Goal: Task Accomplishment & Management: Use online tool/utility

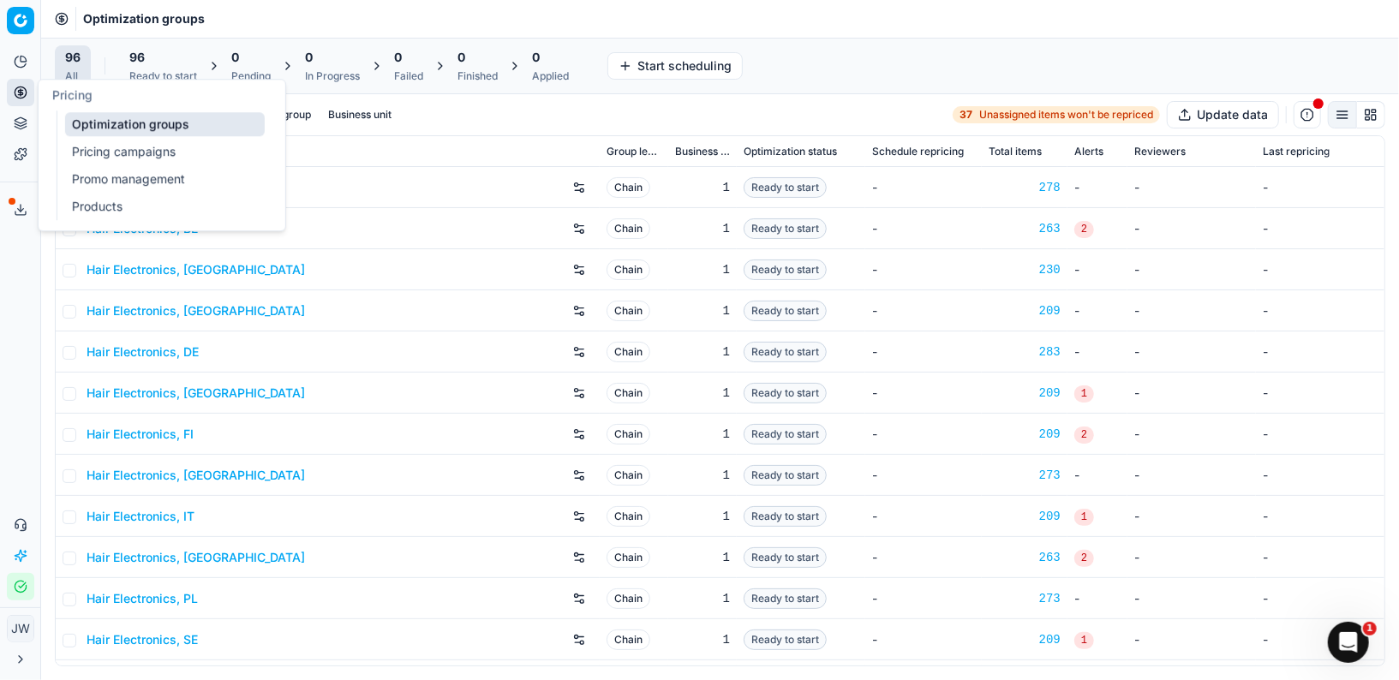
click at [16, 96] on circle at bounding box center [20, 92] width 11 height 11
click at [88, 120] on link "Optimization groups" at bounding box center [165, 124] width 200 height 24
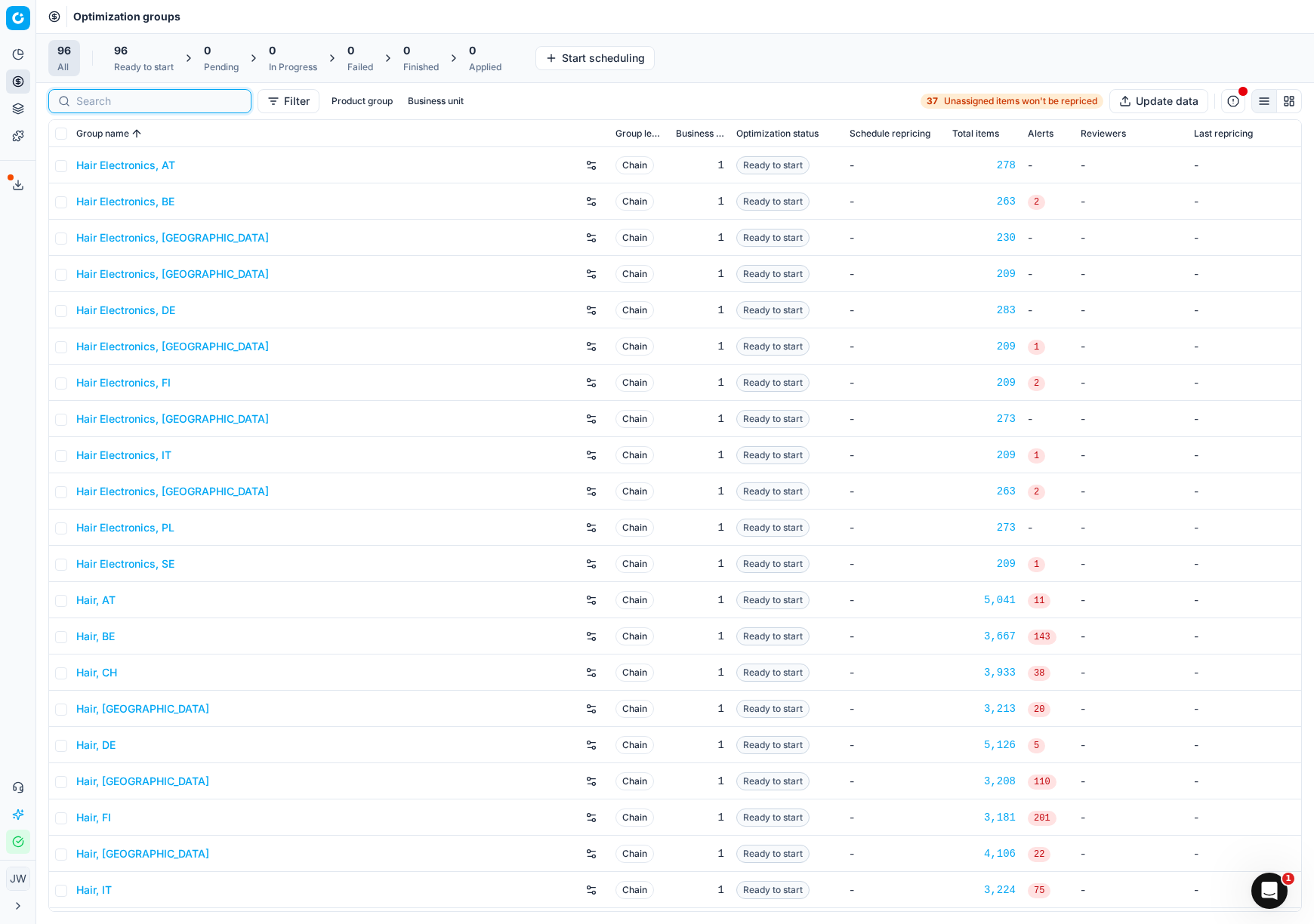
click at [82, 104] on input at bounding box center [160, 100] width 166 height 15
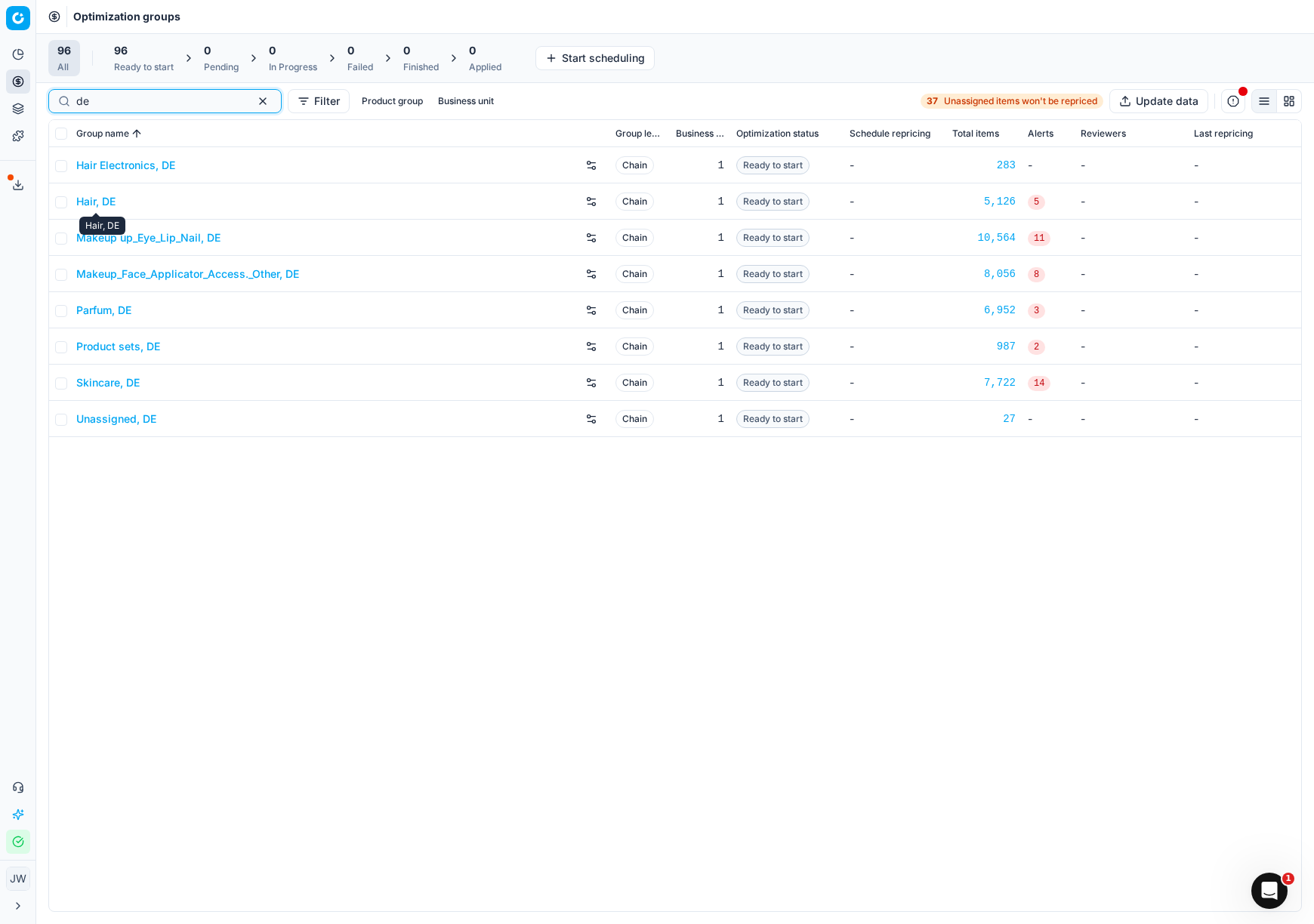
type input "de"
click at [102, 201] on link "Hair, DE" at bounding box center [96, 201] width 40 height 15
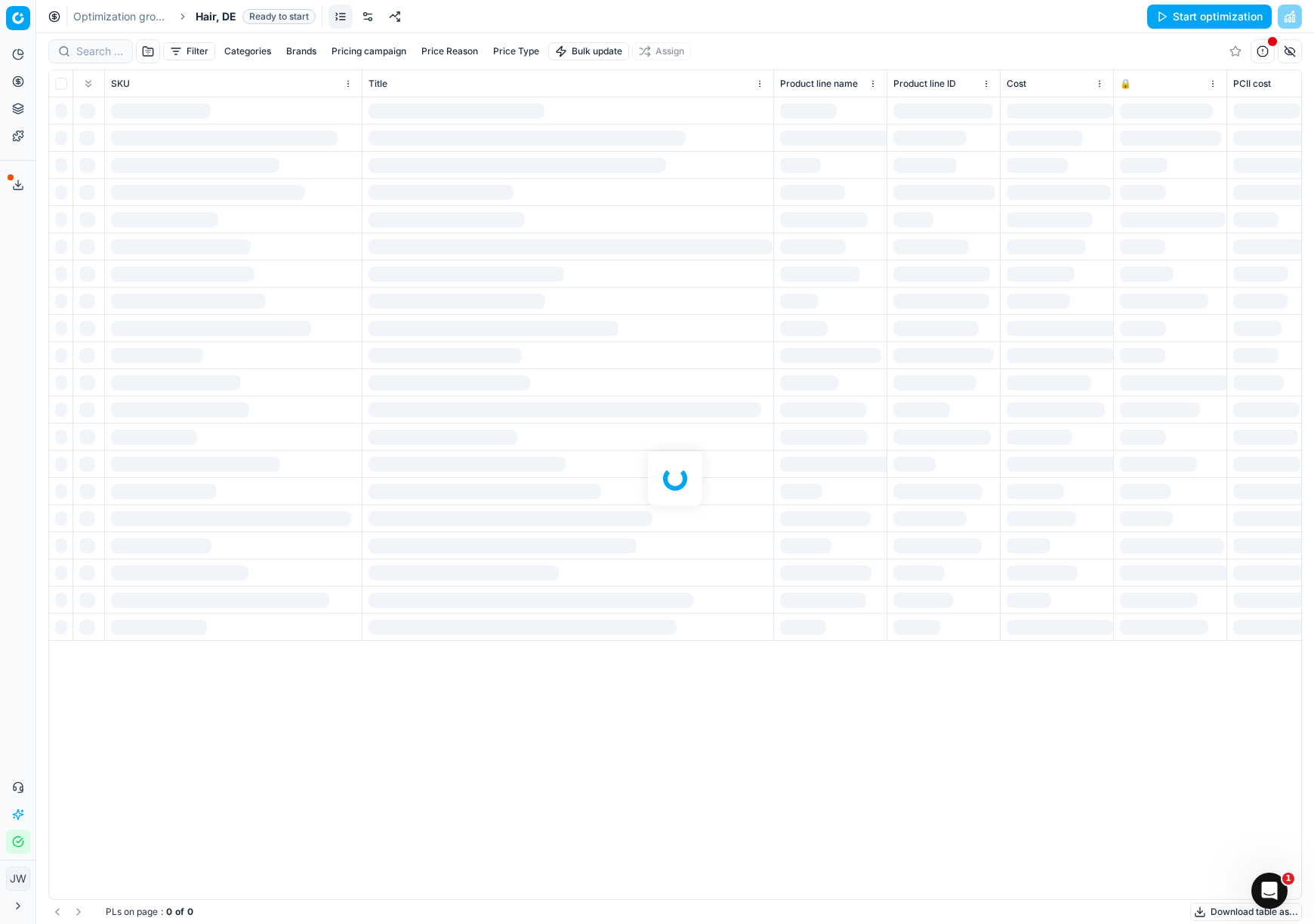
click at [365, 20] on link at bounding box center [367, 16] width 24 height 24
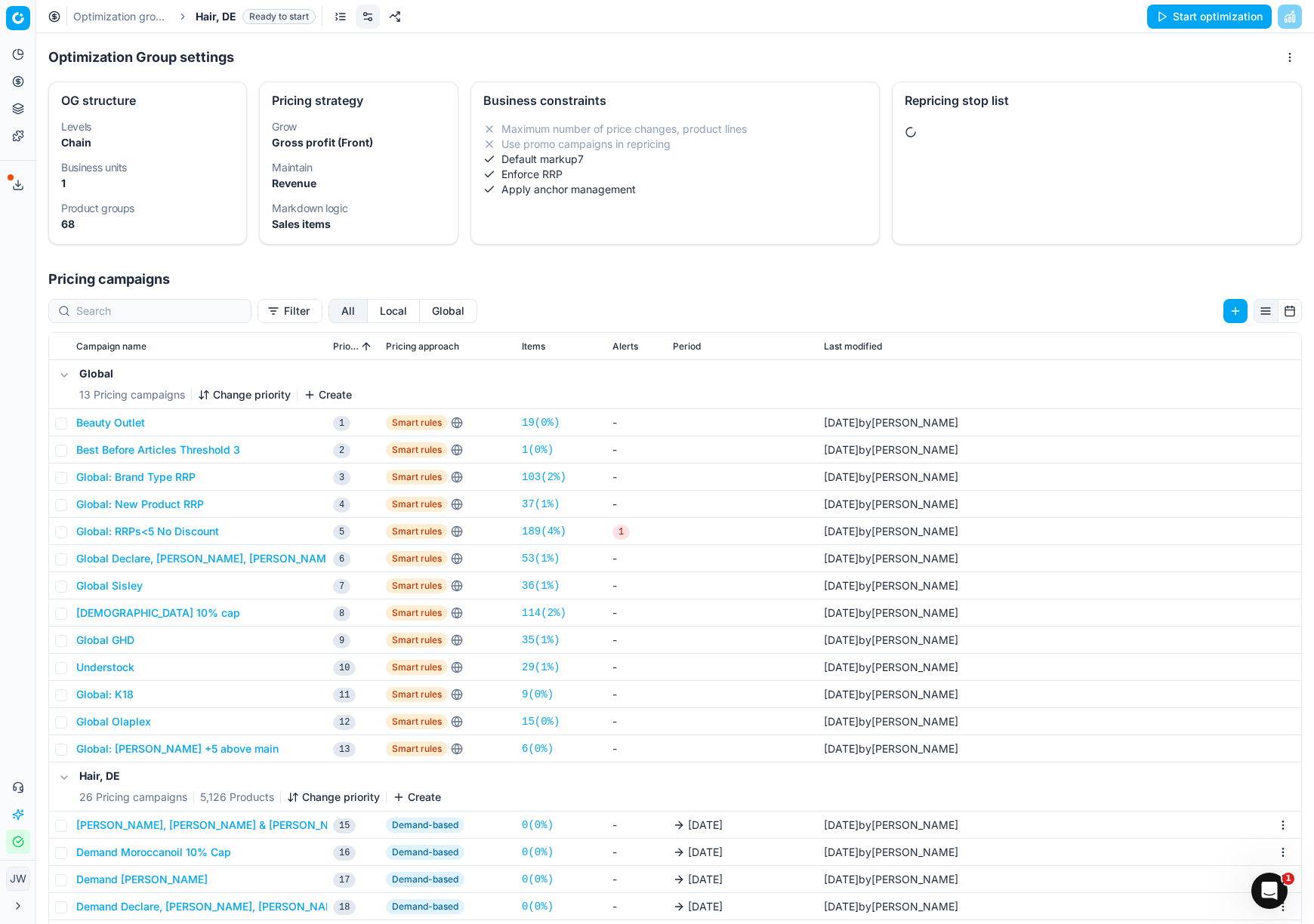
click at [367, 304] on button "Local" at bounding box center [393, 310] width 52 height 24
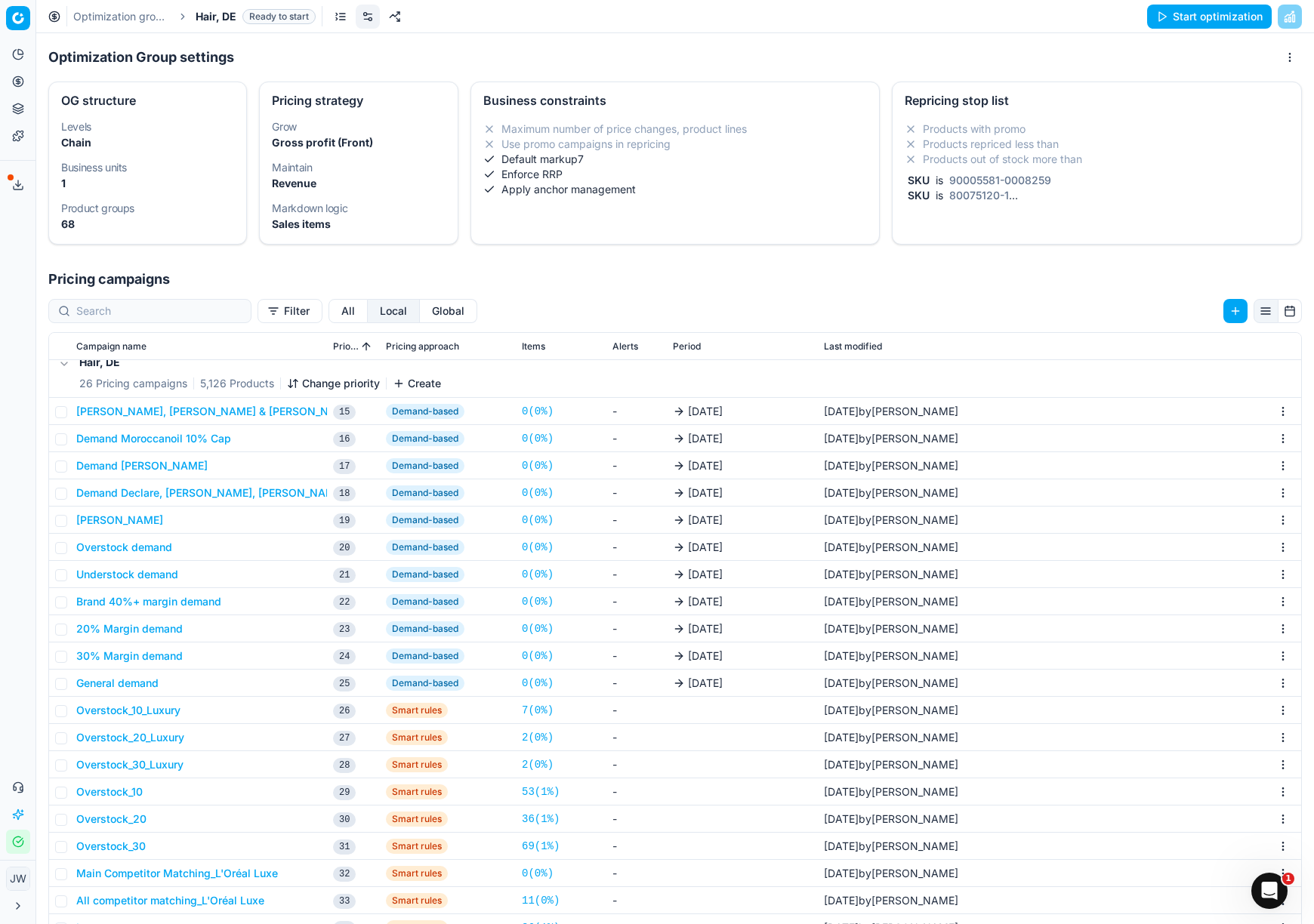
scroll to position [232, 0]
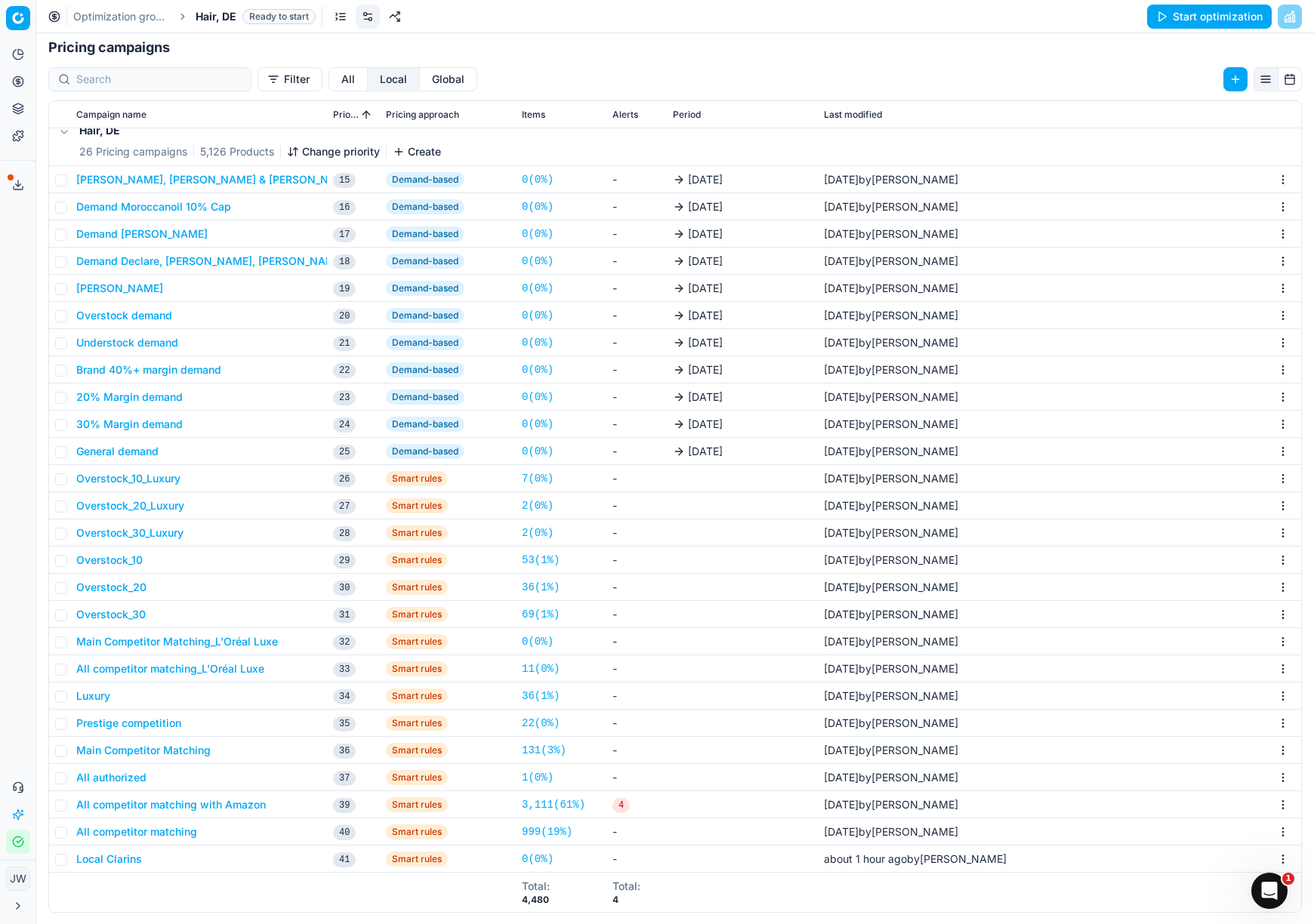
click at [98, 598] on button "Local Clarins" at bounding box center [109, 858] width 66 height 15
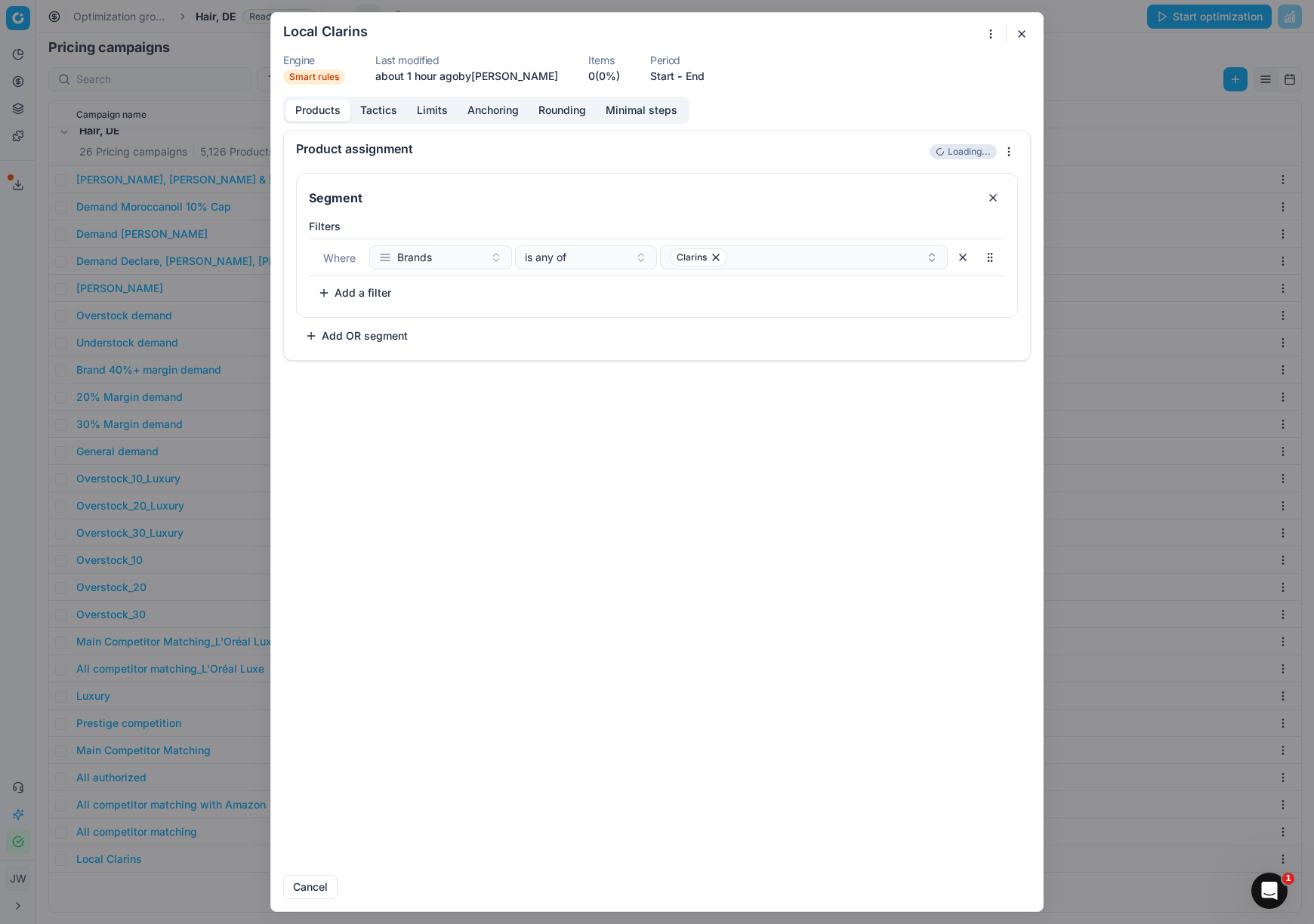
click at [374, 105] on button "Tactics" at bounding box center [379, 110] width 56 height 22
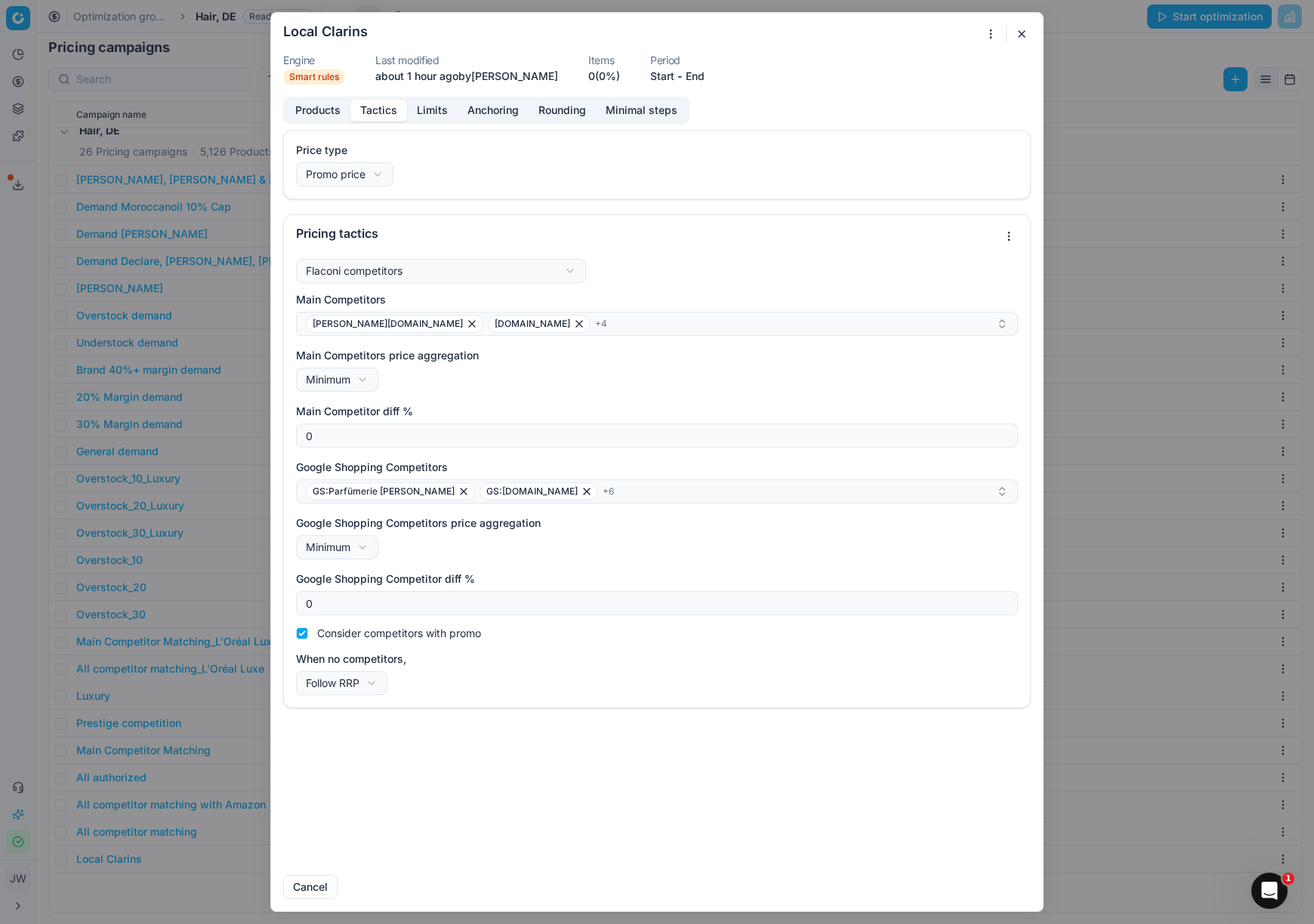
click at [428, 115] on button "Limits" at bounding box center [432, 110] width 50 height 22
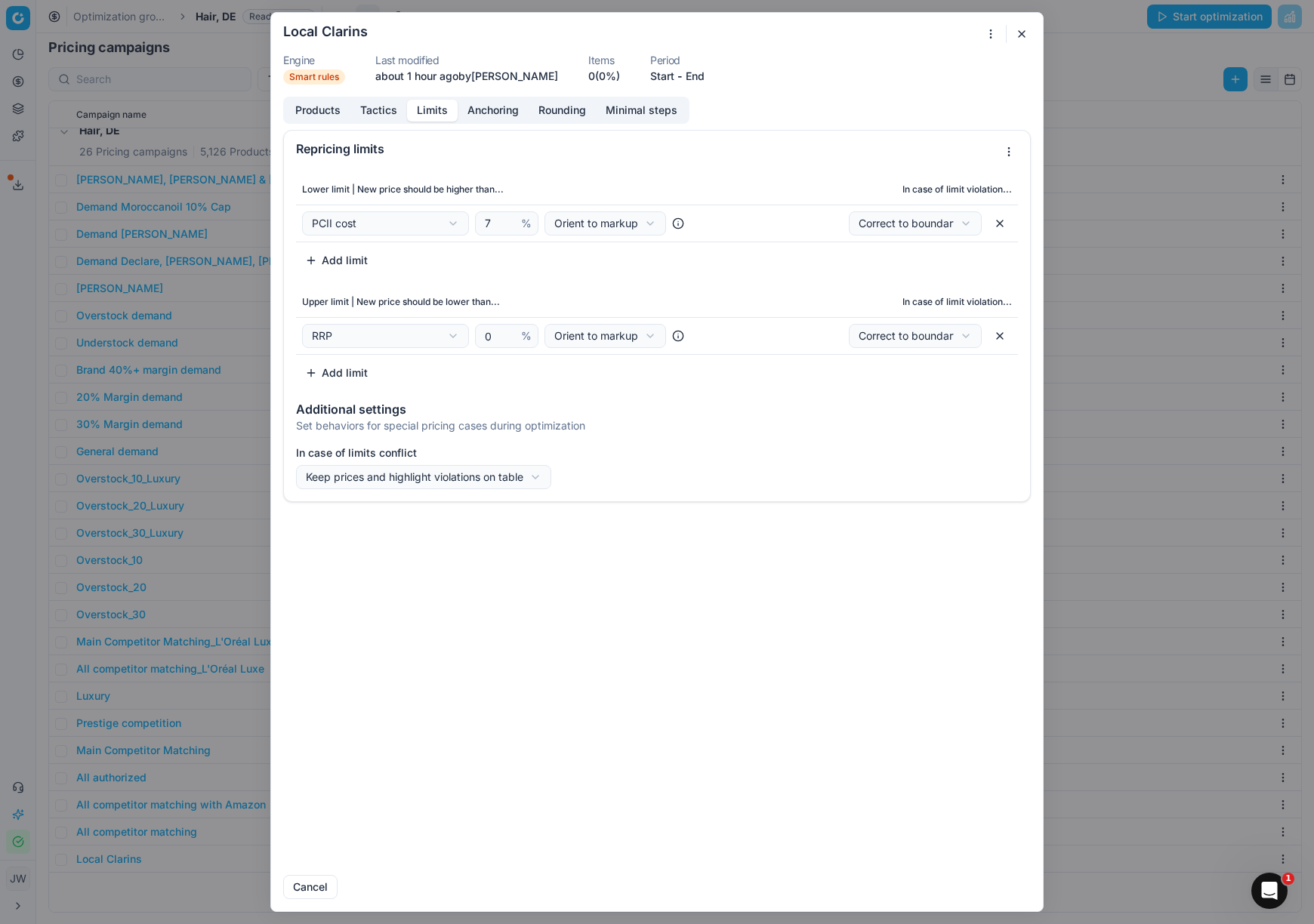
click at [482, 113] on button "Anchoring" at bounding box center [493, 110] width 71 height 22
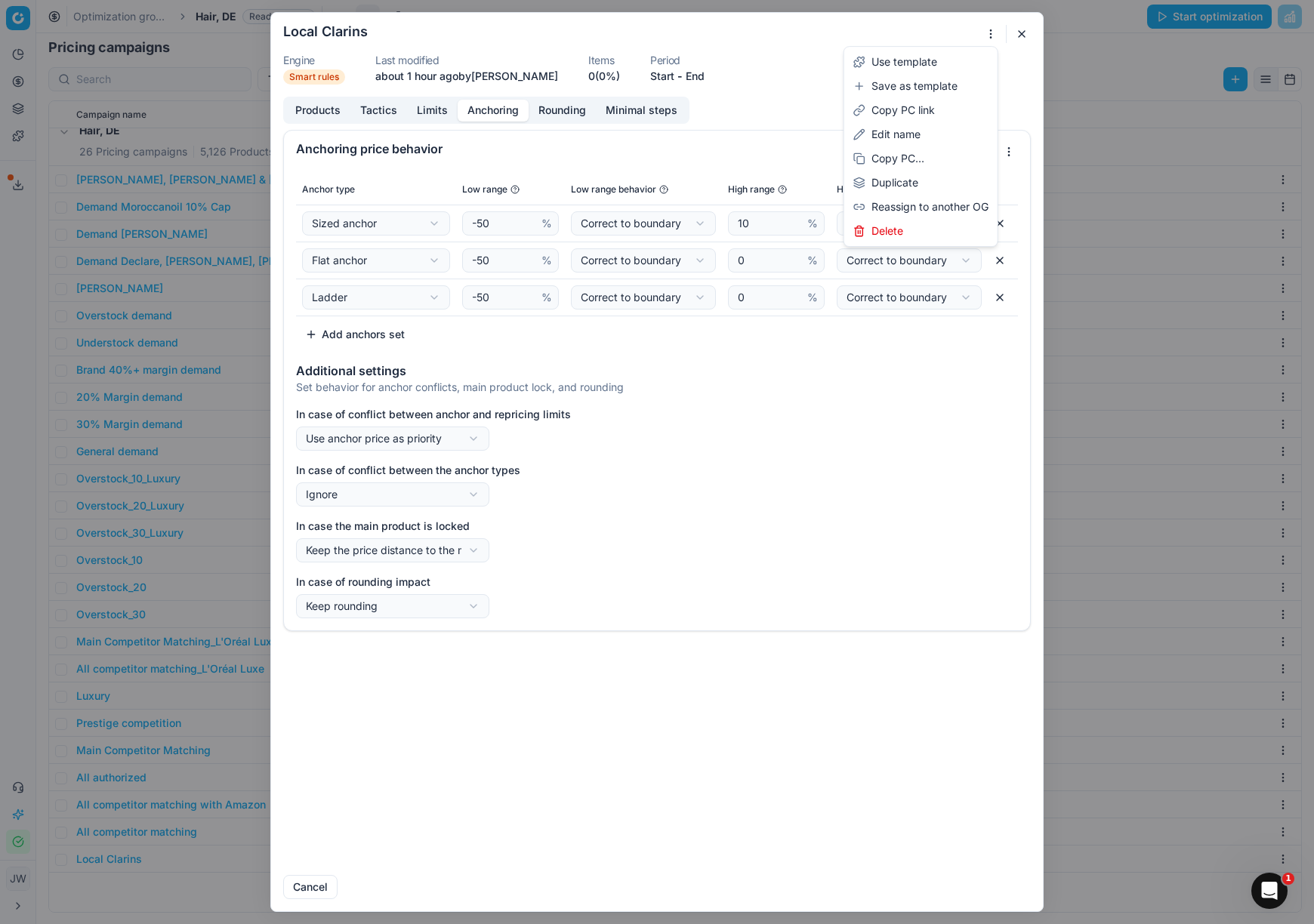
click at [984, 39] on div "We are saving PC settings. Please wait, it should take a few minutes Local Clar…" at bounding box center [657, 462] width 1314 height 924
click at [926, 161] on div "Copy PC..." at bounding box center [920, 158] width 147 height 24
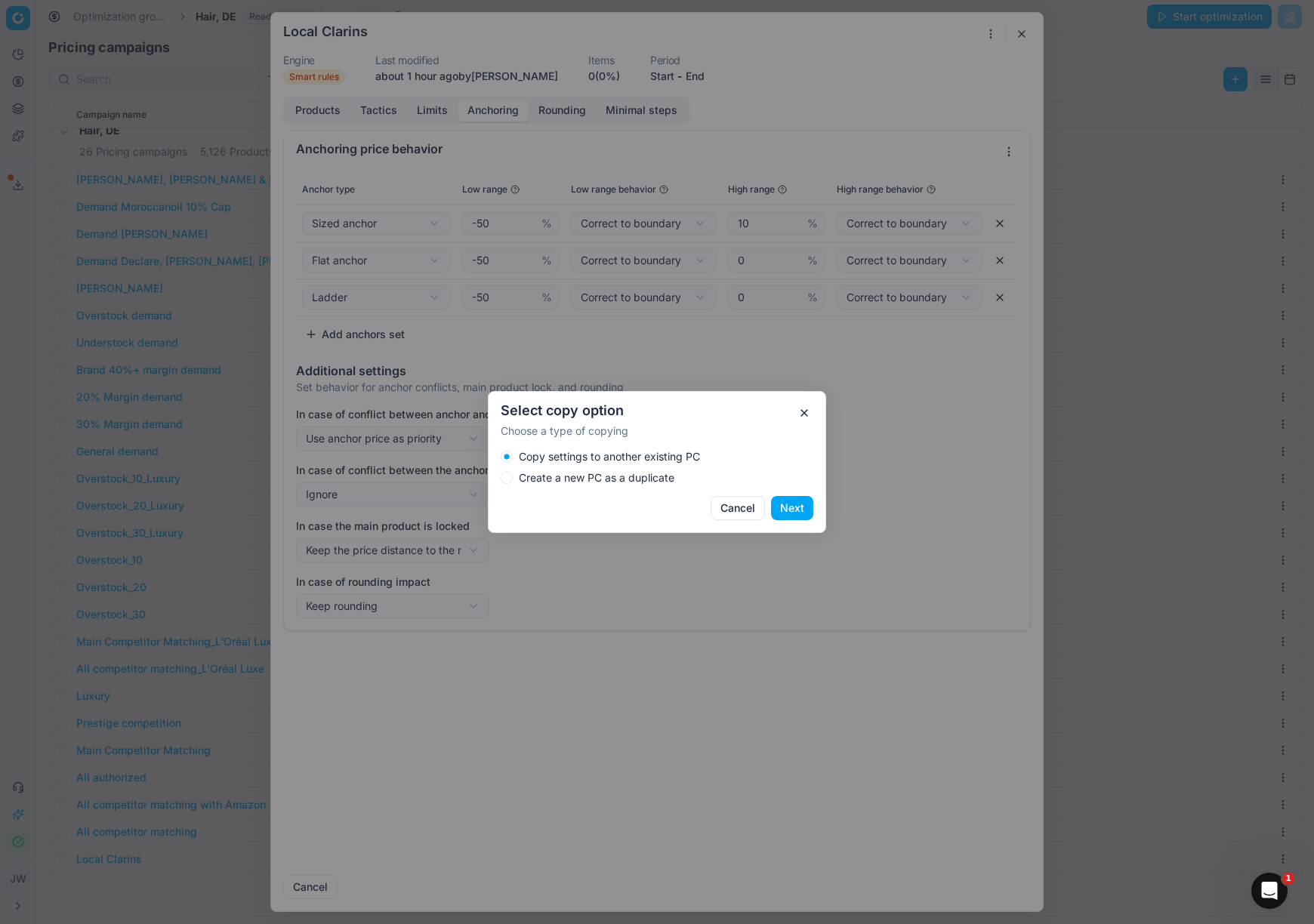
click at [632, 482] on label "Create a new PC as a duplicate" at bounding box center [597, 477] width 155 height 11
click at [513, 482] on button "Create a new PC as a duplicate" at bounding box center [507, 477] width 12 height 12
click at [801, 514] on button "Next" at bounding box center [792, 507] width 42 height 24
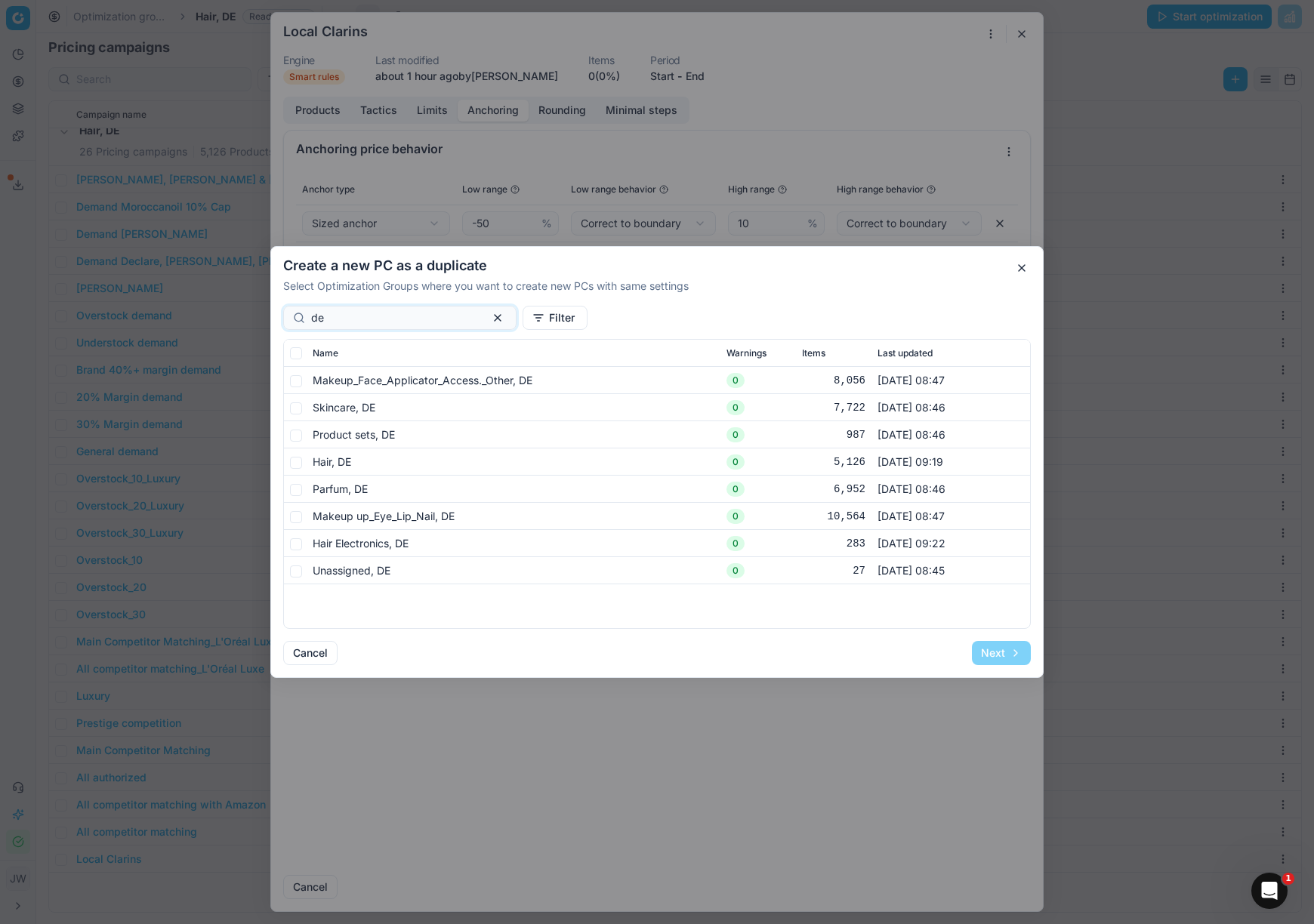
type input "de"
click at [294, 383] on input "checkbox" at bounding box center [296, 381] width 12 height 12
checkbox input "true"
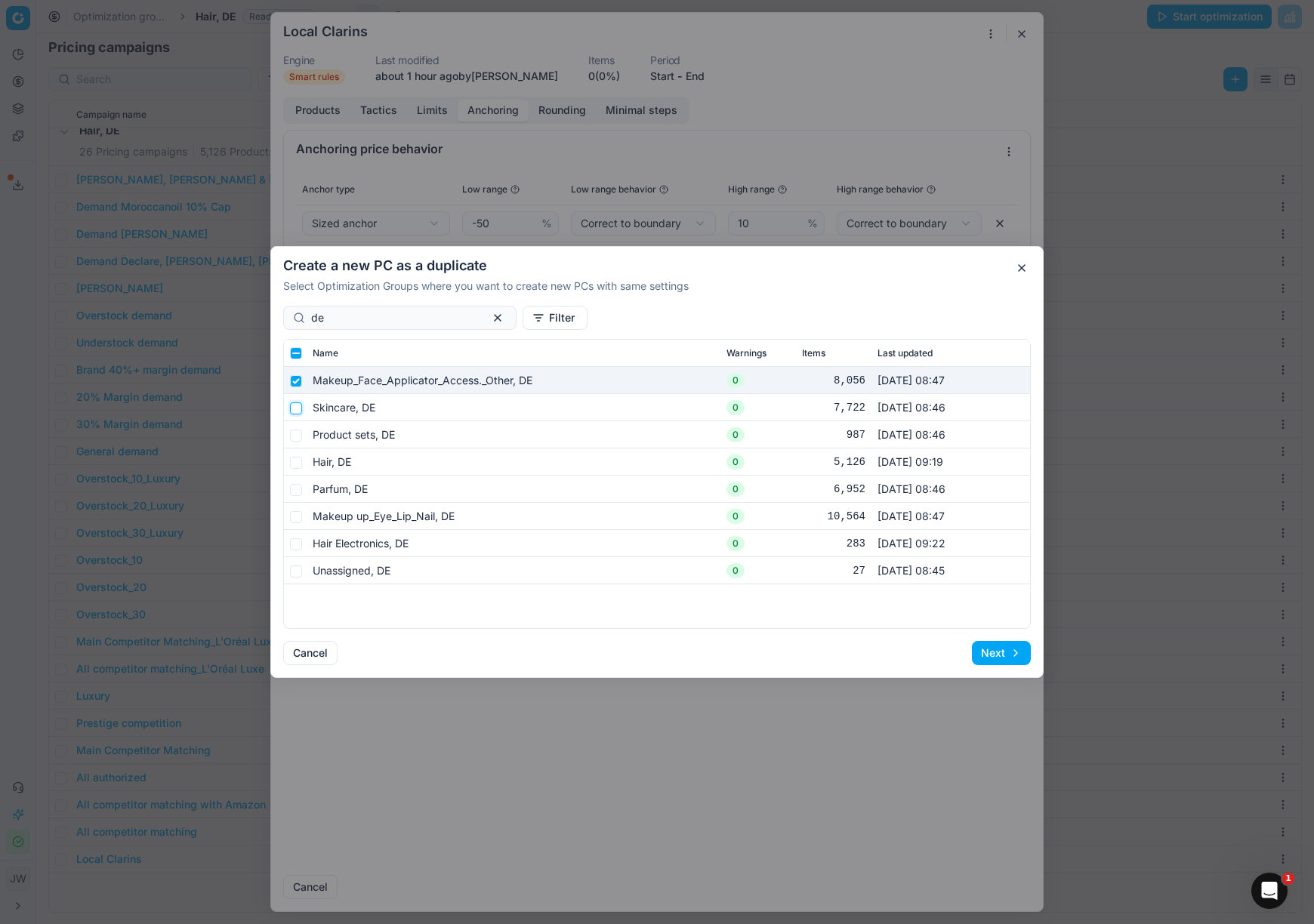
click at [298, 409] on input "checkbox" at bounding box center [296, 409] width 12 height 12
checkbox input "true"
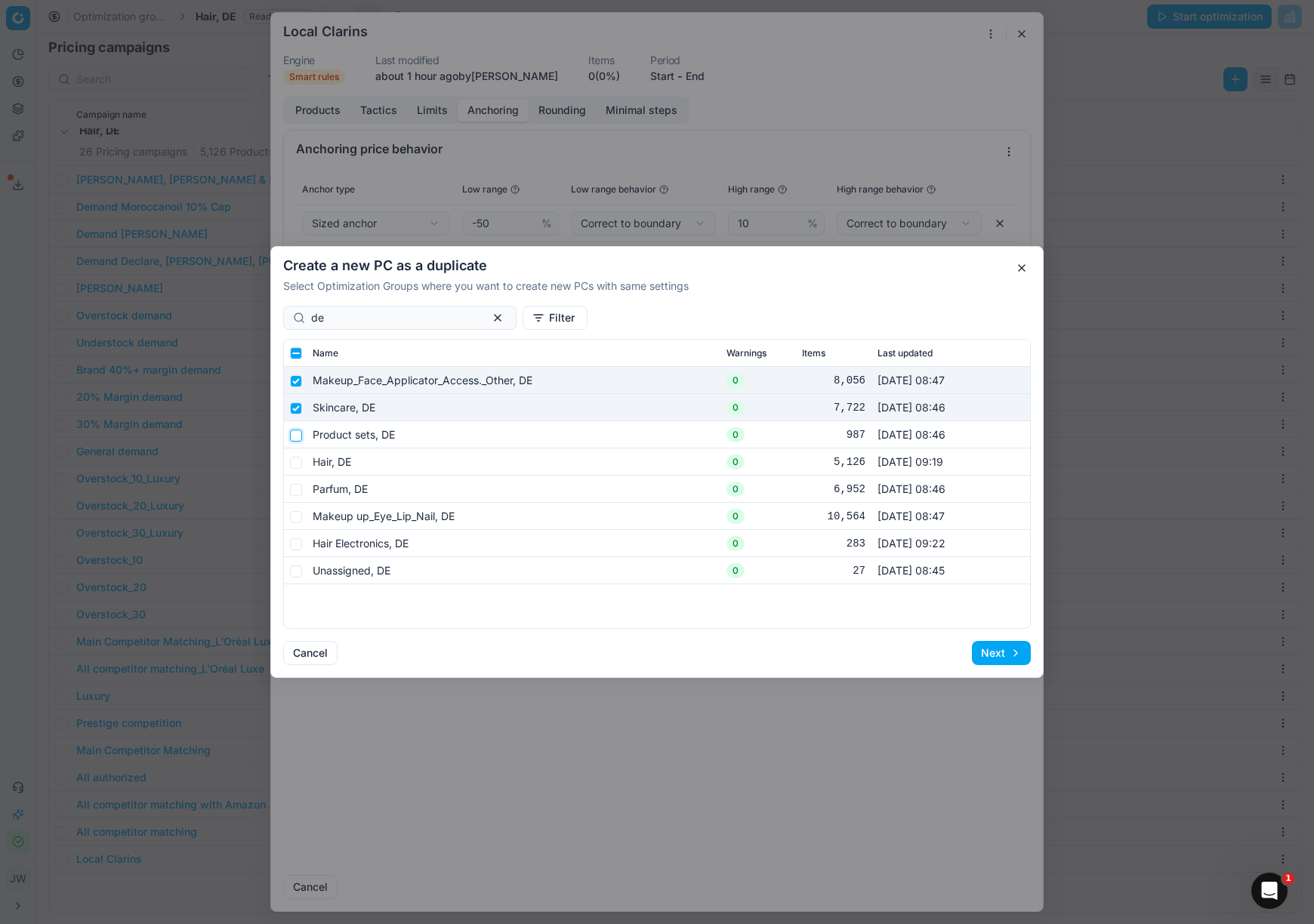
click at [298, 434] on input "checkbox" at bounding box center [296, 435] width 12 height 12
checkbox input "true"
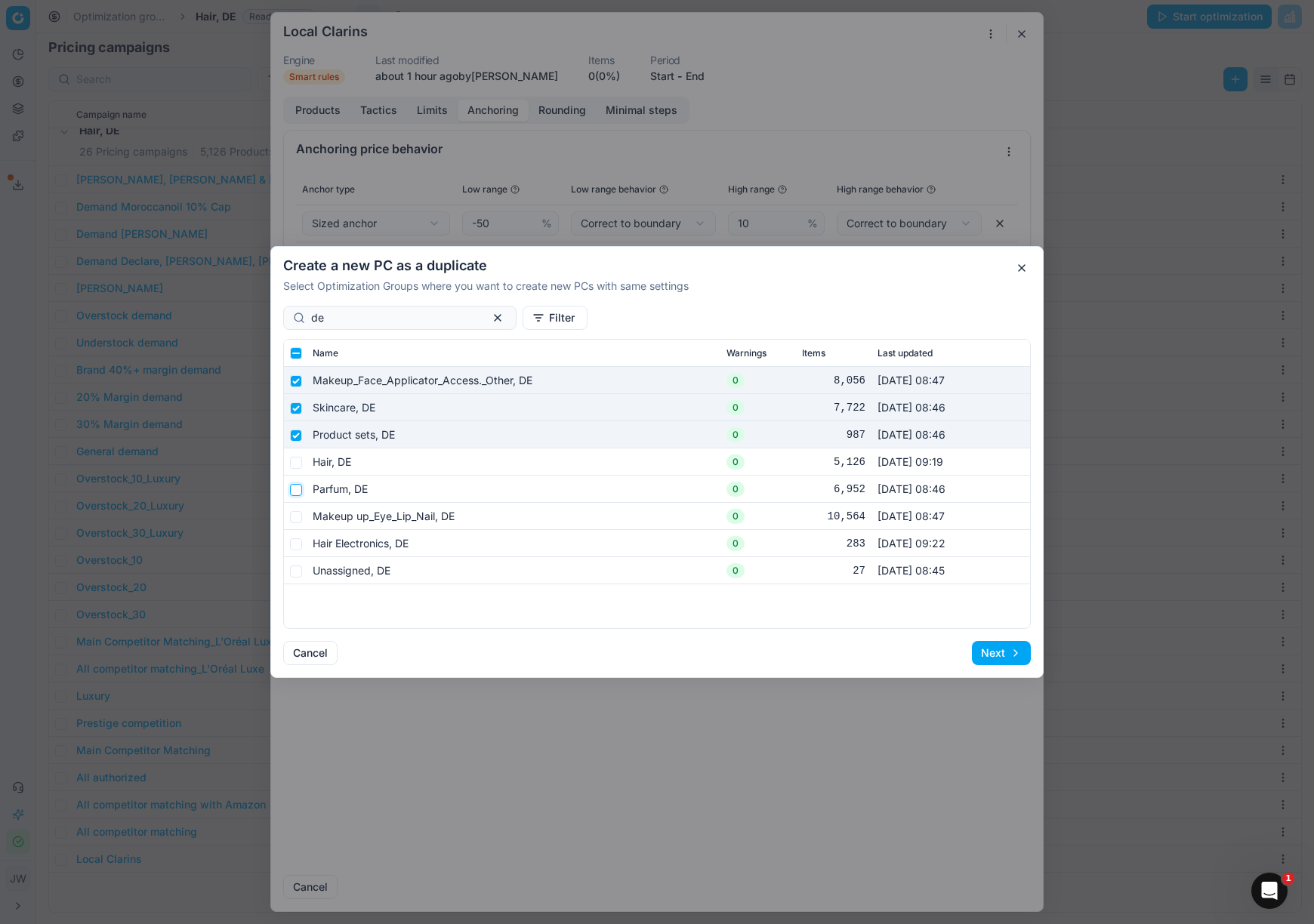
click at [298, 484] on input "checkbox" at bounding box center [296, 490] width 12 height 12
checkbox input "true"
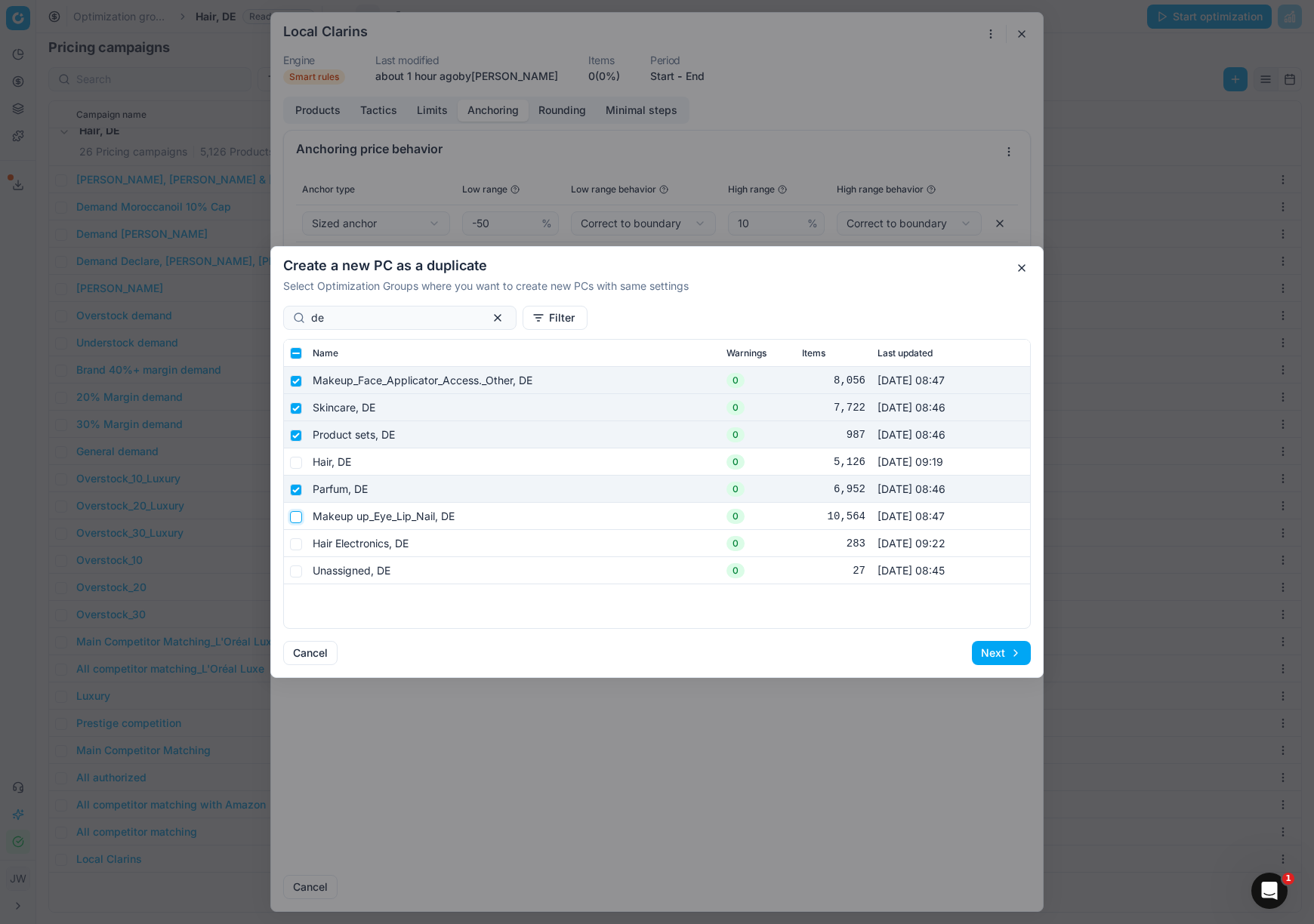
click at [298, 512] on input "checkbox" at bounding box center [296, 517] width 12 height 12
checkbox input "true"
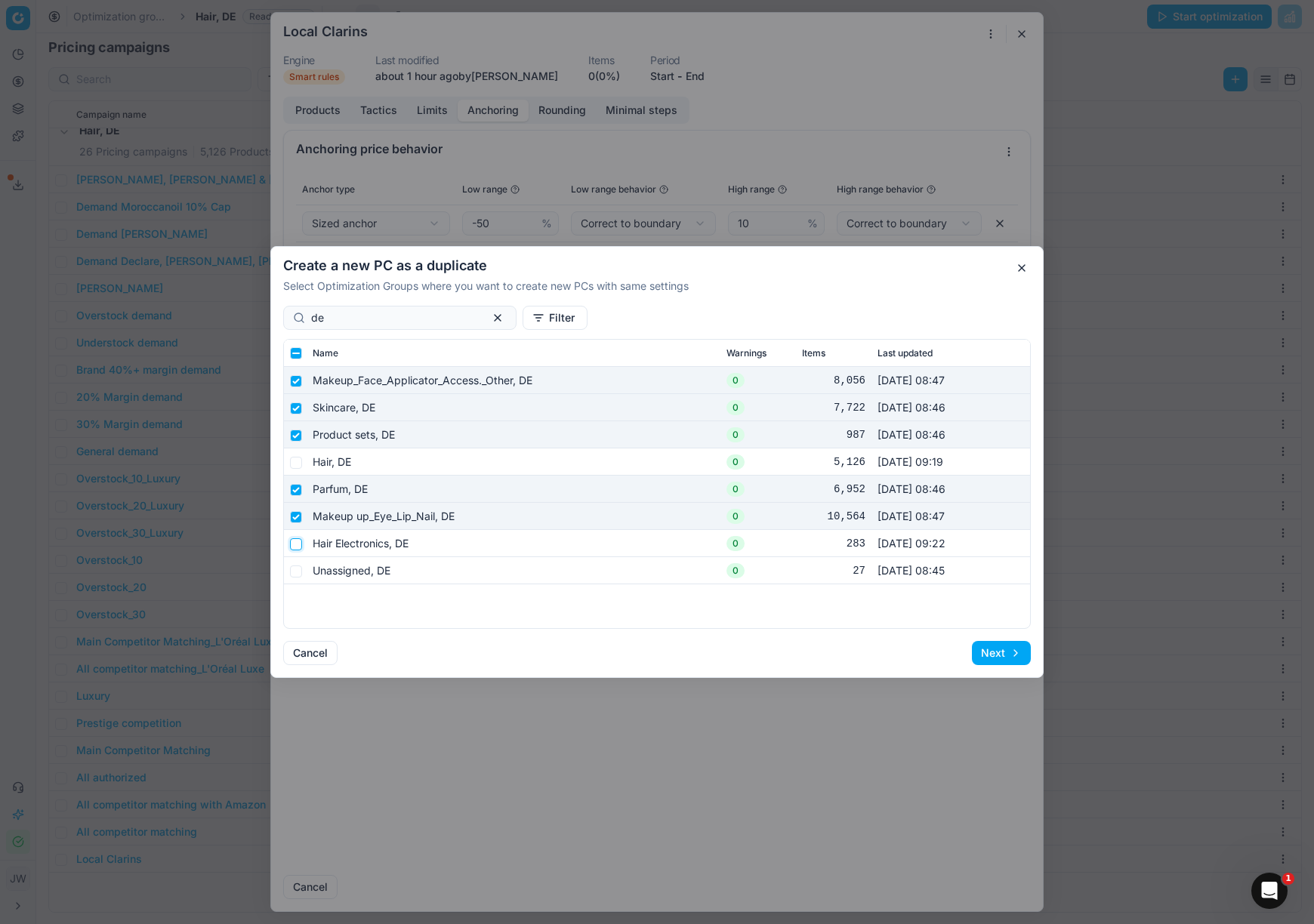
click at [299, 543] on input "checkbox" at bounding box center [296, 544] width 12 height 12
checkbox input "true"
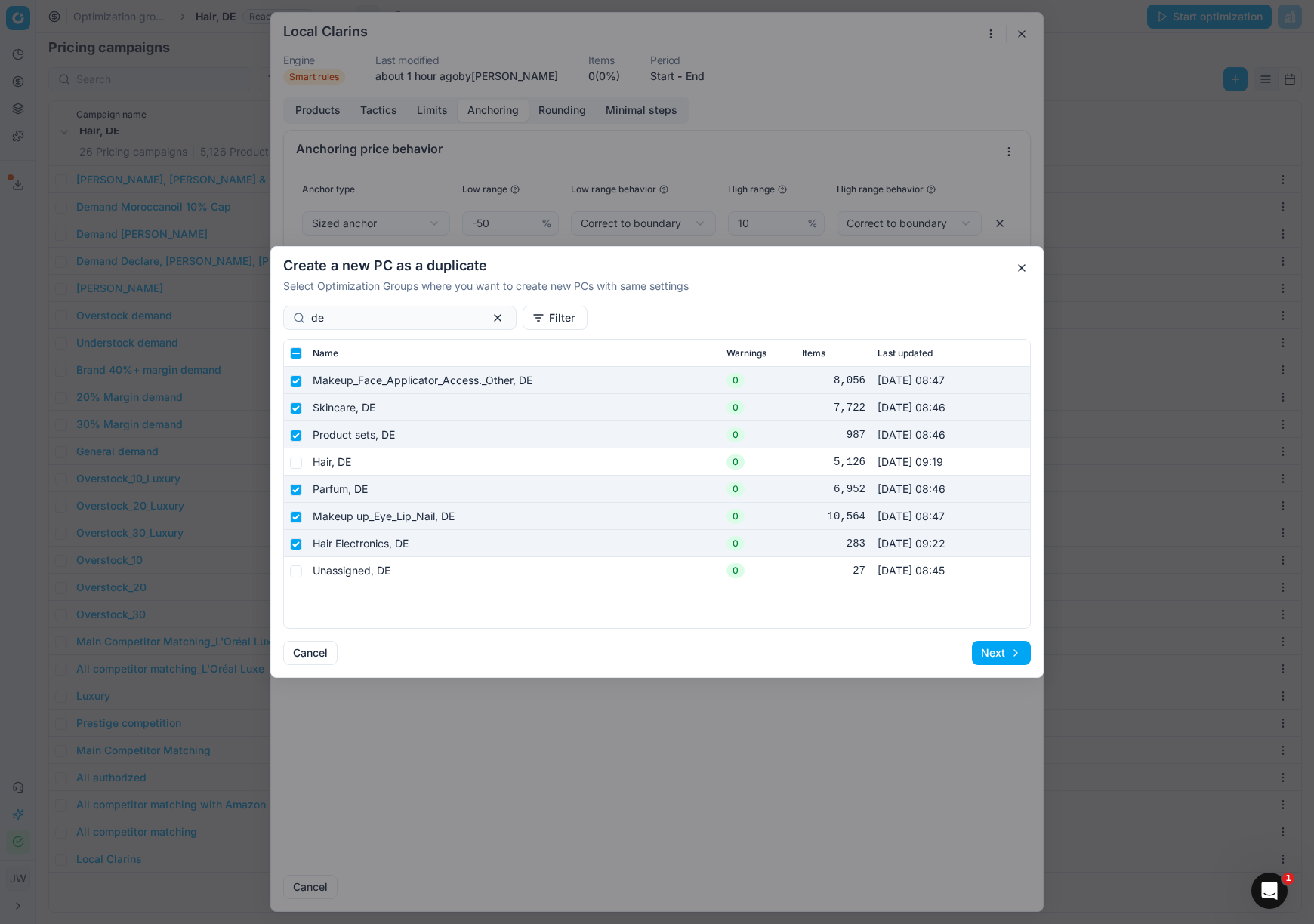
click at [993, 598] on button "Next" at bounding box center [1001, 652] width 59 height 24
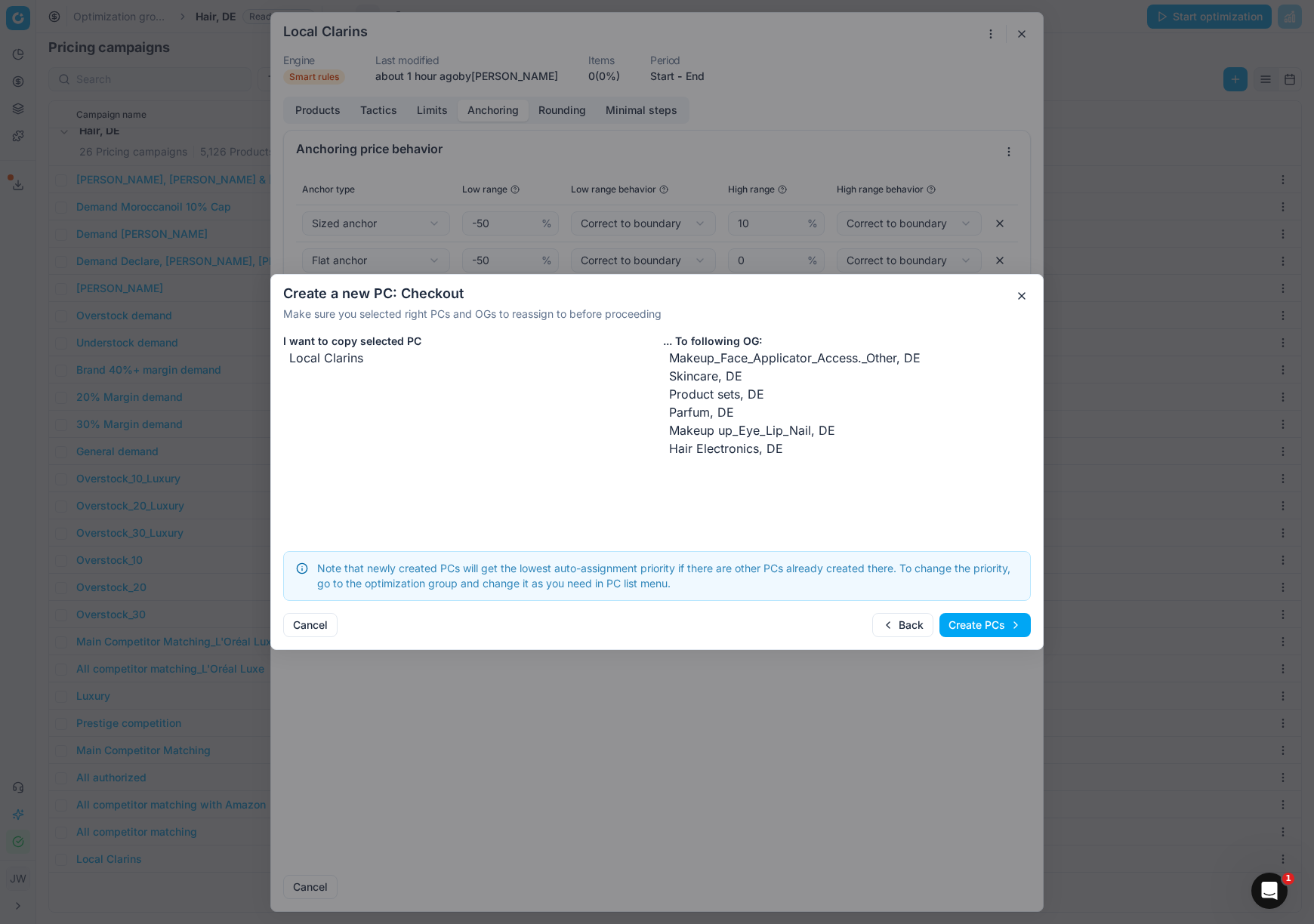
click at [1004, 598] on button "Create PCs" at bounding box center [985, 625] width 92 height 24
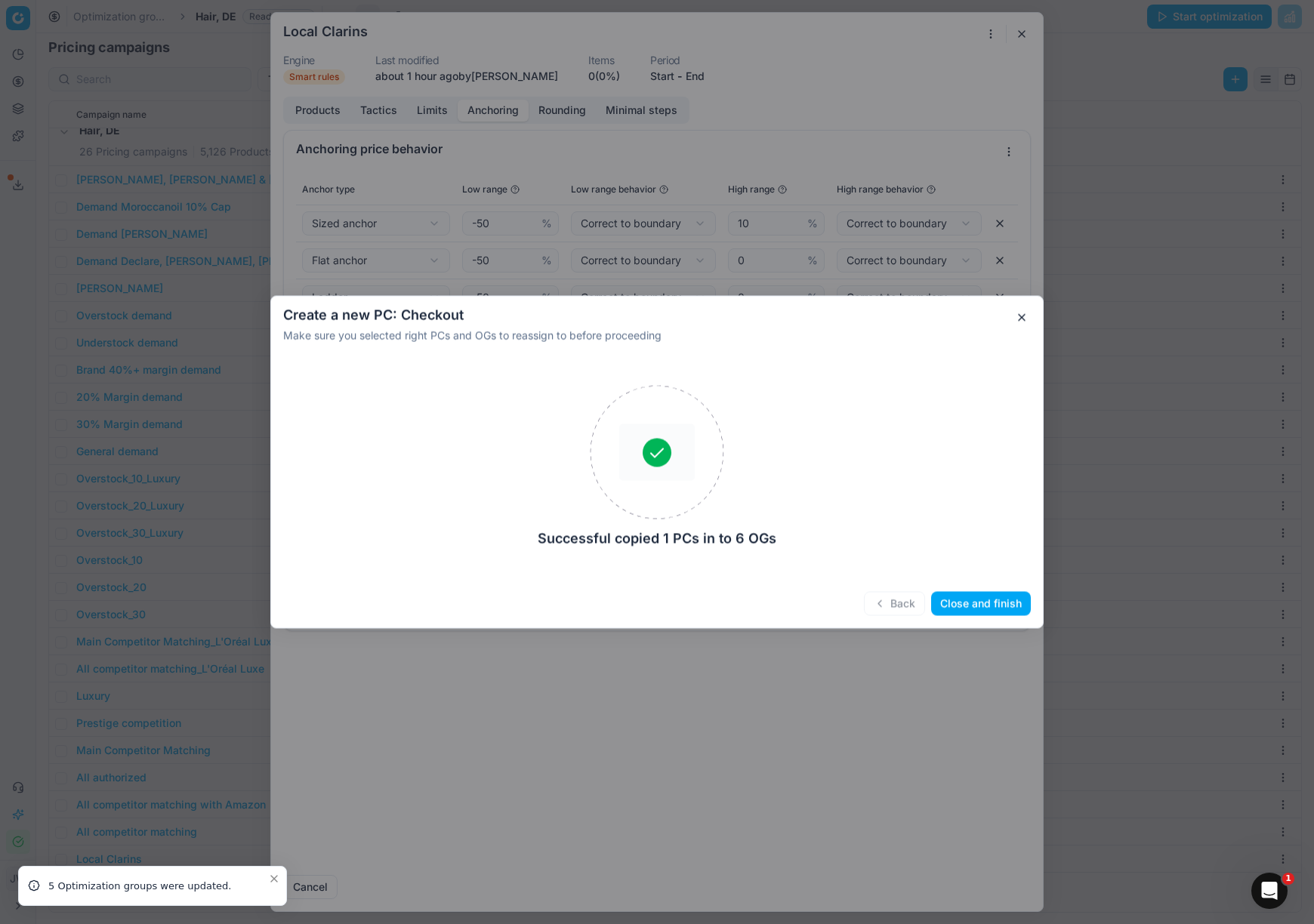
click at [967, 598] on button "Close and finish" at bounding box center [980, 603] width 100 height 24
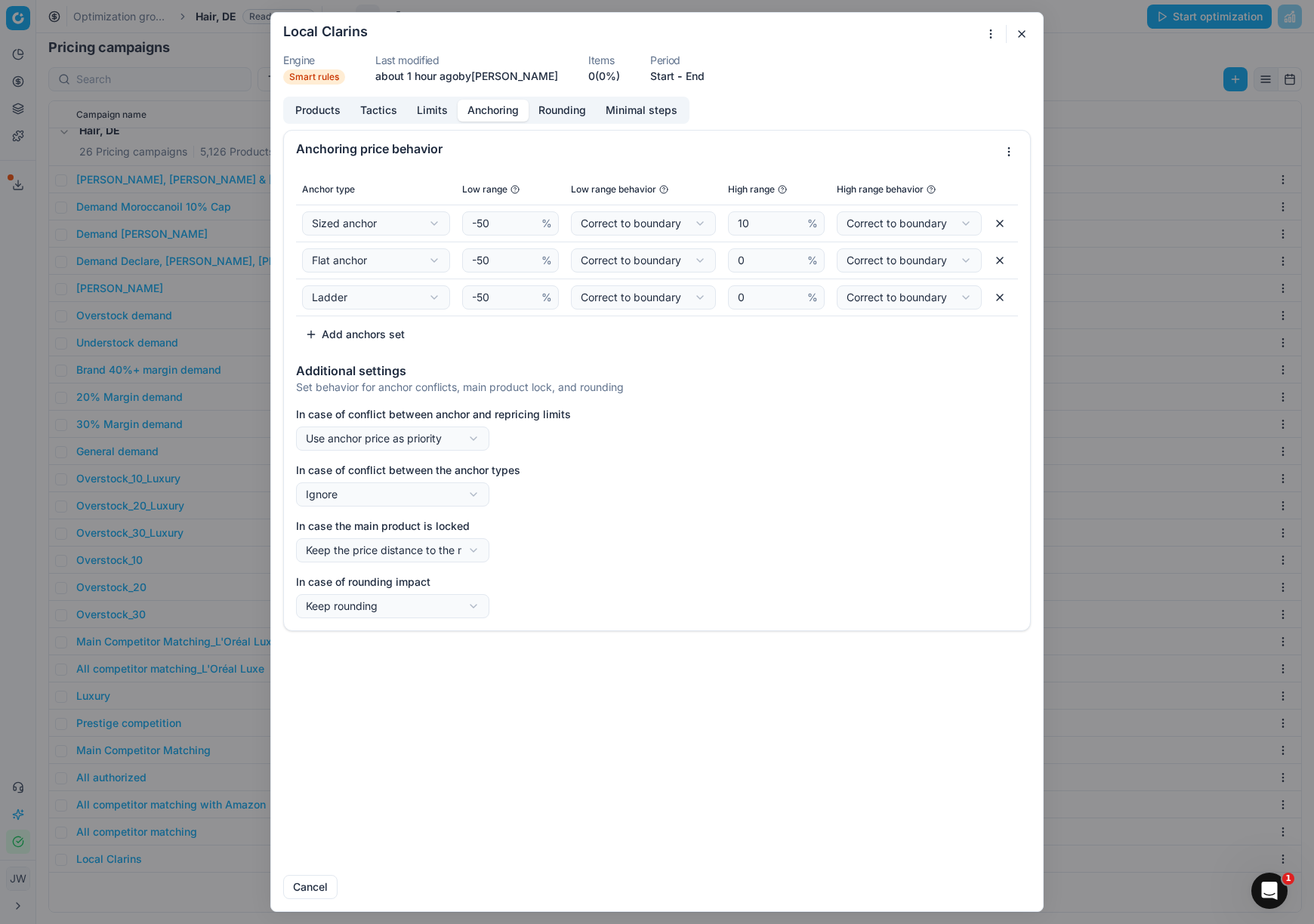
click at [1015, 42] on button "button" at bounding box center [1021, 33] width 19 height 18
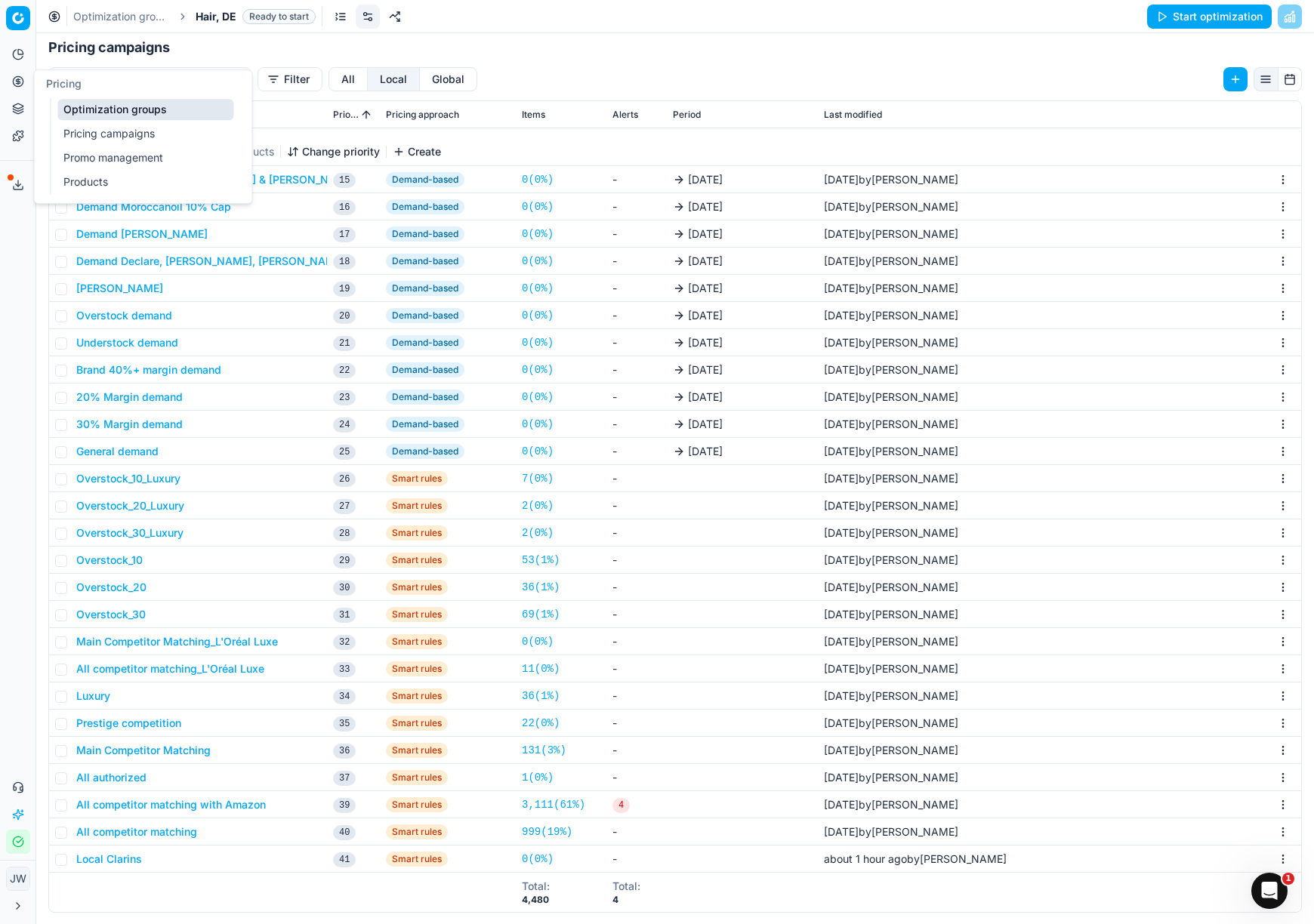
click at [7, 75] on button "Pricing" at bounding box center [18, 81] width 24 height 24
click at [98, 106] on link "Optimization groups" at bounding box center [145, 109] width 176 height 21
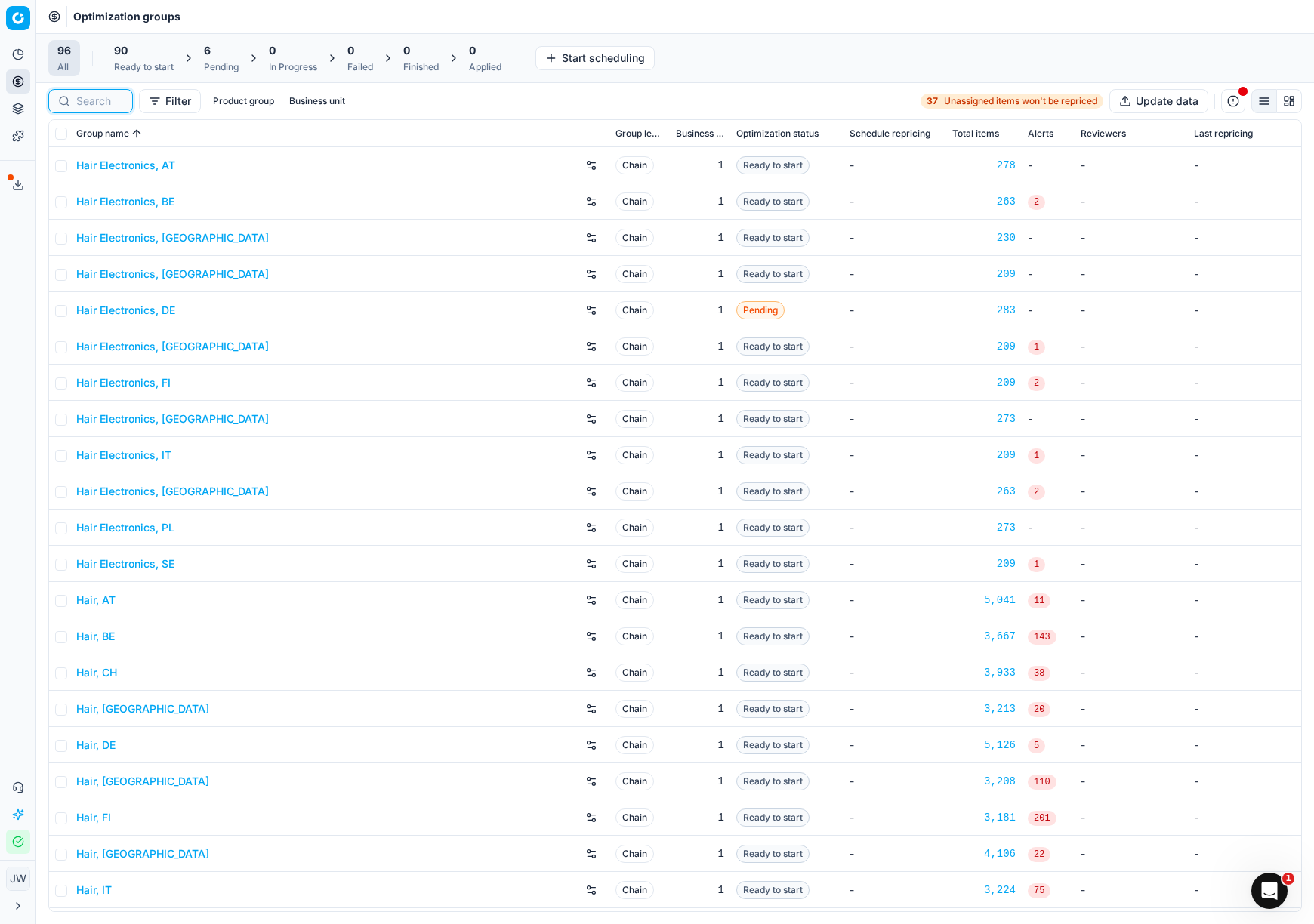
click at [93, 100] on input at bounding box center [100, 100] width 47 height 15
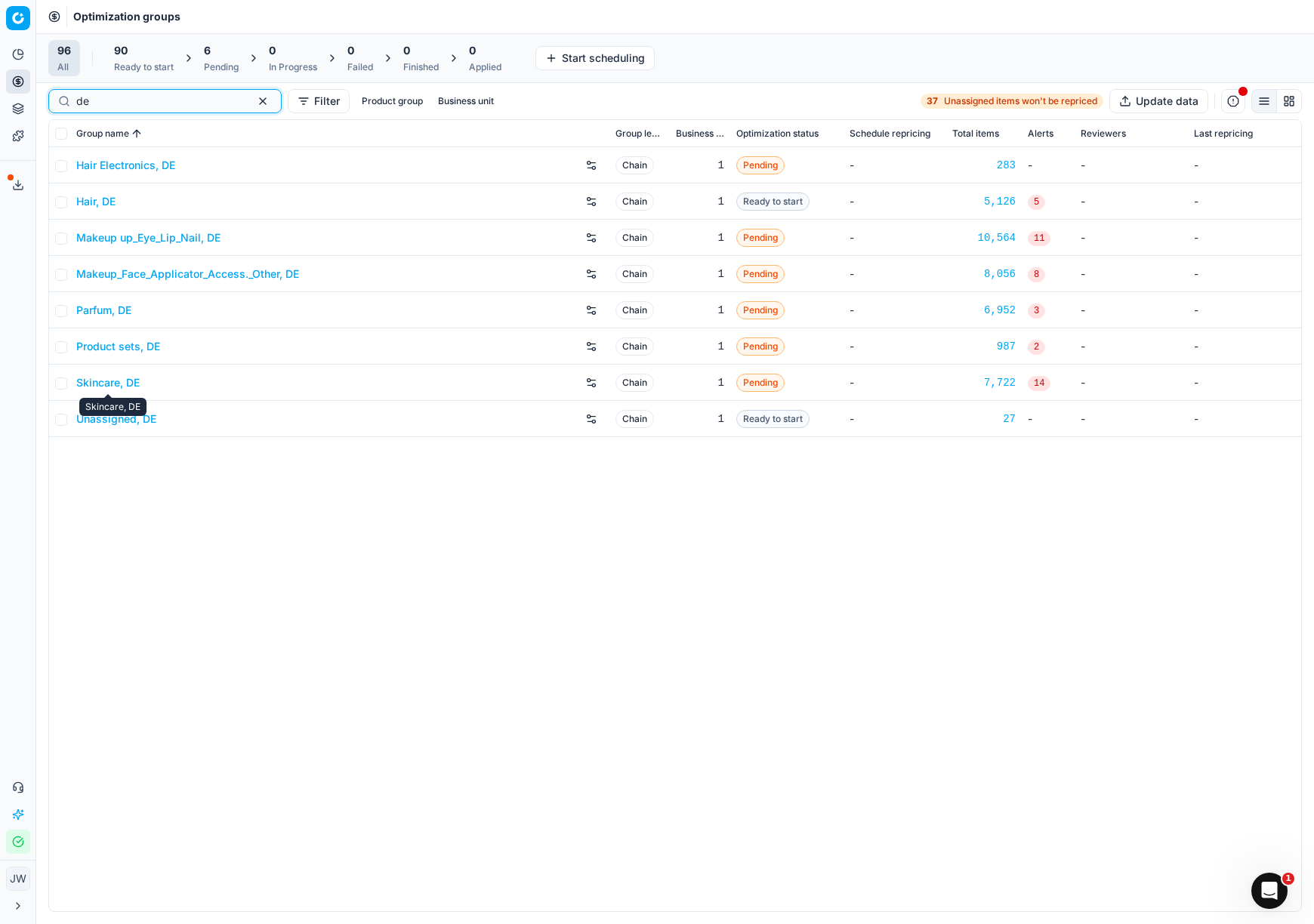
type input "de"
click at [100, 385] on link "Skincare, DE" at bounding box center [108, 382] width 63 height 15
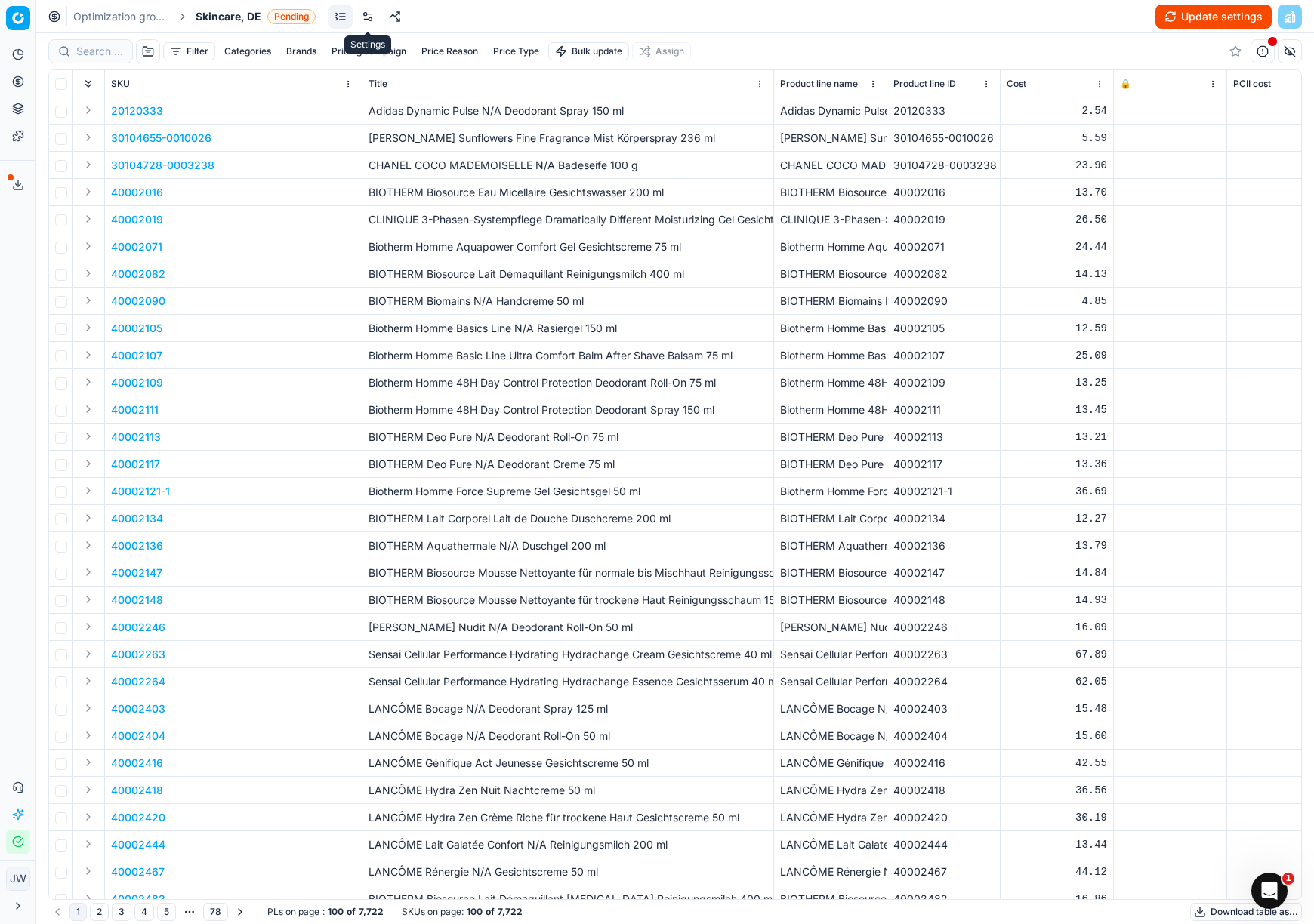
click at [372, 20] on link at bounding box center [367, 16] width 24 height 24
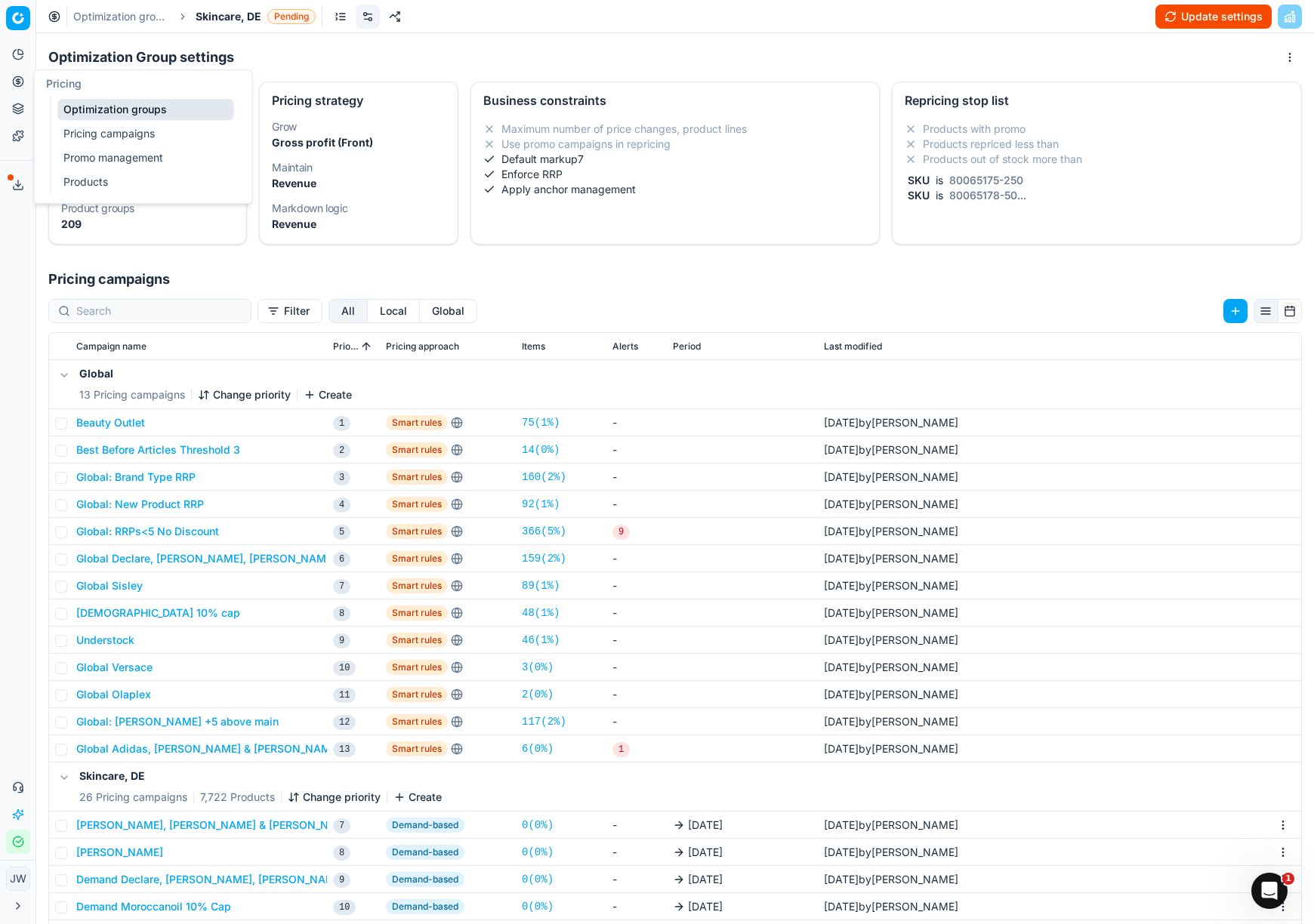
click at [17, 85] on icon at bounding box center [19, 82] width 12 height 12
click at [74, 97] on div "Pricing" at bounding box center [143, 84] width 218 height 27
click at [79, 103] on link "Optimization groups" at bounding box center [145, 109] width 176 height 21
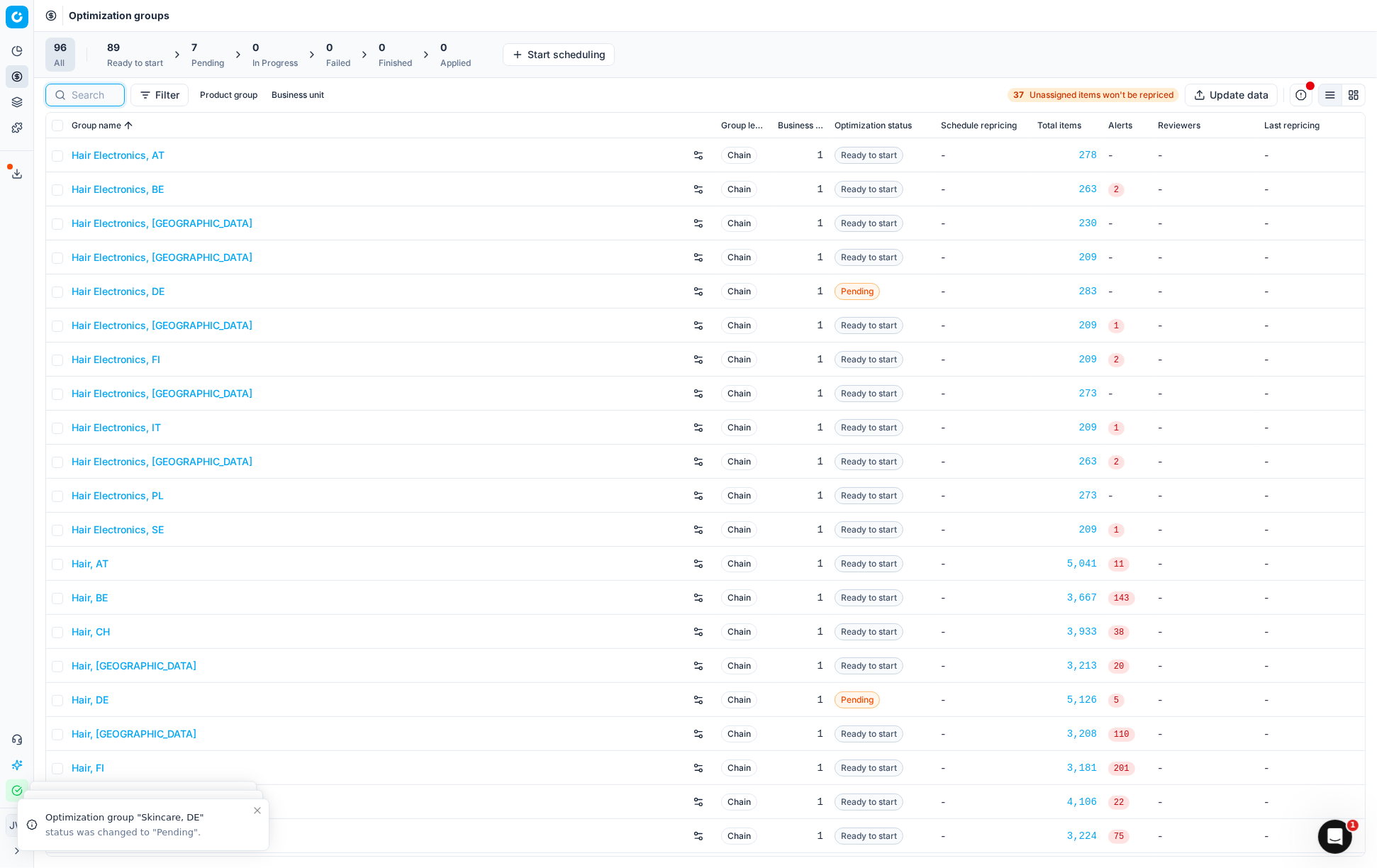
click at [87, 88] on input at bounding box center [94, 94] width 44 height 14
click at [198, 63] on div "Pending" at bounding box center [207, 63] width 32 height 12
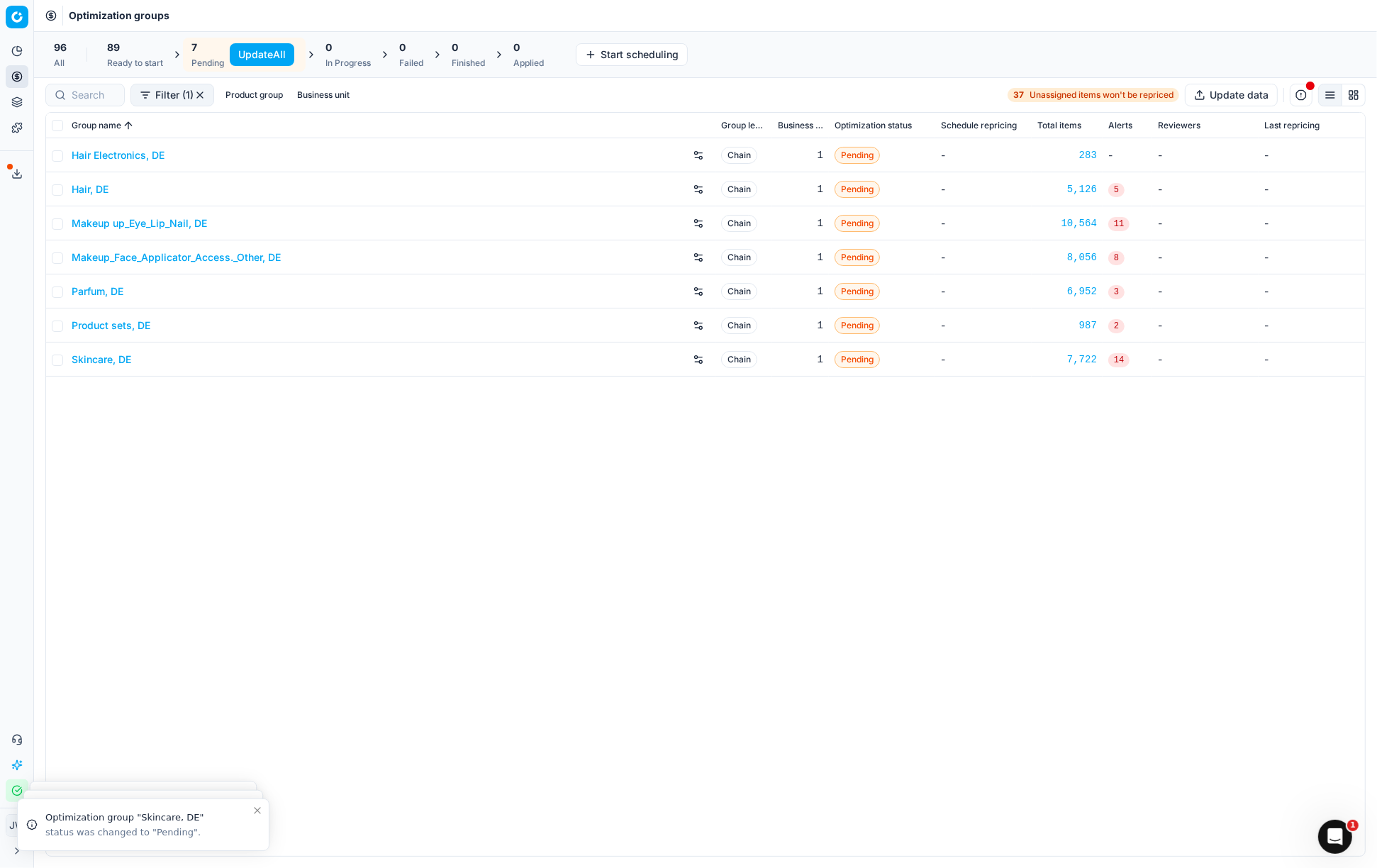
click at [257, 55] on button "Update All" at bounding box center [262, 54] width 65 height 22
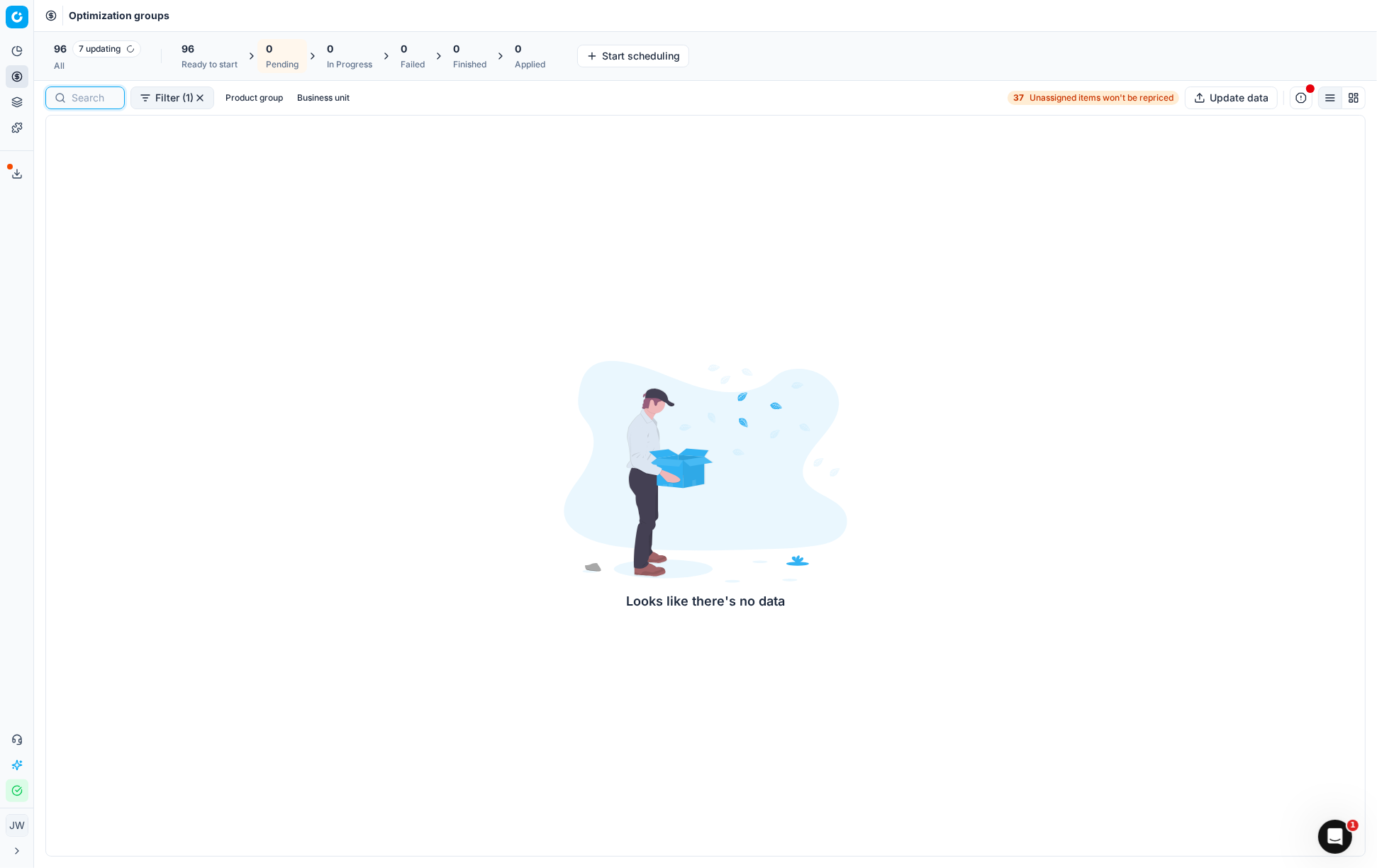
click at [86, 97] on input at bounding box center [94, 98] width 44 height 14
click at [12, 76] on icon at bounding box center [17, 77] width 12 height 12
click at [86, 102] on link "Optimization groups" at bounding box center [137, 103] width 166 height 20
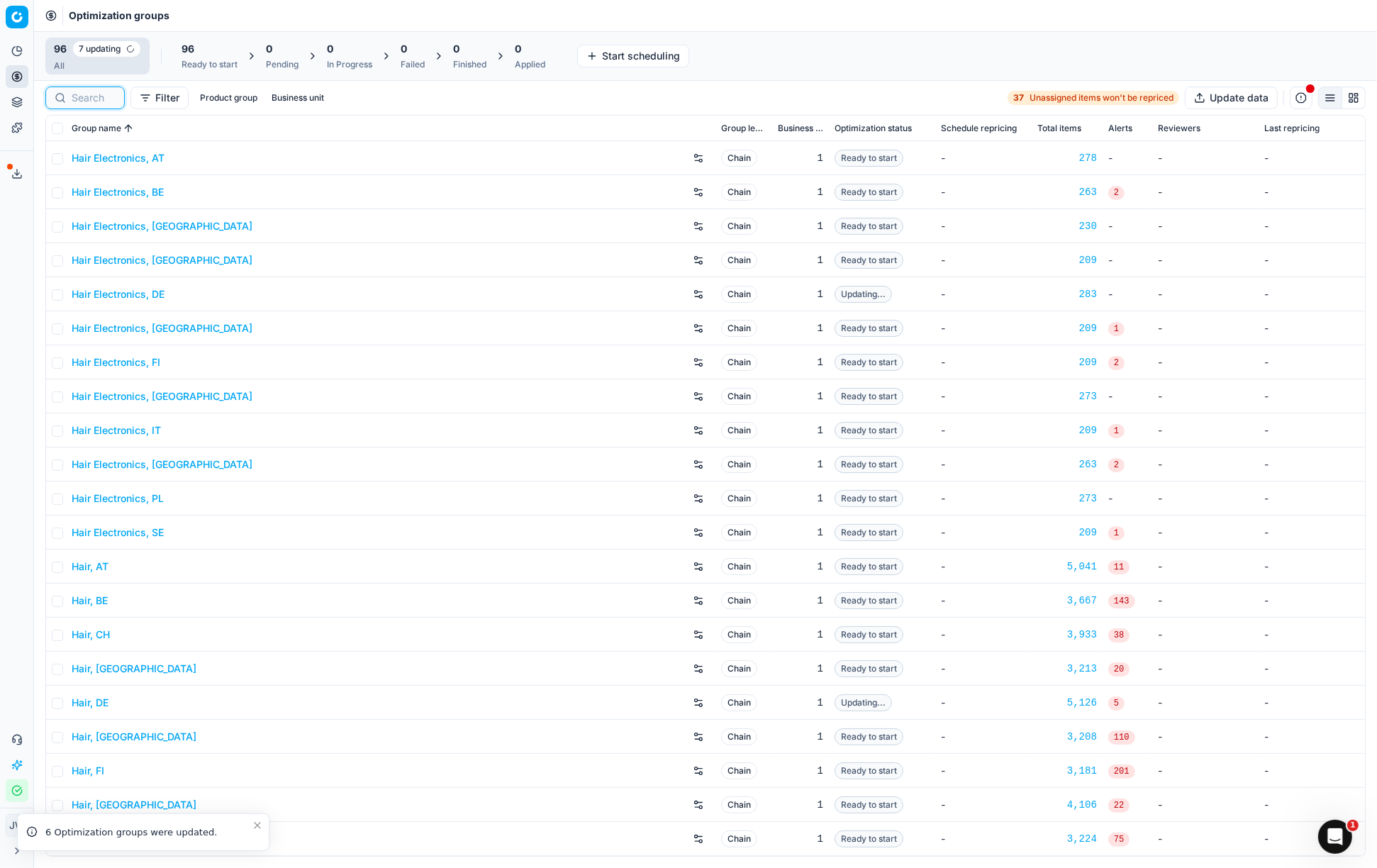
click at [78, 104] on input at bounding box center [94, 98] width 44 height 14
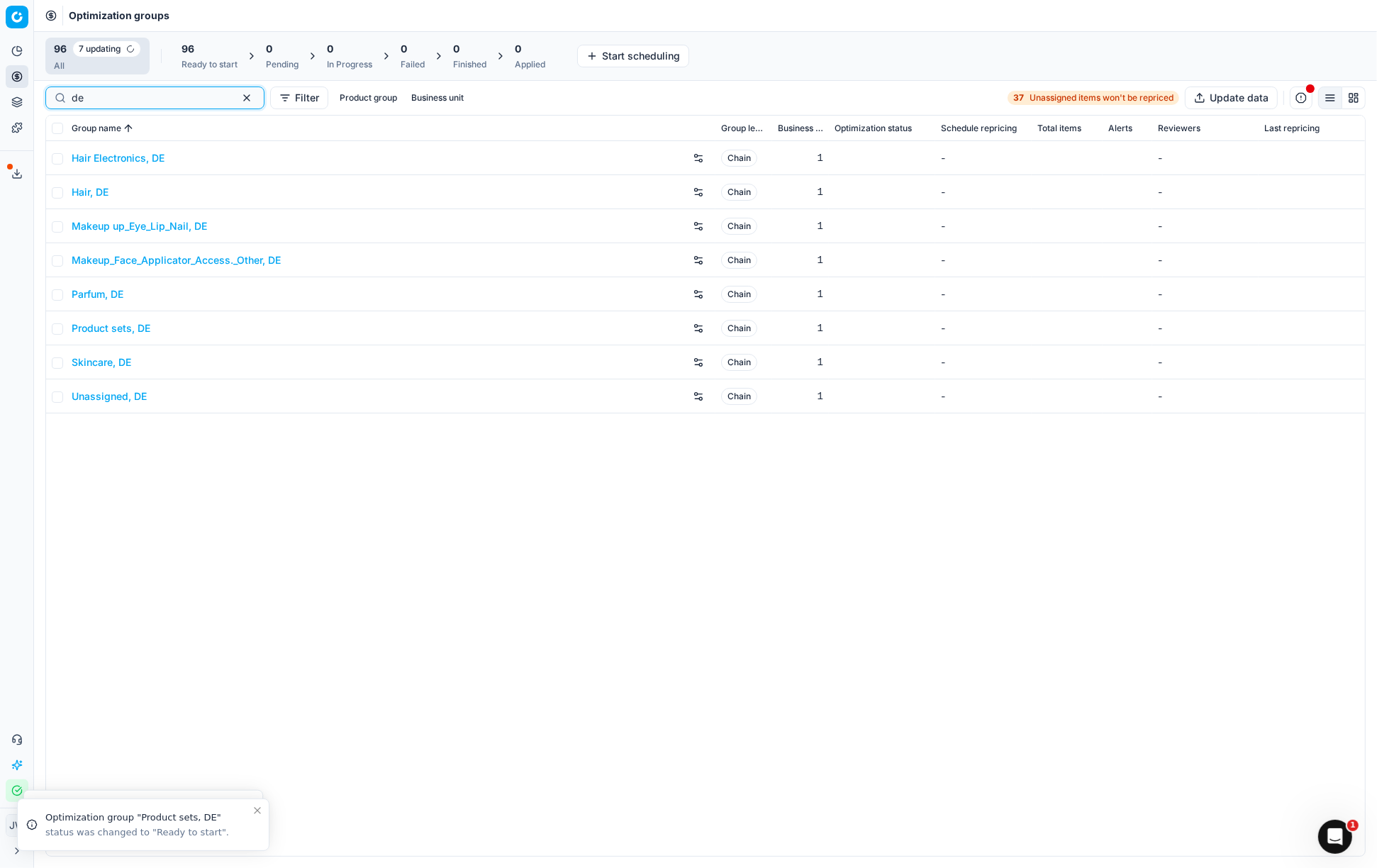
type input "de"
click at [85, 190] on link "Hair, DE" at bounding box center [90, 192] width 37 height 14
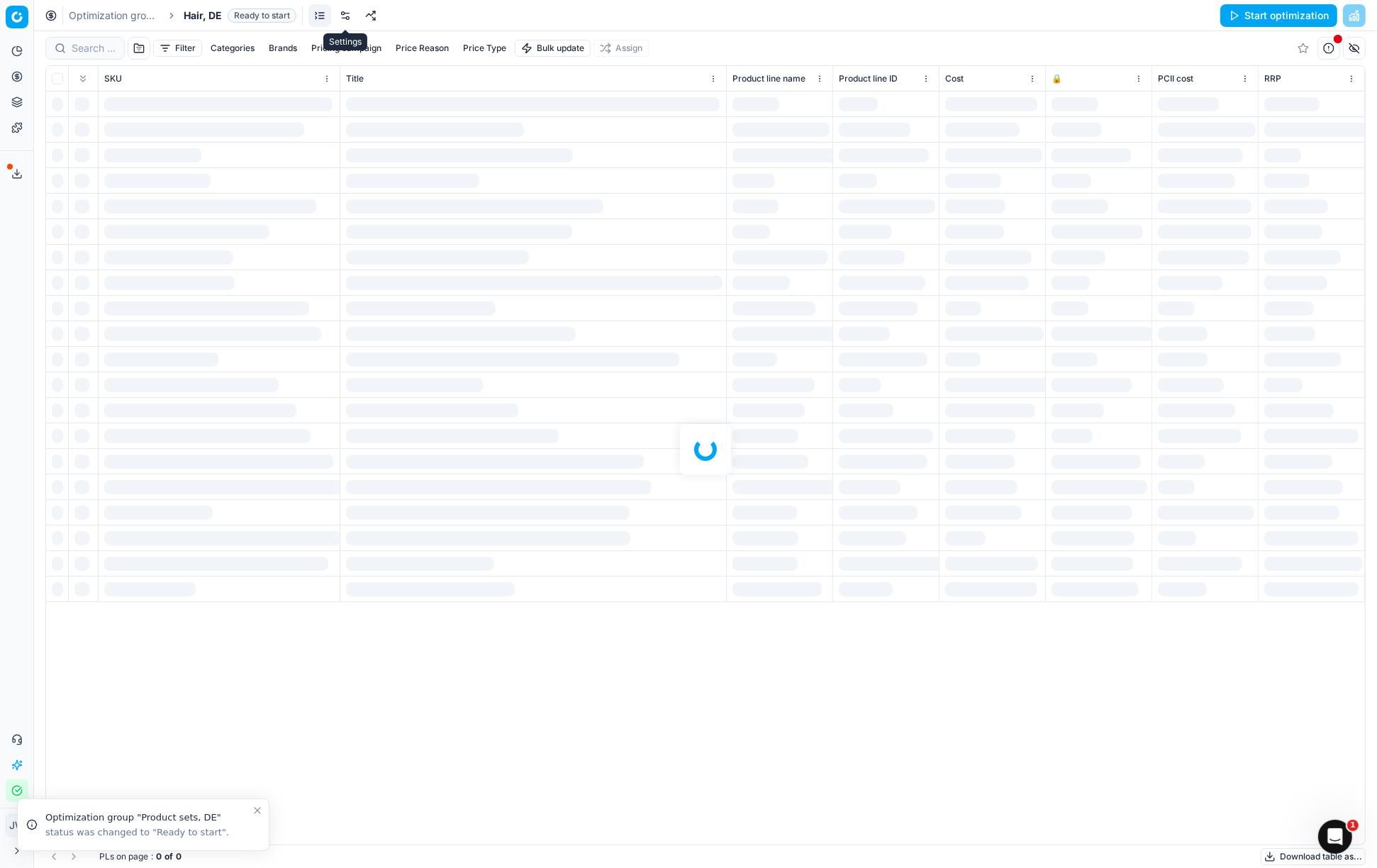
click at [352, 14] on link at bounding box center [345, 15] width 22 height 22
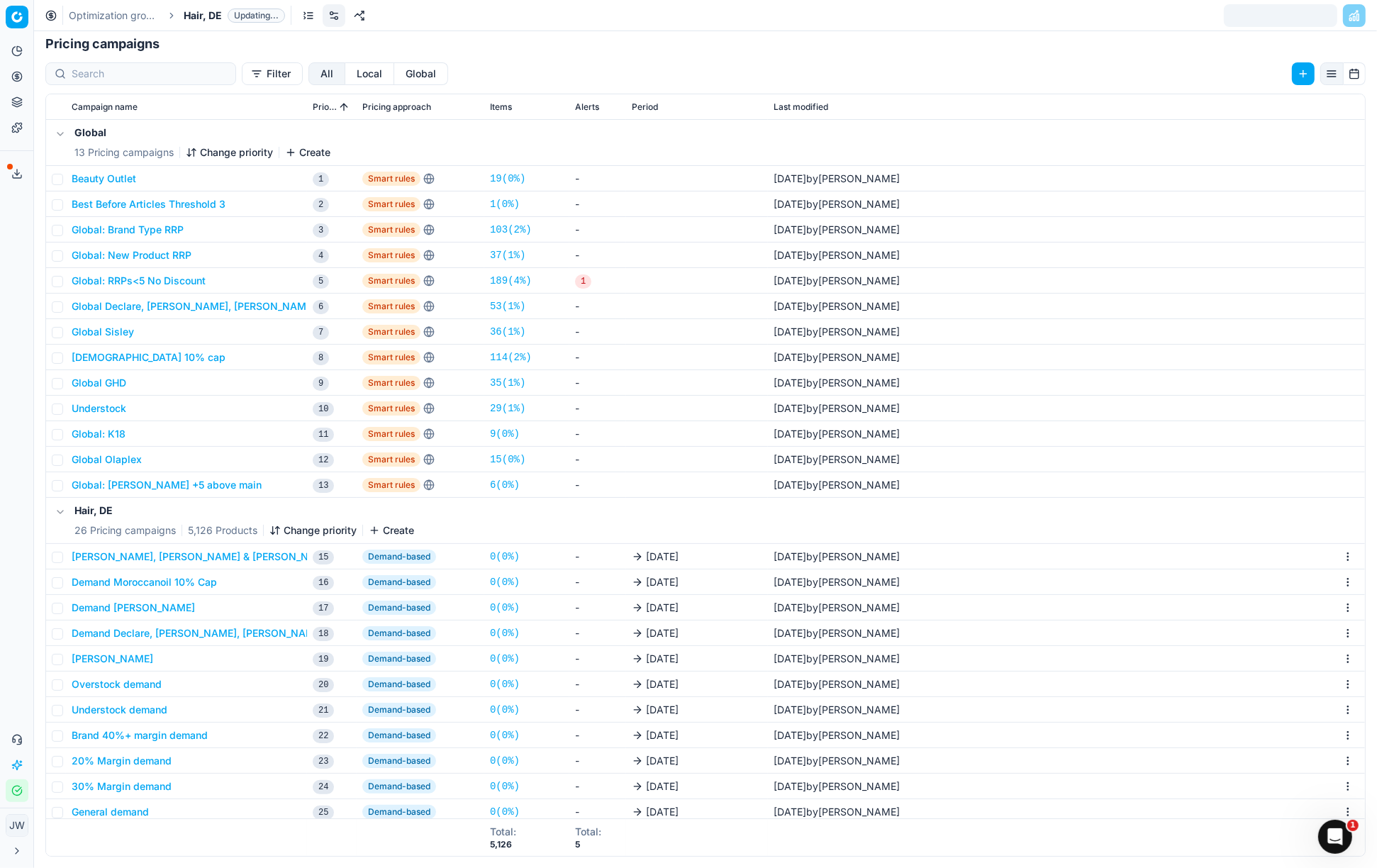
click at [345, 67] on button "Local" at bounding box center [369, 73] width 49 height 22
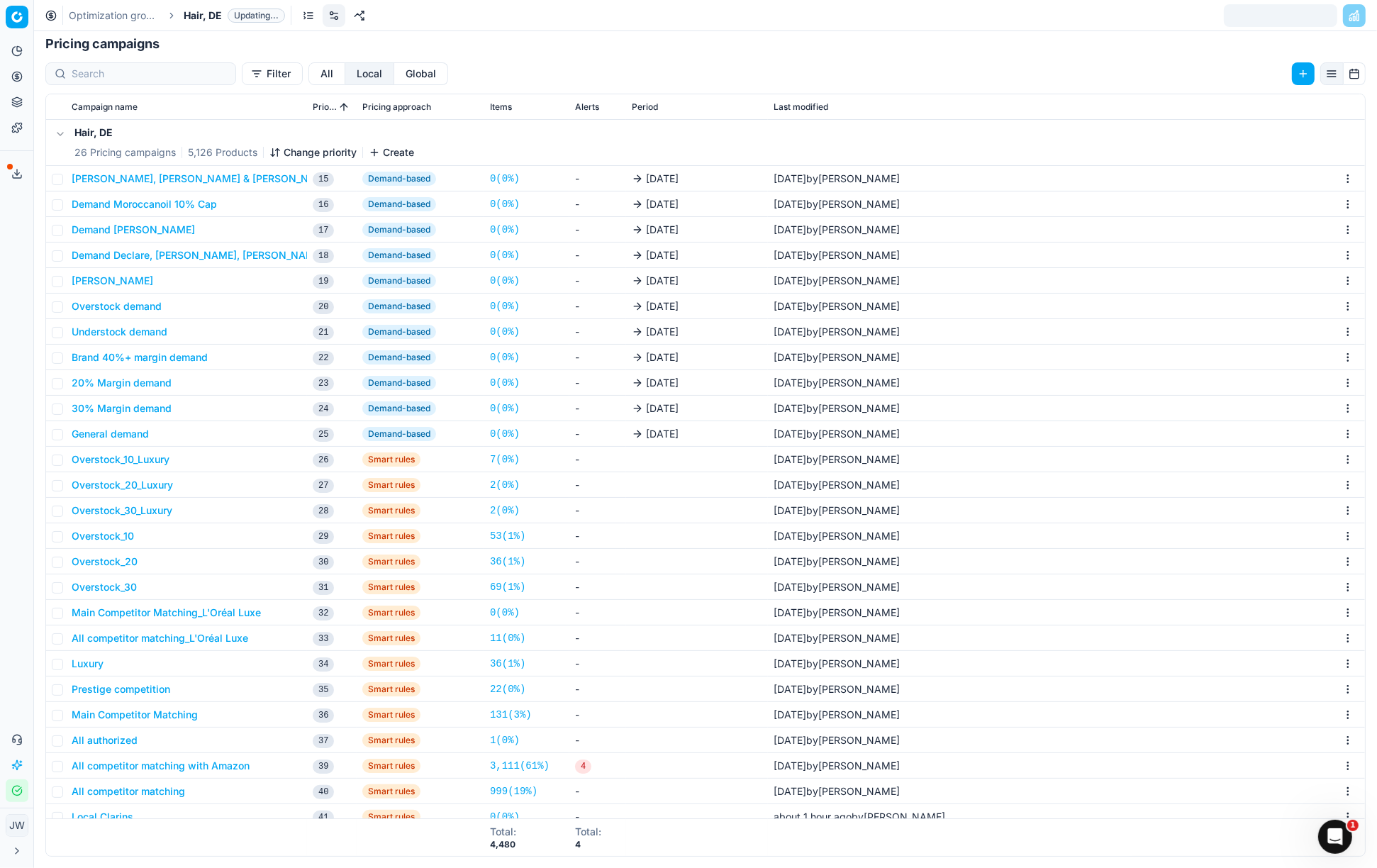
scroll to position [11, 0]
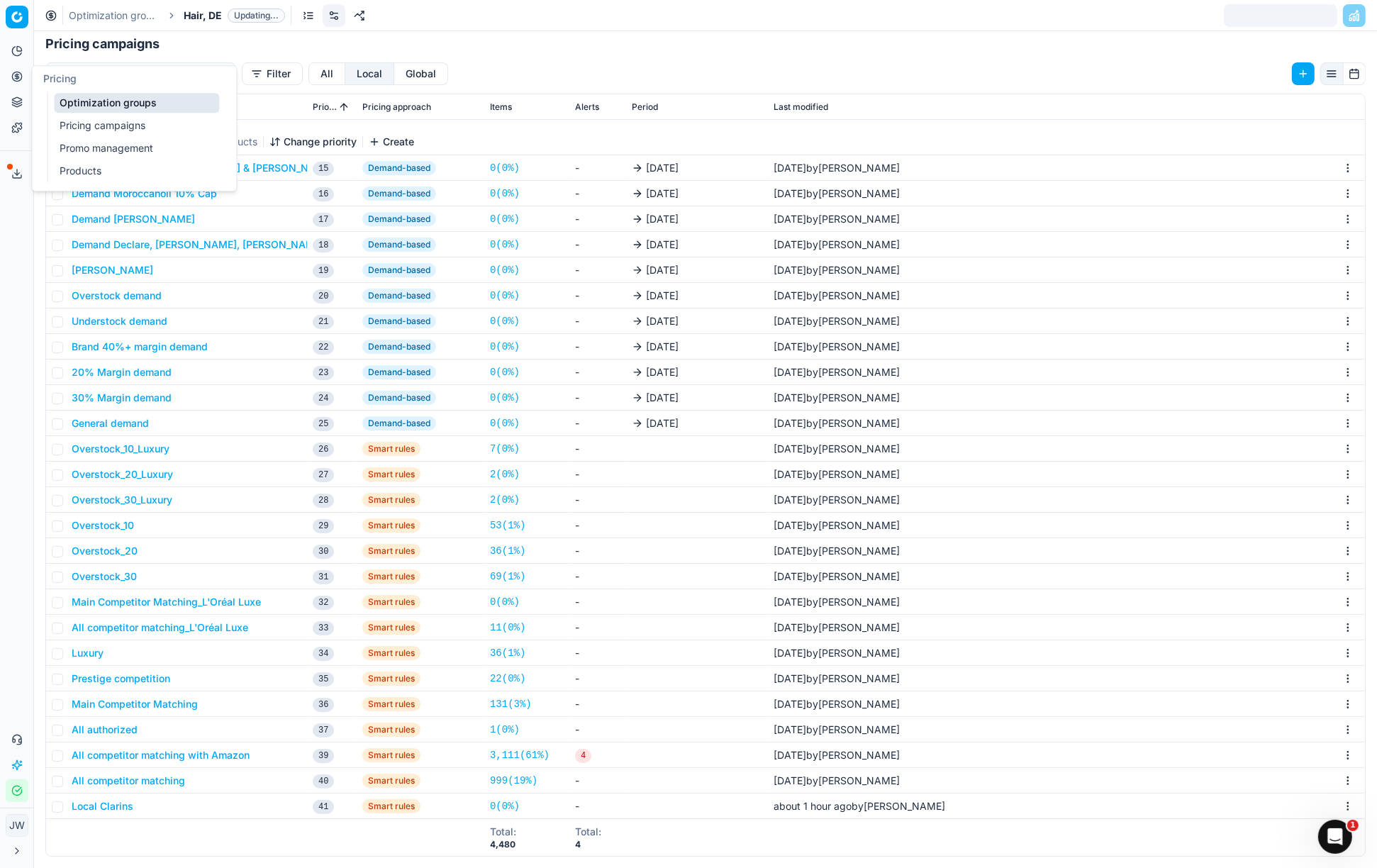
click at [15, 79] on icon at bounding box center [17, 77] width 12 height 12
click at [74, 103] on link "Optimization groups" at bounding box center [137, 103] width 166 height 20
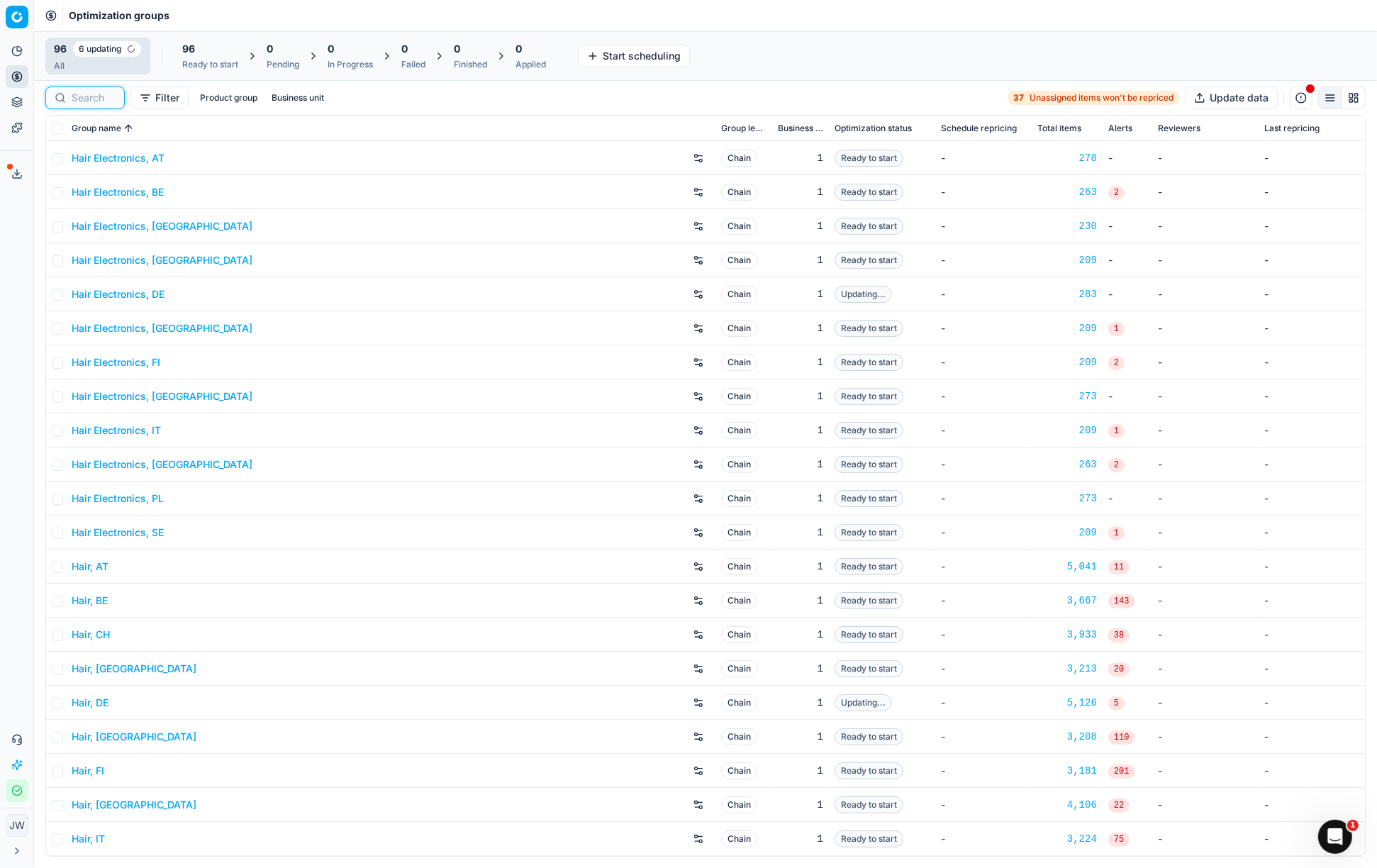
click at [85, 96] on input at bounding box center [94, 98] width 44 height 14
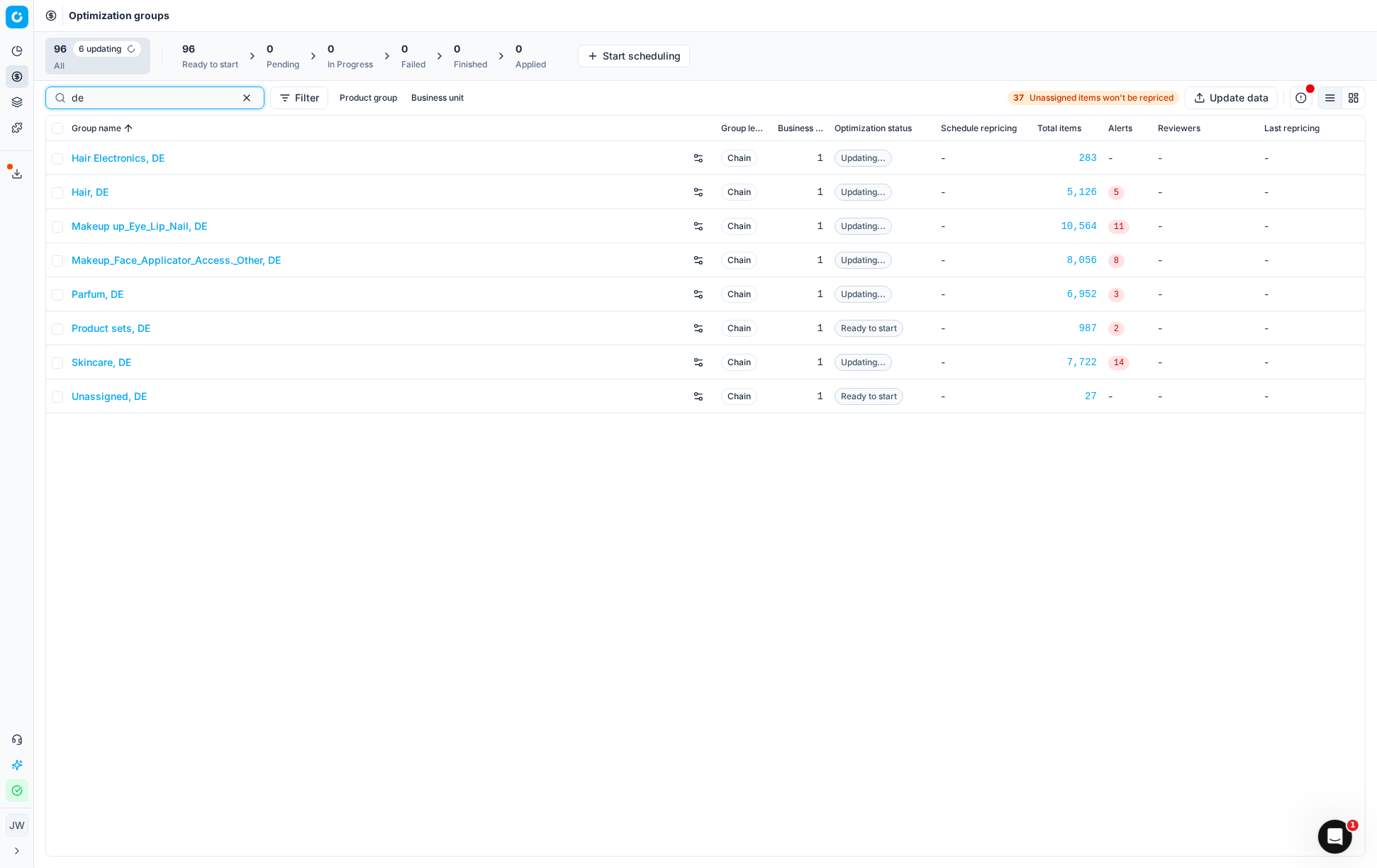
type input "de"
click at [112, 359] on link "Skincare, DE" at bounding box center [102, 362] width 60 height 14
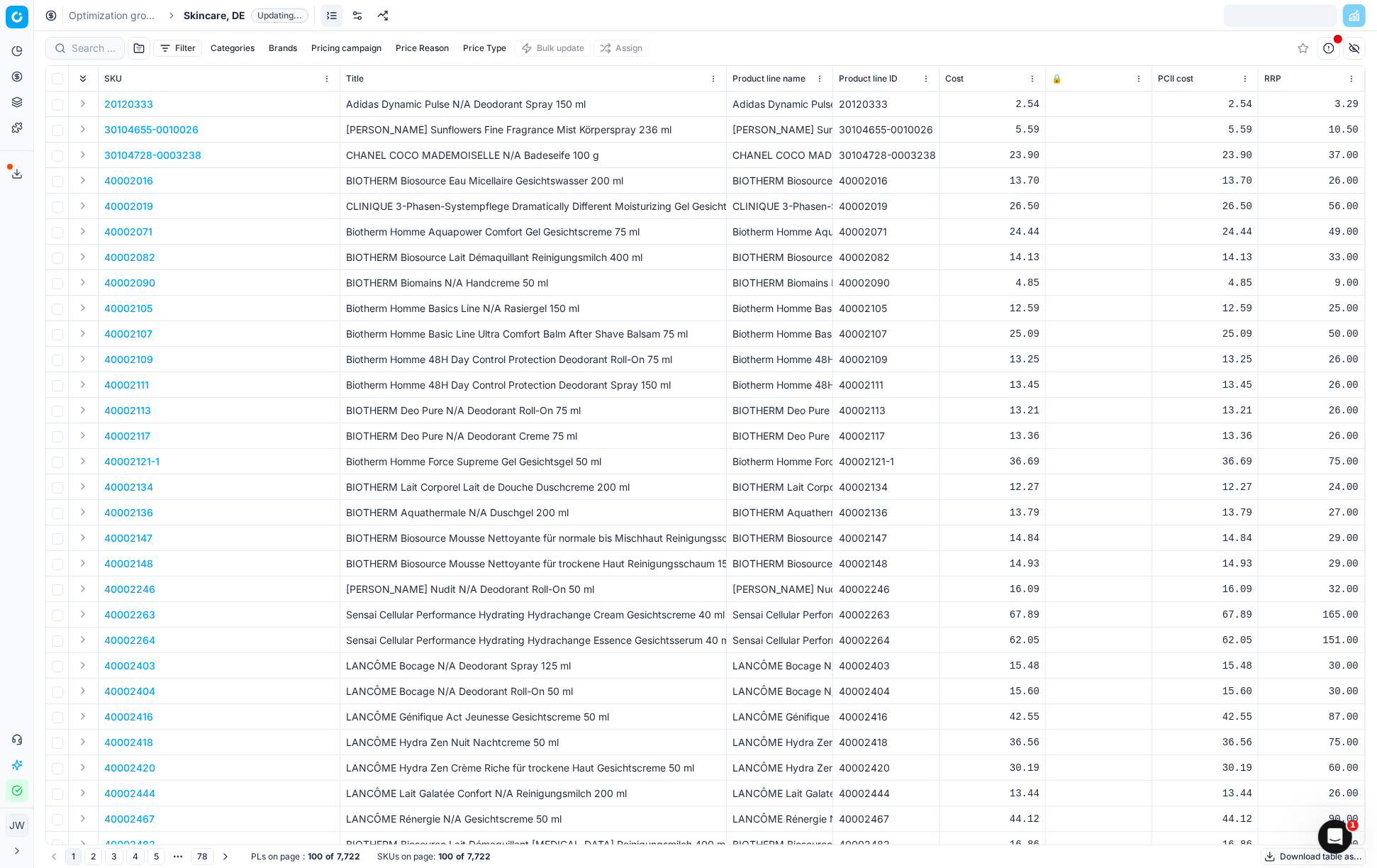
click at [356, 17] on link at bounding box center [357, 15] width 22 height 22
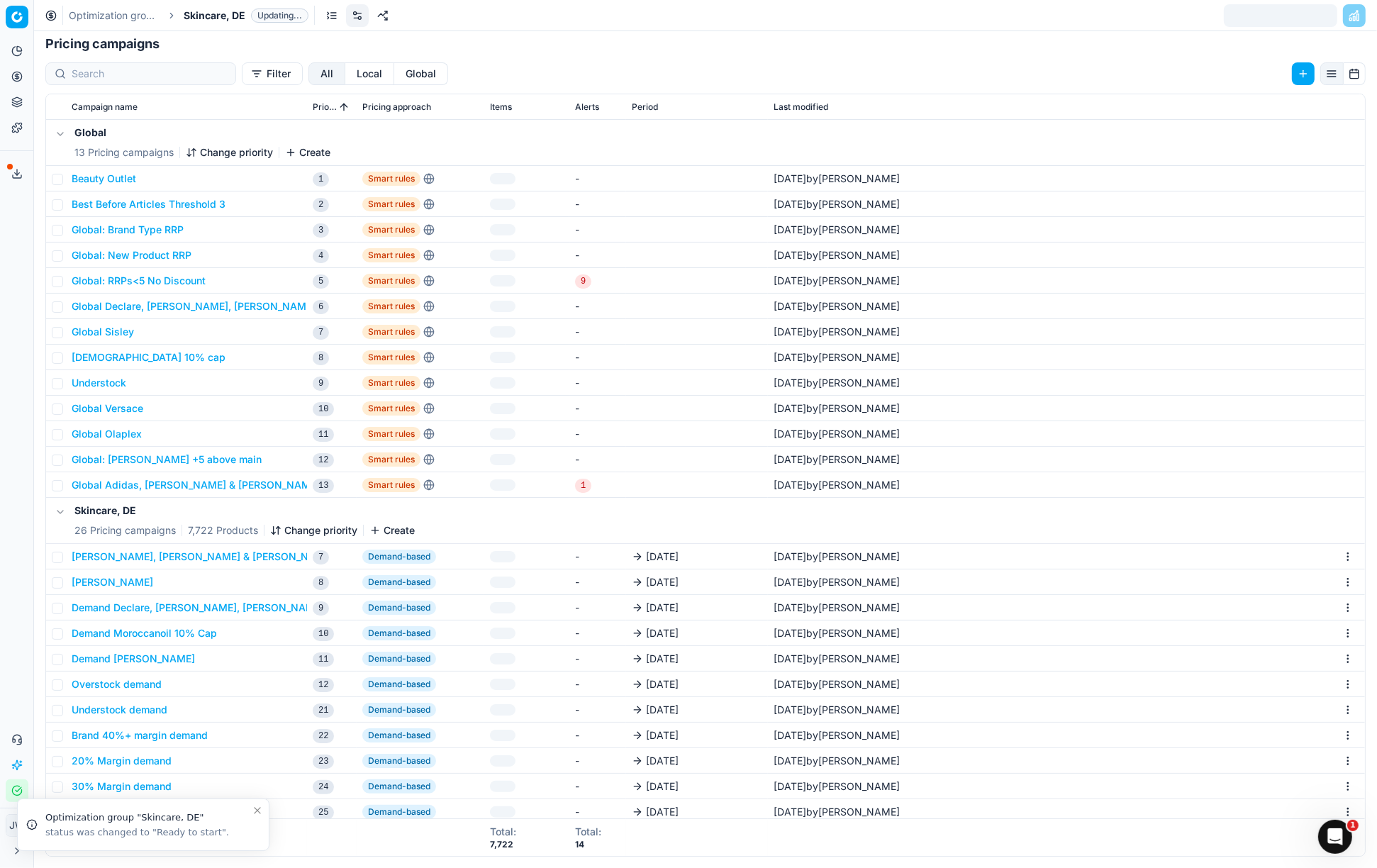
scroll to position [218, 0]
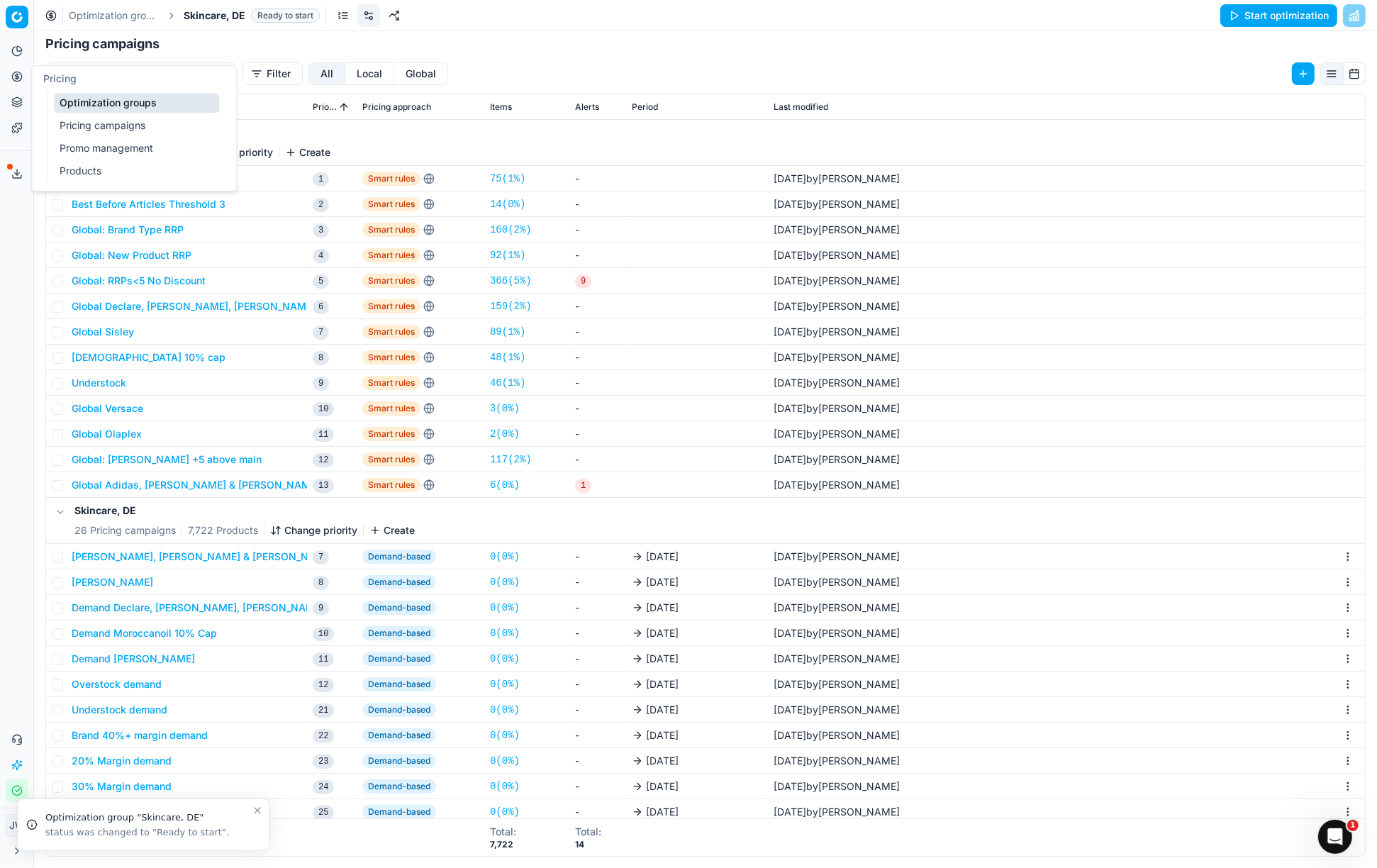
click at [85, 101] on link "Optimization groups" at bounding box center [137, 103] width 166 height 20
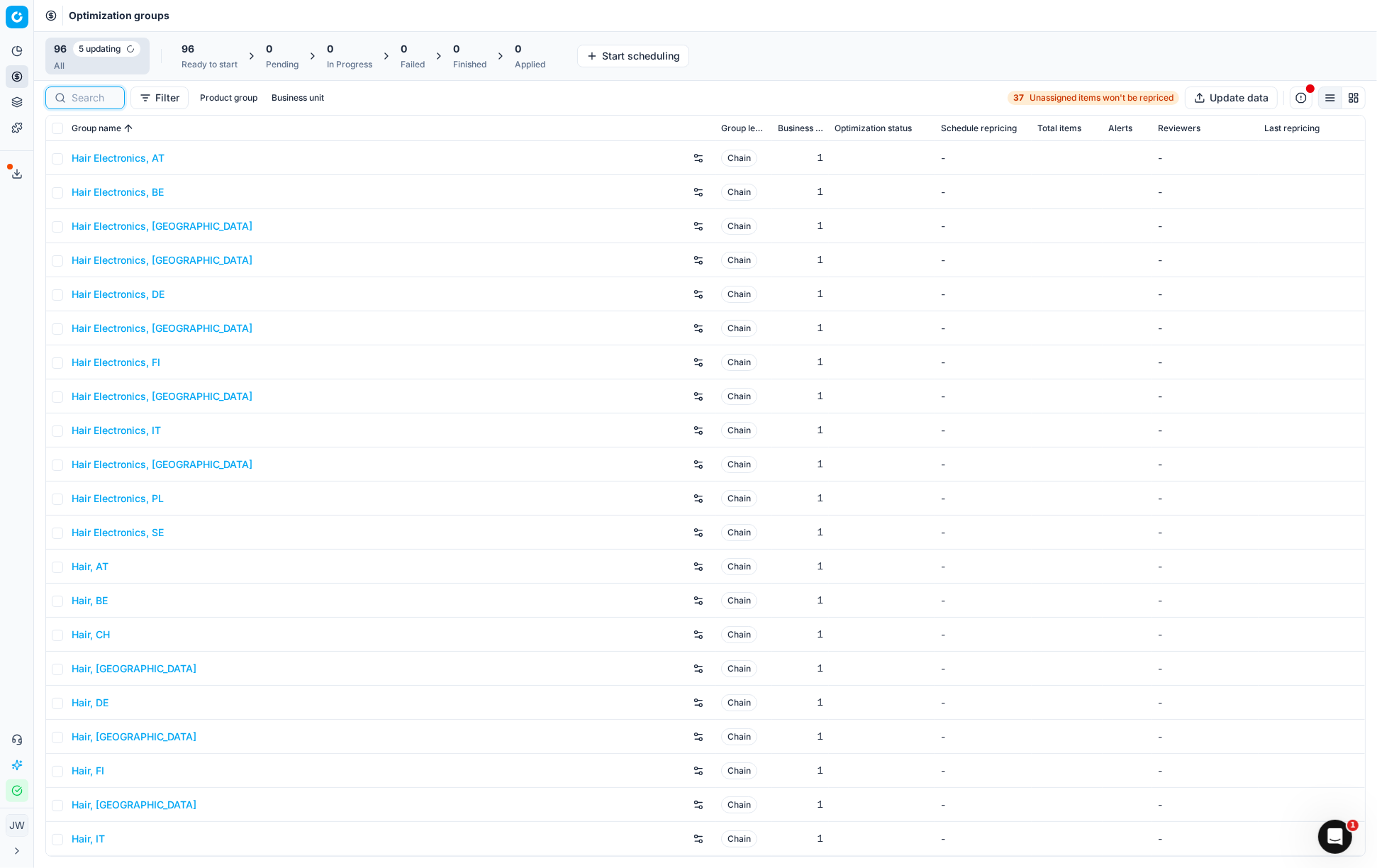
click at [87, 100] on input at bounding box center [94, 98] width 44 height 14
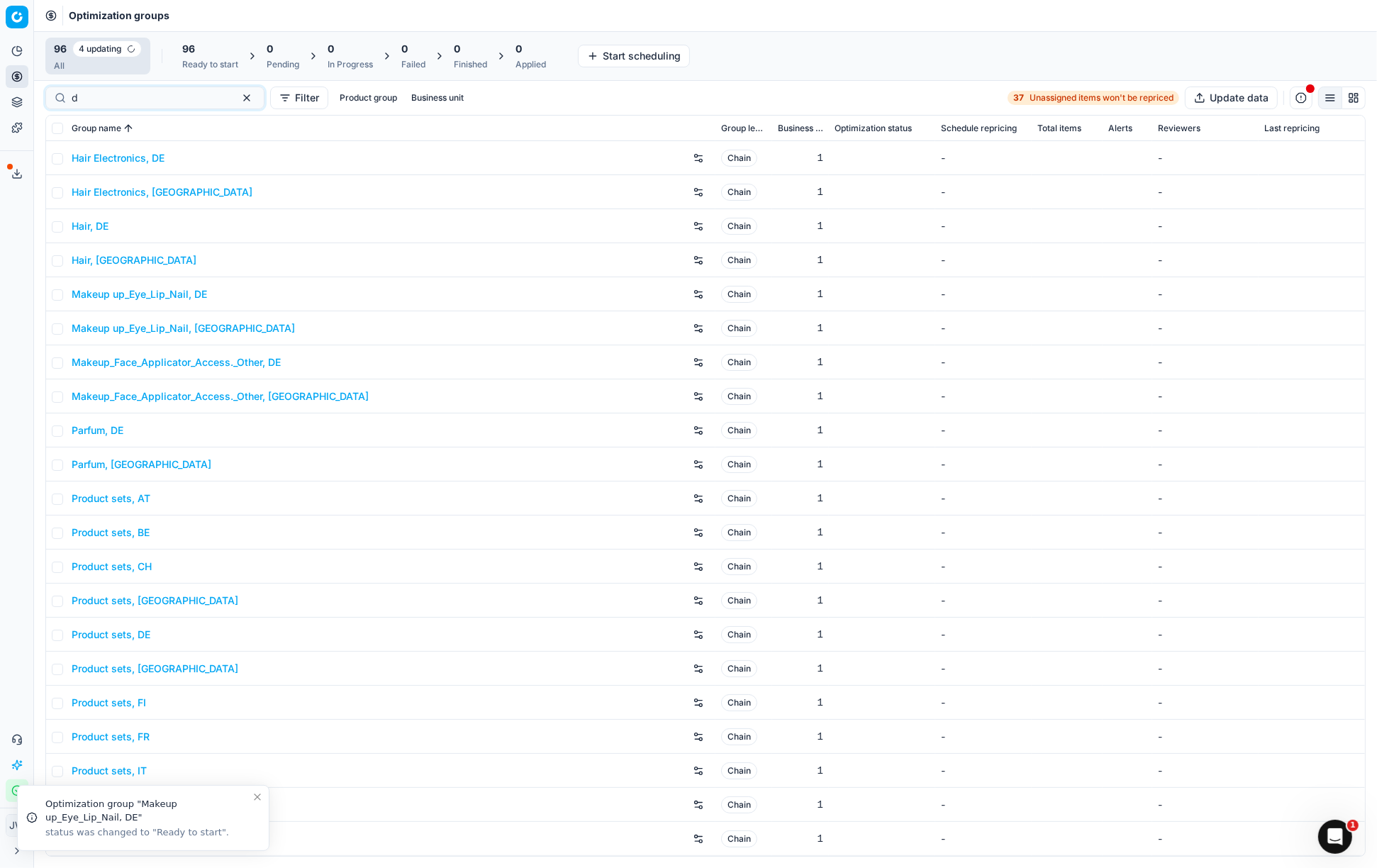
click at [20, 78] on icon at bounding box center [17, 77] width 12 height 12
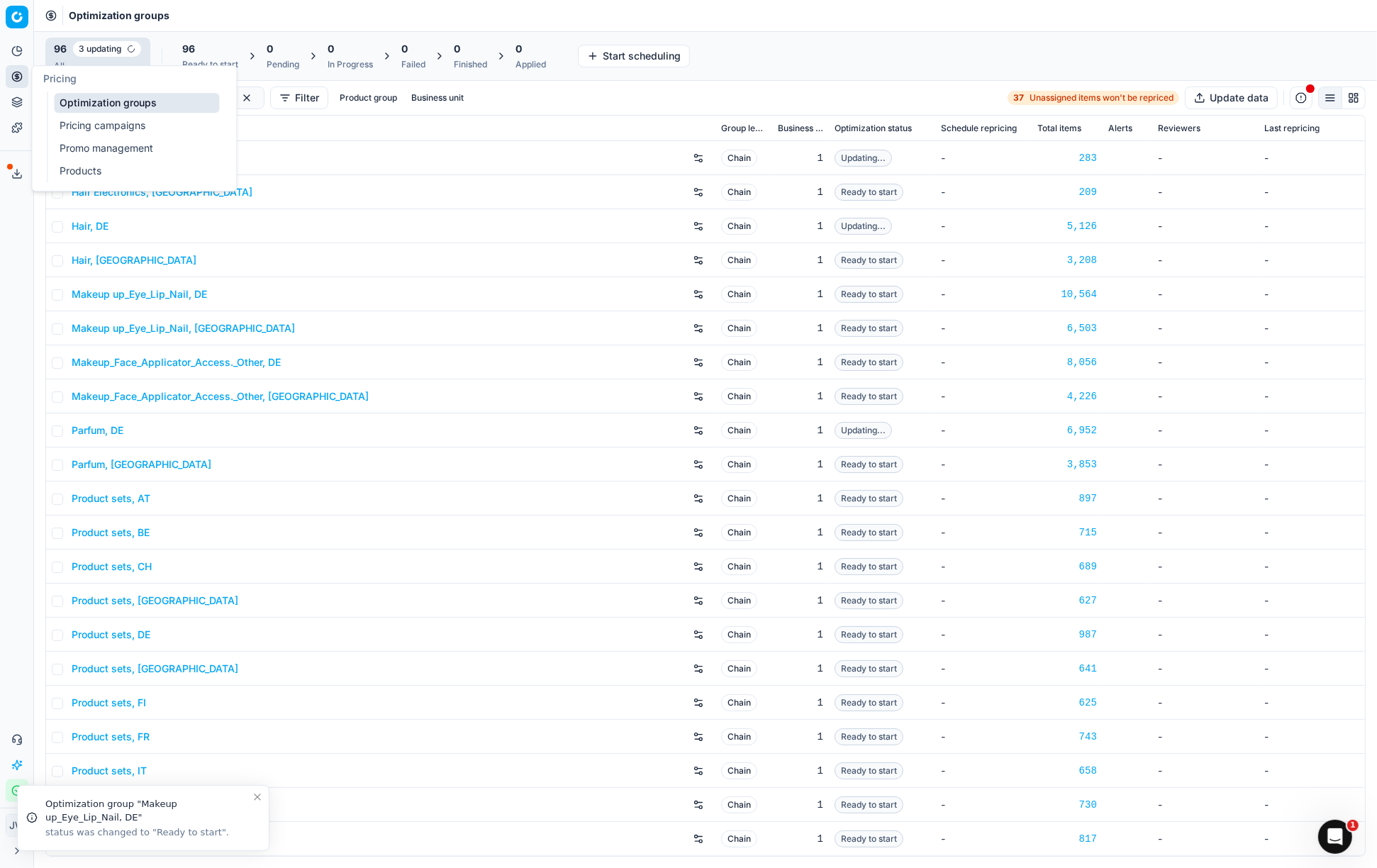
click at [89, 105] on link "Optimization groups" at bounding box center [137, 103] width 166 height 20
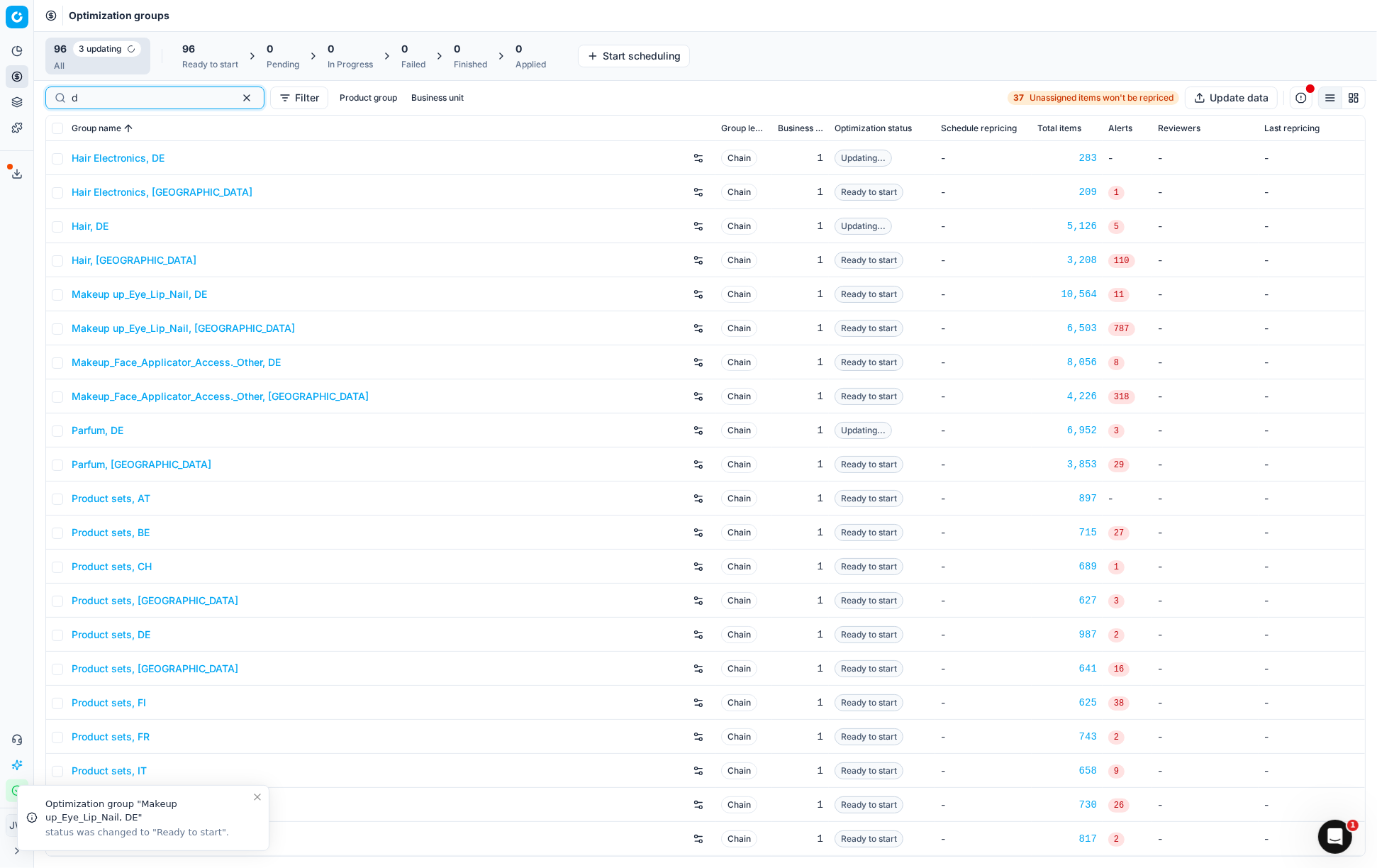
click at [92, 99] on input "d" at bounding box center [150, 98] width 156 height 14
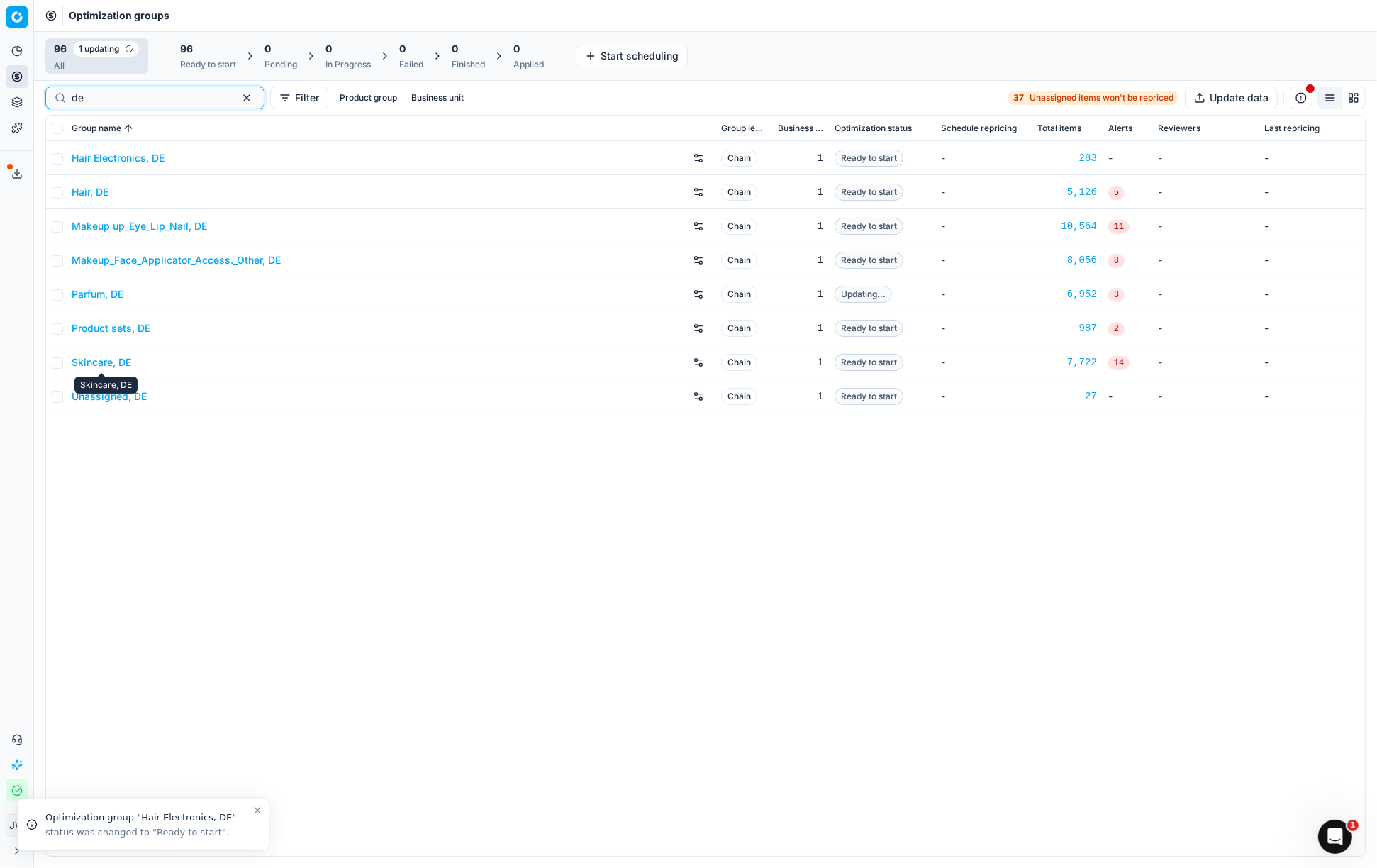
type input "de"
click at [108, 367] on link "Skincare, DE" at bounding box center [102, 362] width 60 height 14
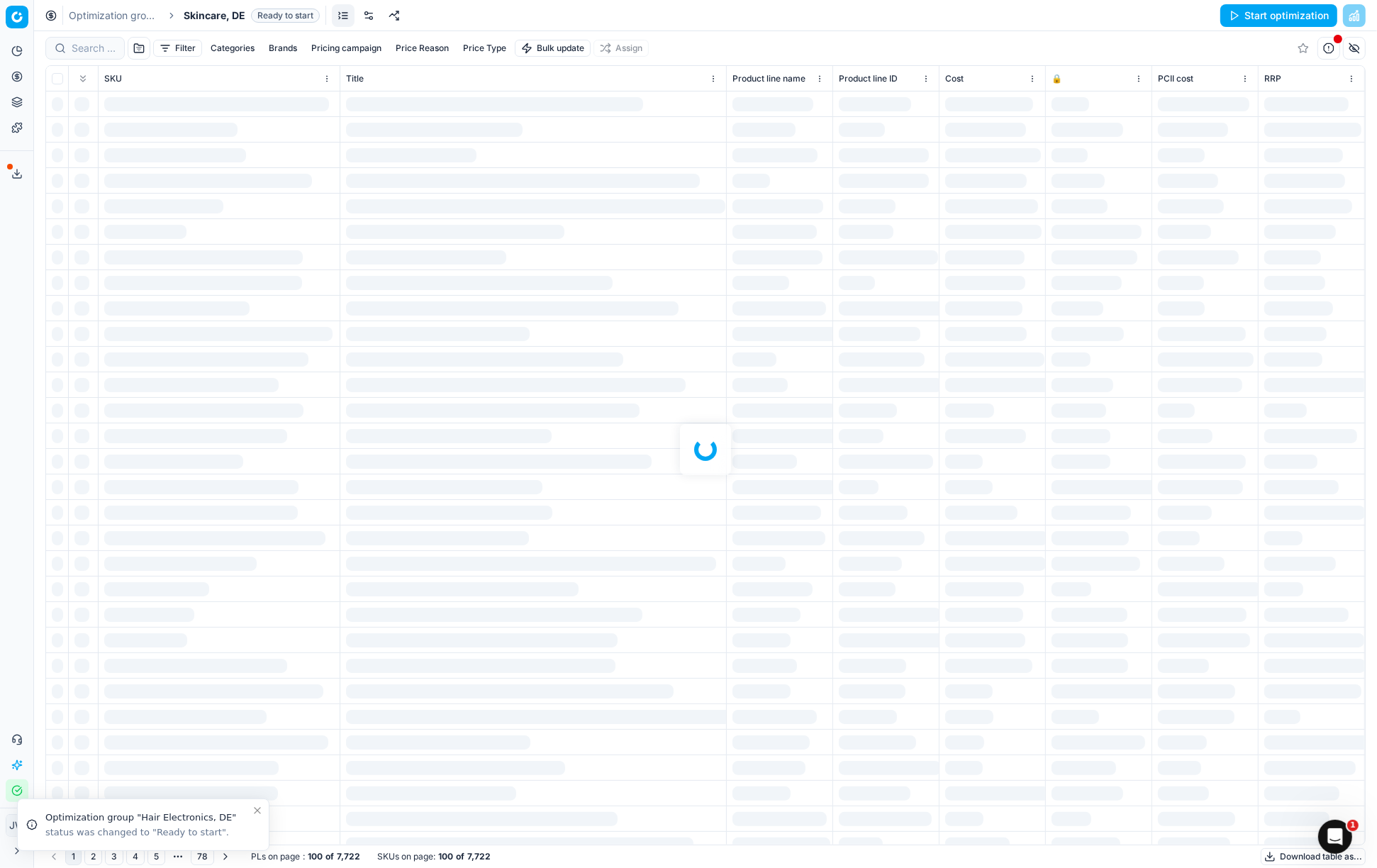
click at [375, 26] on link at bounding box center [368, 15] width 22 height 22
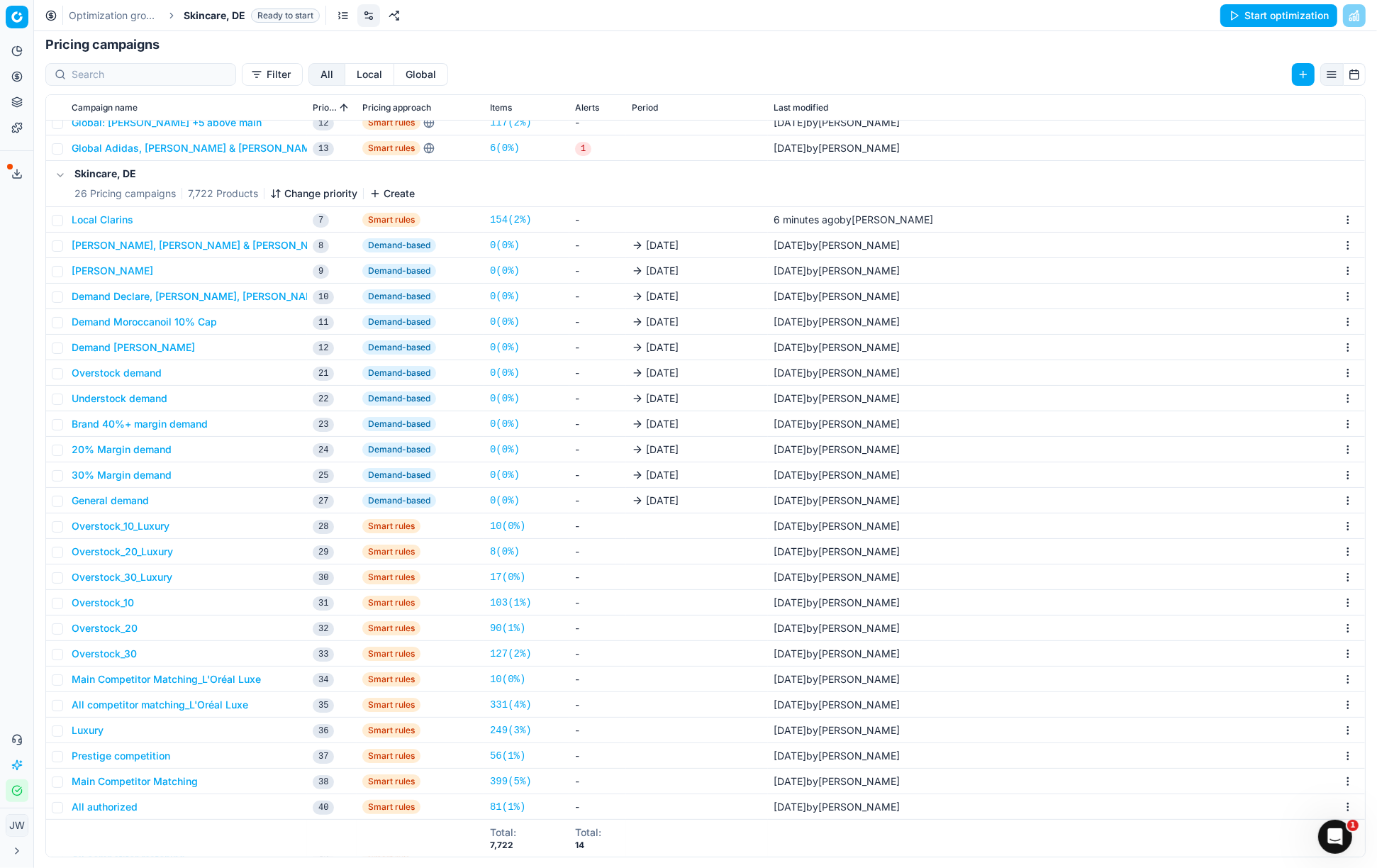
scroll to position [251, 0]
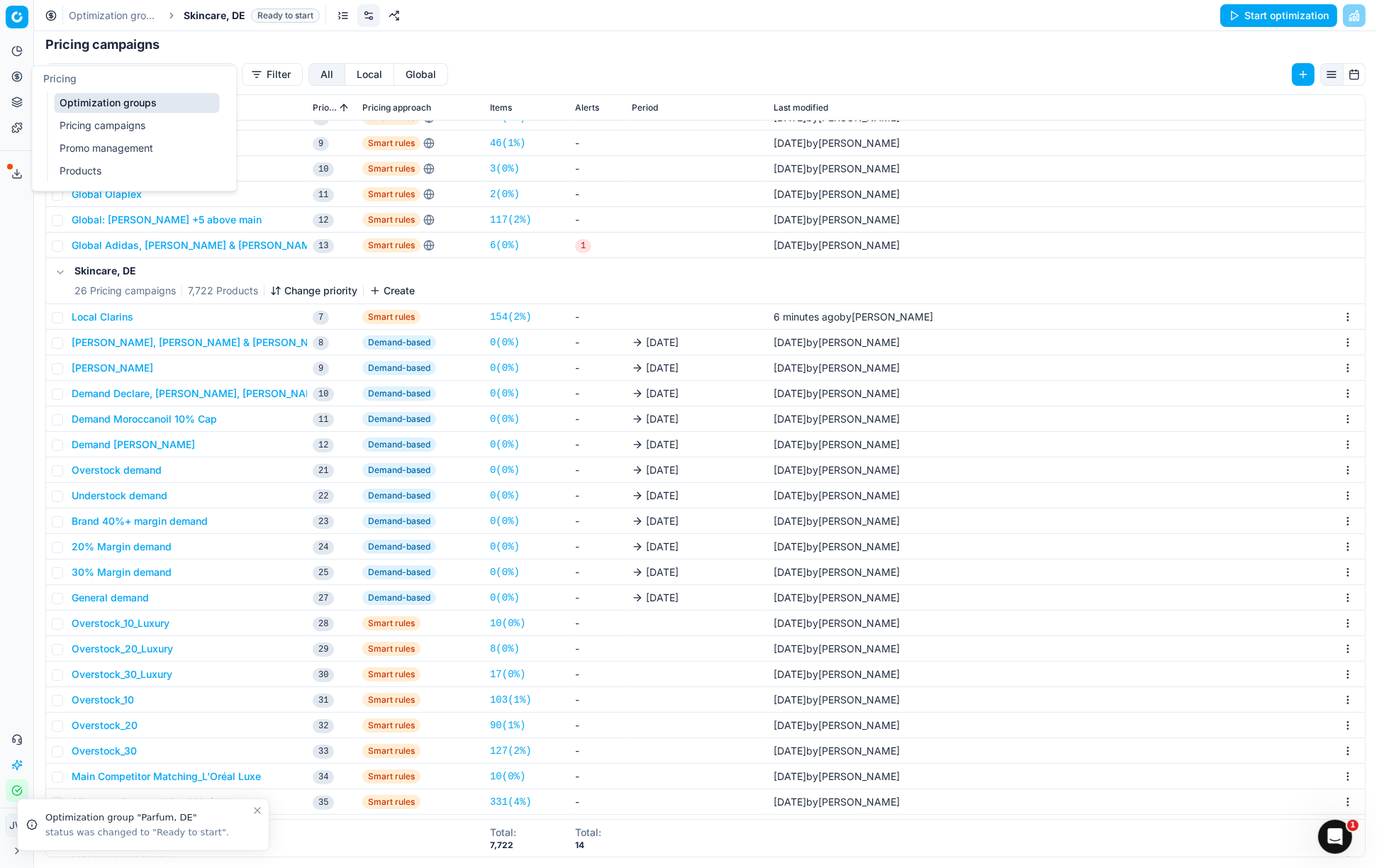
click at [85, 105] on link "Optimization groups" at bounding box center [137, 103] width 166 height 20
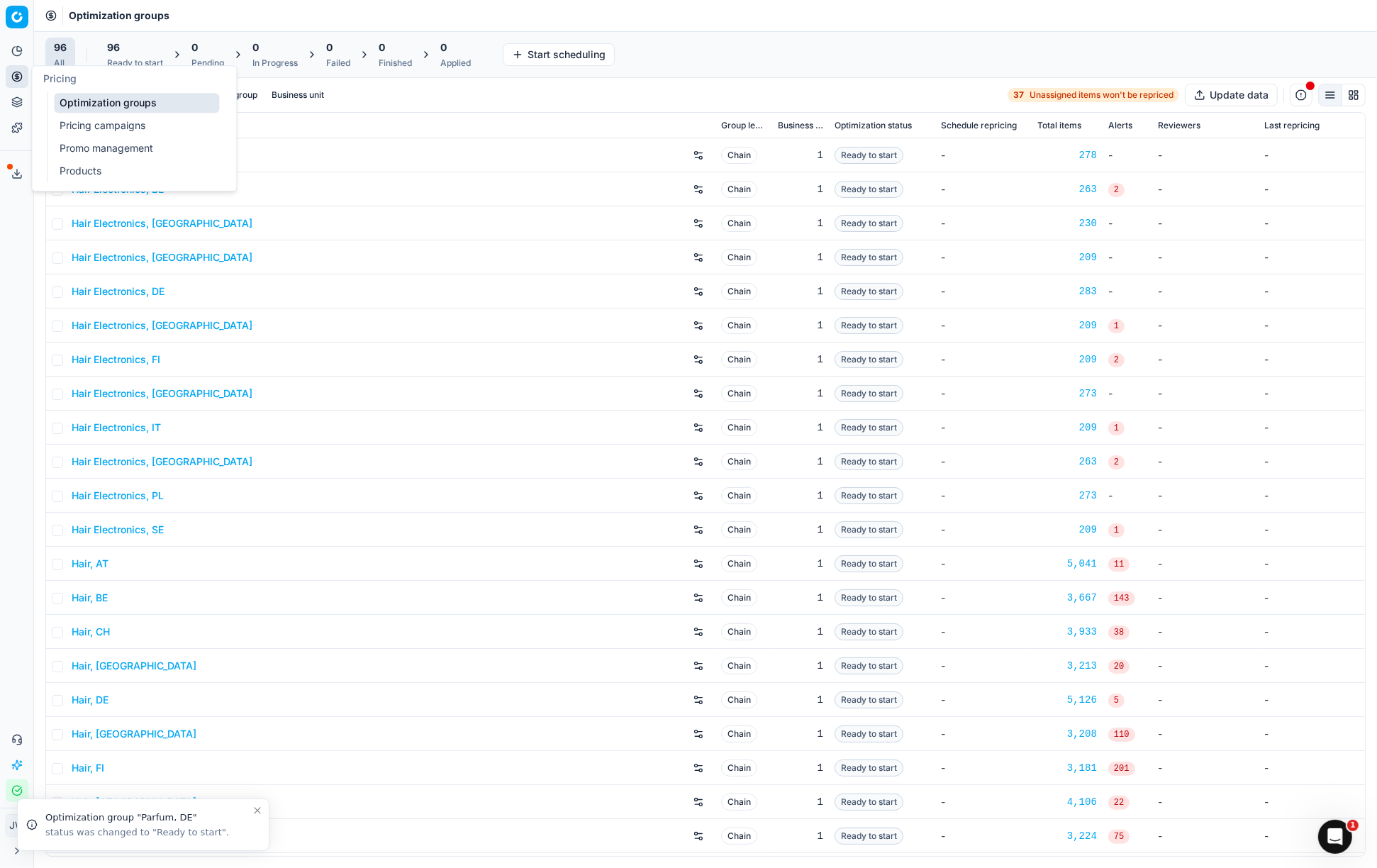
click at [83, 97] on link "Optimization groups" at bounding box center [137, 103] width 166 height 20
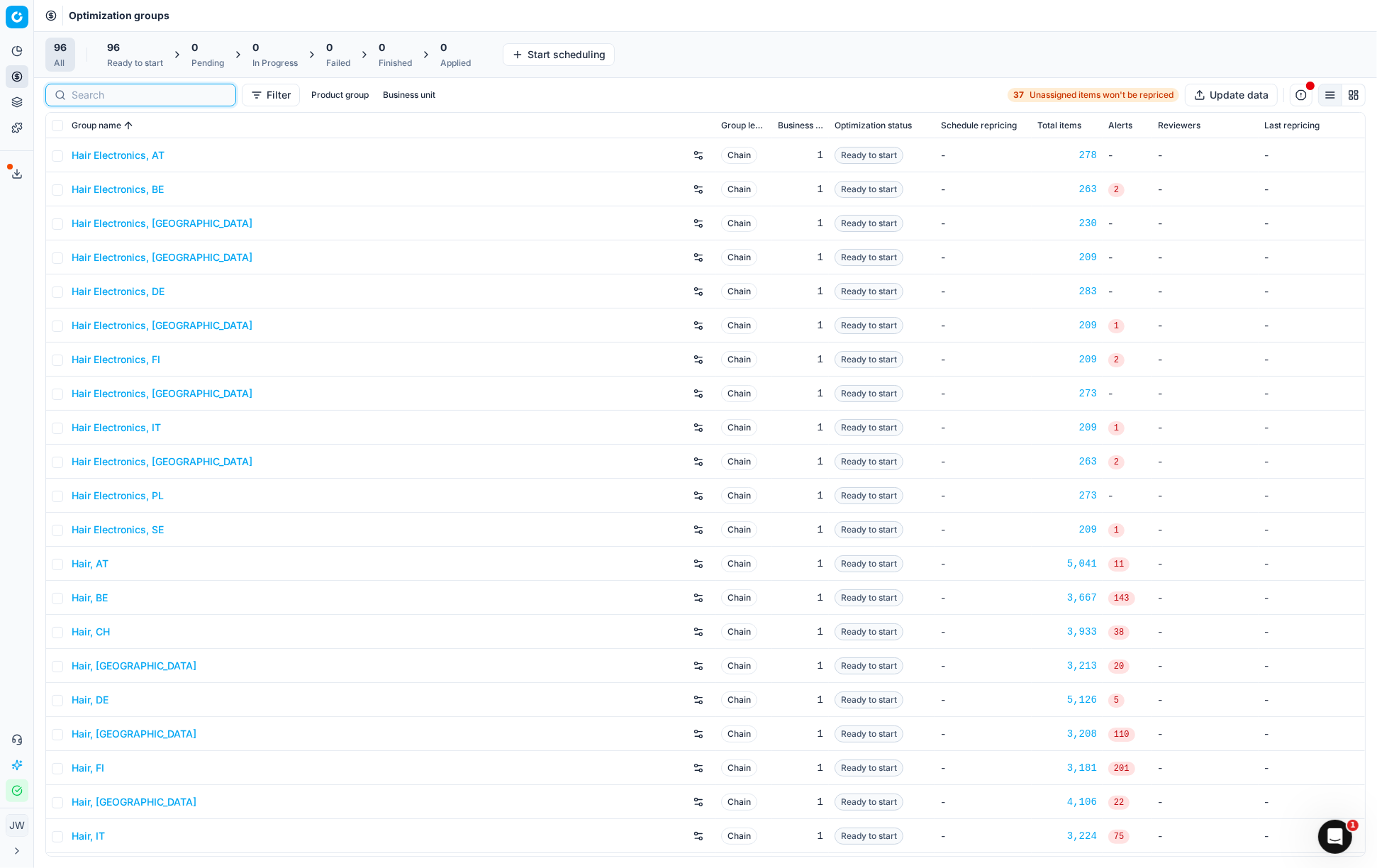
click at [95, 94] on input at bounding box center [150, 94] width 156 height 14
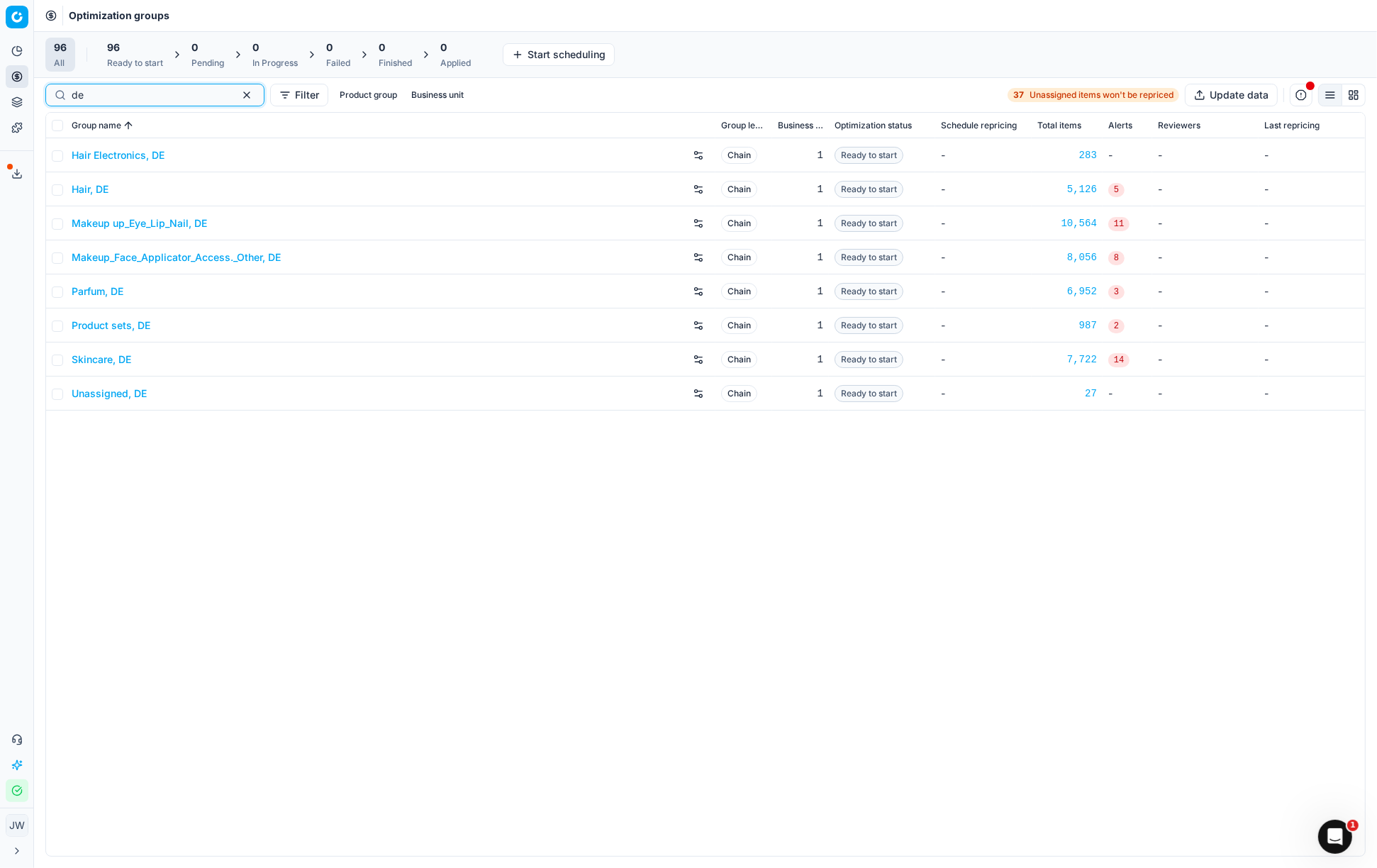
type input "de"
click at [107, 324] on link "Product sets, DE" at bounding box center [111, 325] width 79 height 14
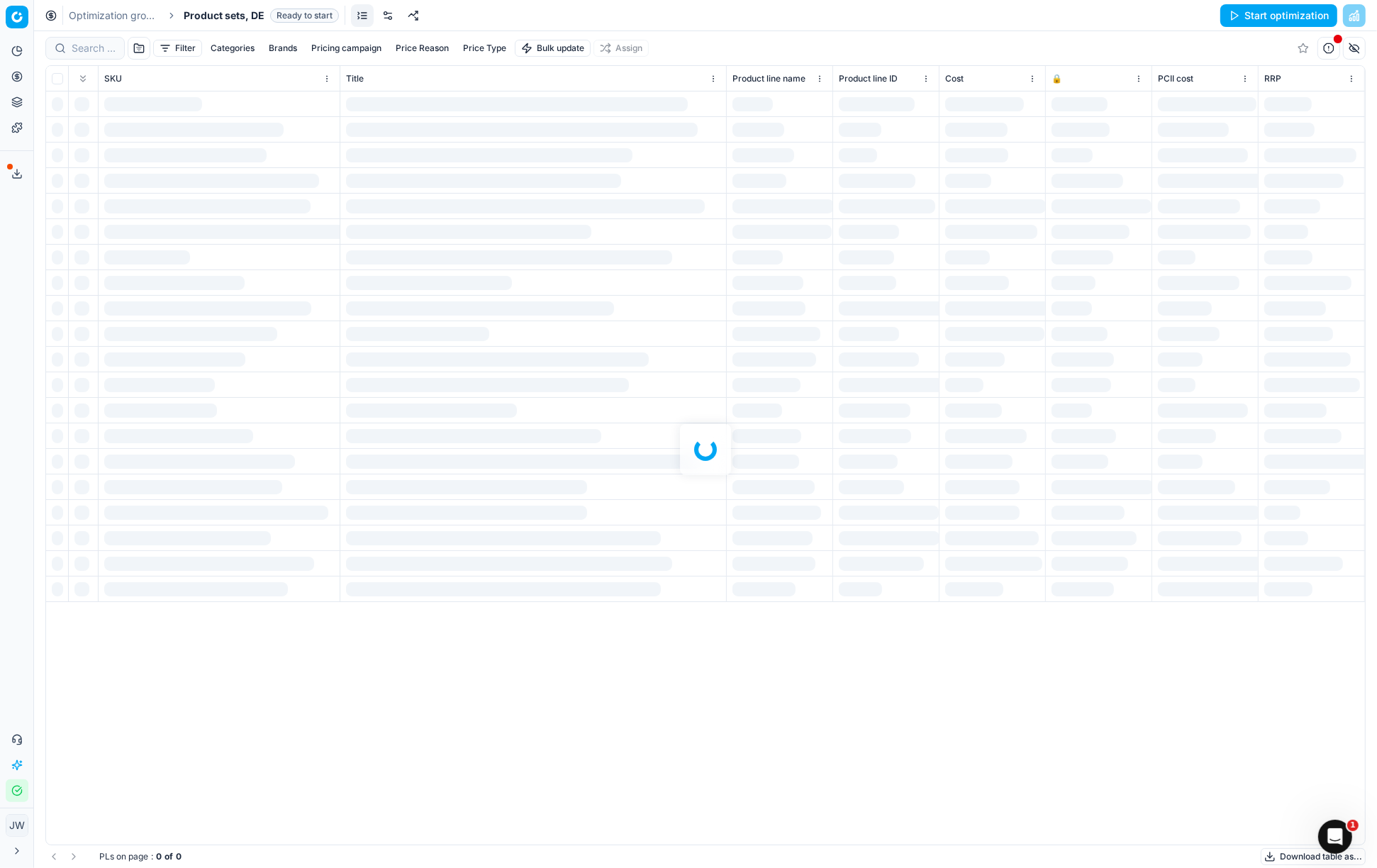
click at [384, 16] on link at bounding box center [387, 15] width 22 height 22
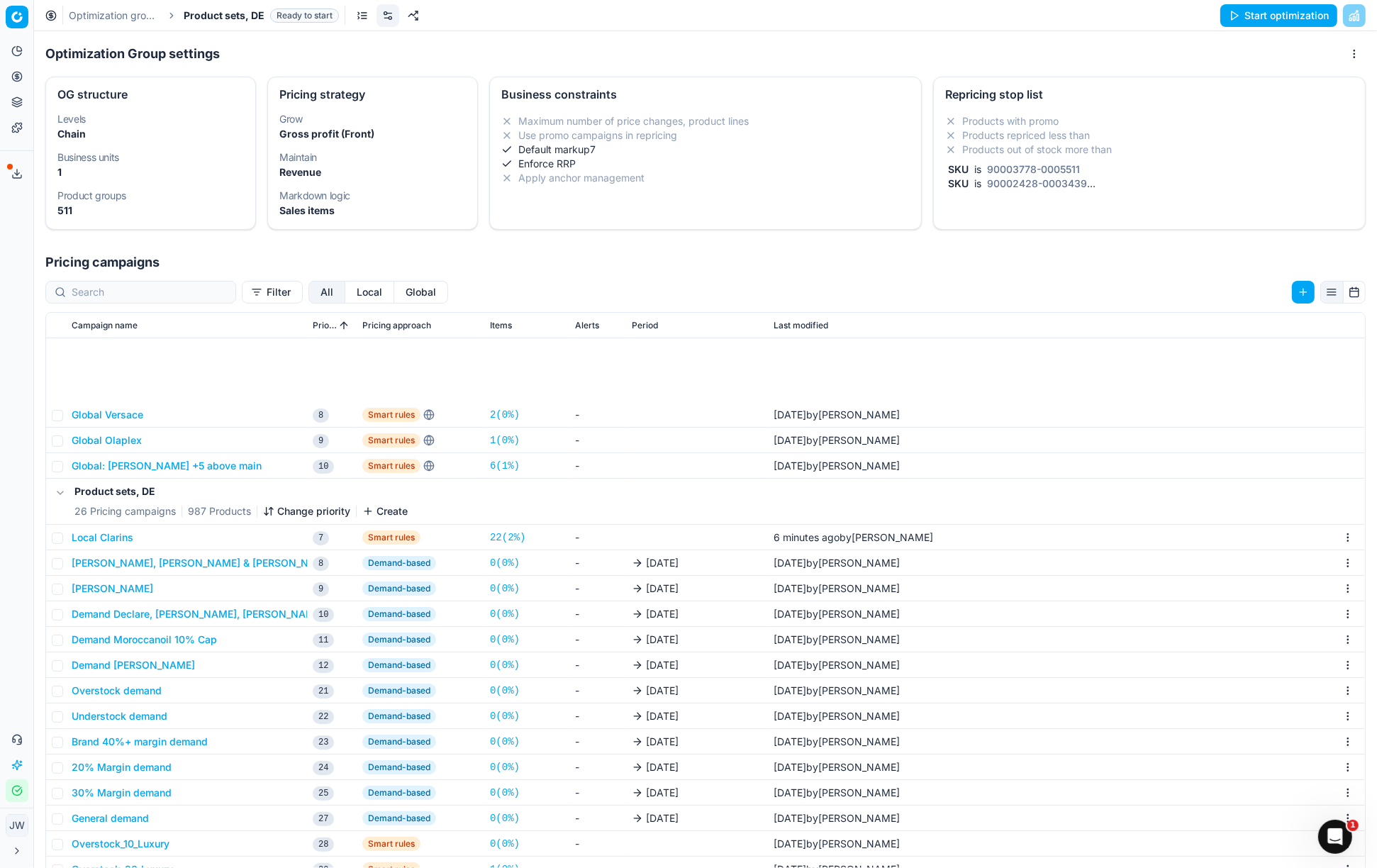
scroll to position [323, 0]
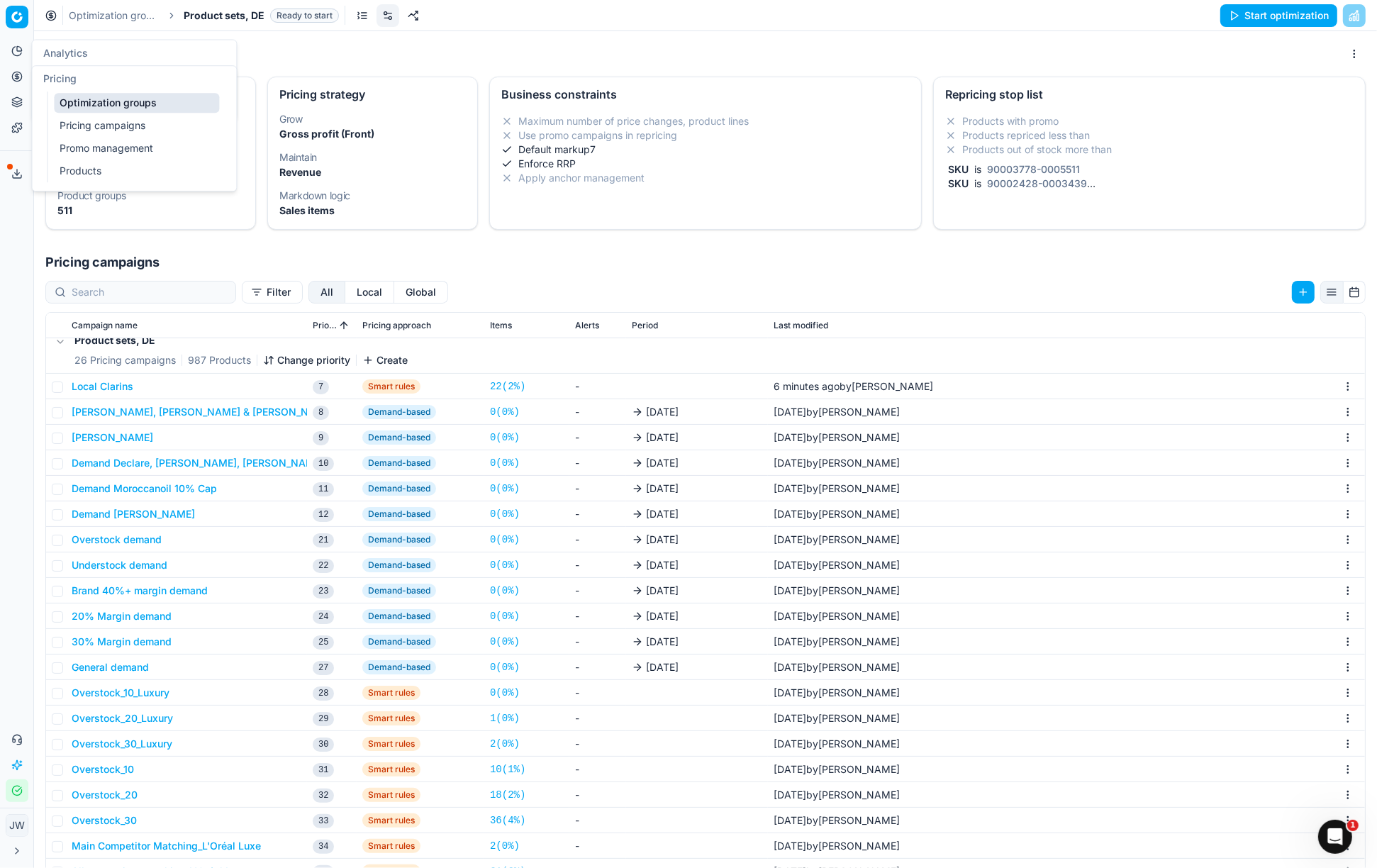
click at [15, 79] on icon at bounding box center [17, 77] width 12 height 12
click at [70, 101] on link "Optimization groups" at bounding box center [137, 103] width 166 height 20
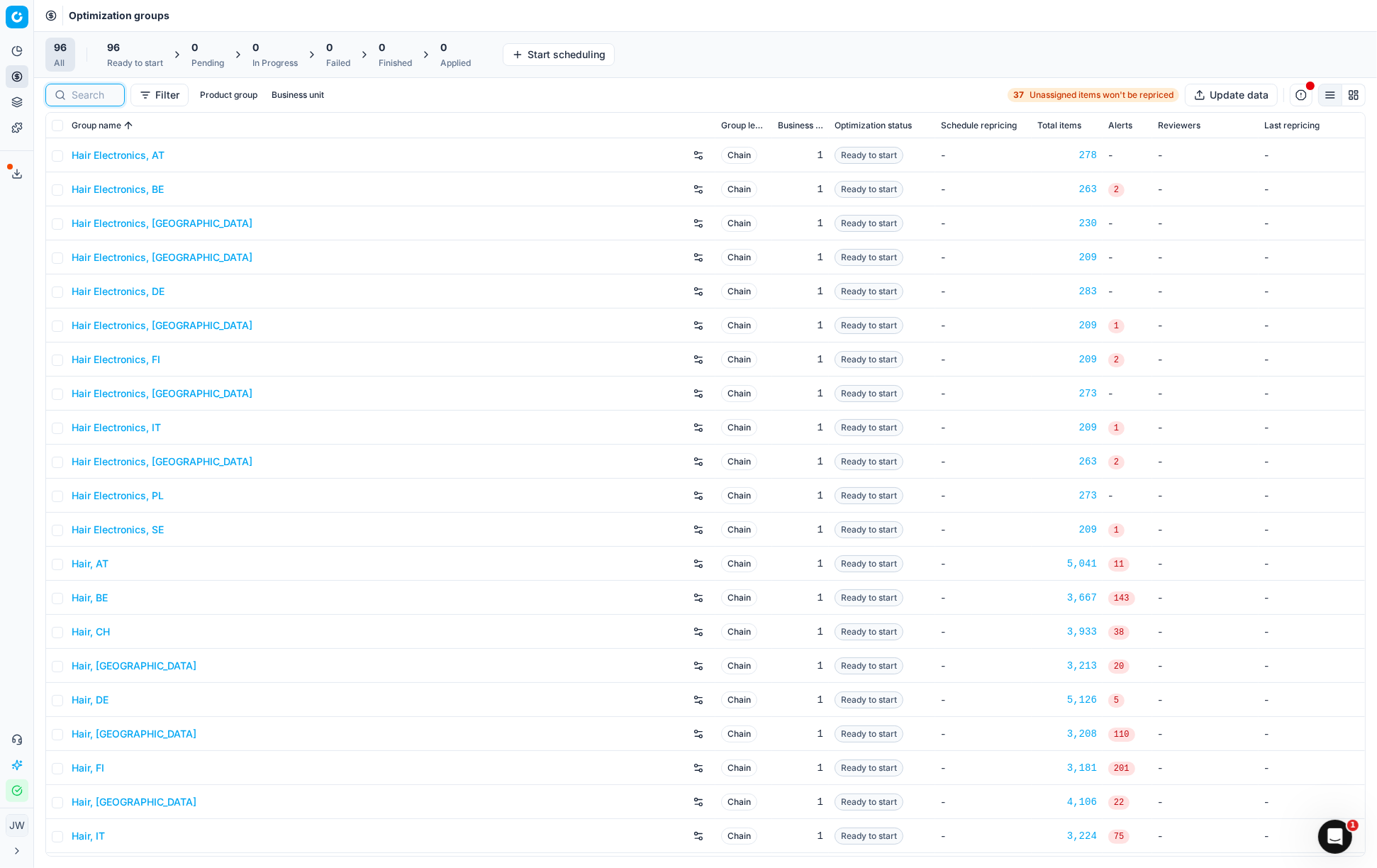
click at [92, 88] on input at bounding box center [94, 94] width 44 height 14
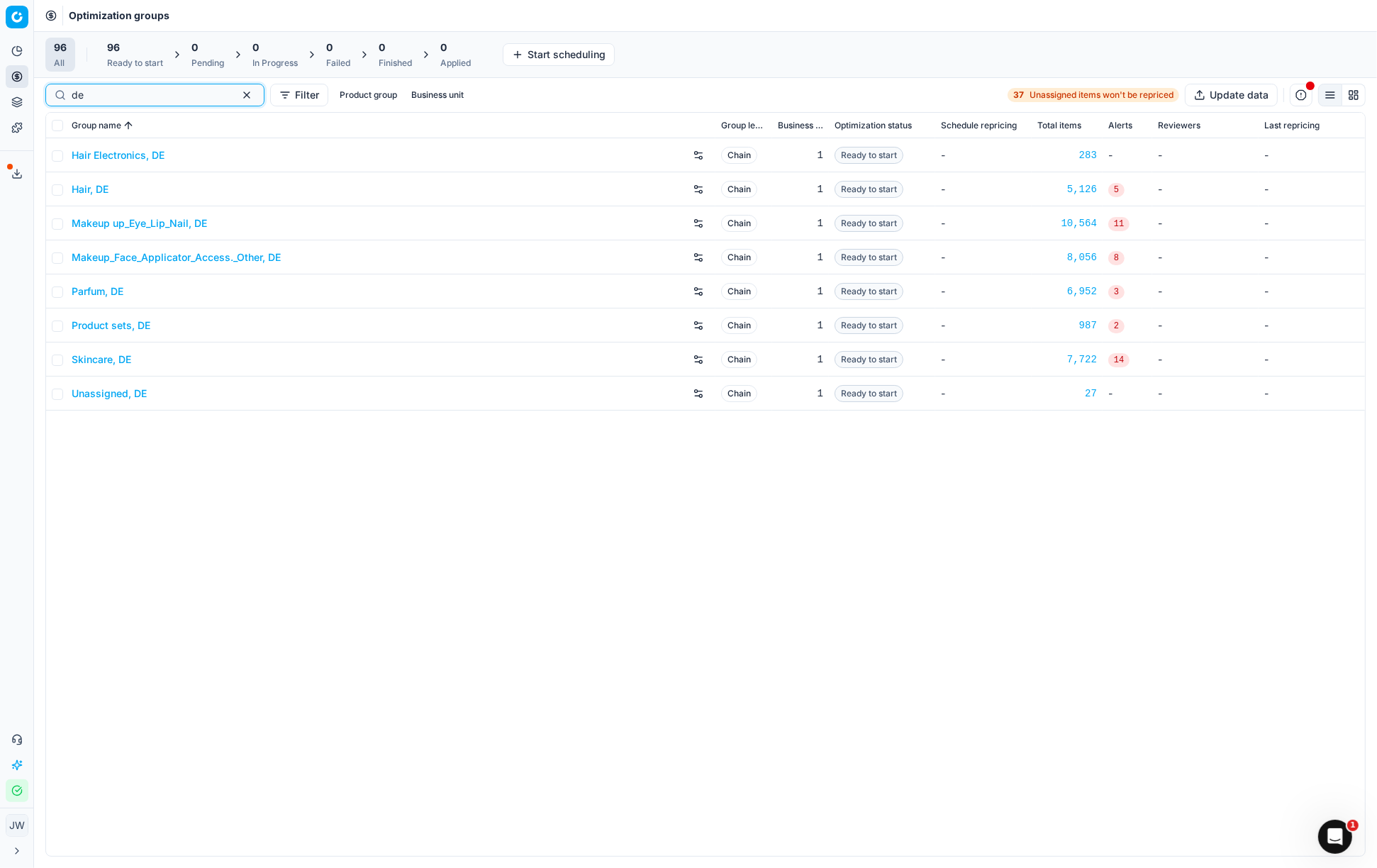
type input "de"
click at [118, 228] on link "Makeup up_Eye_Lip_Nail, DE" at bounding box center [140, 223] width 136 height 14
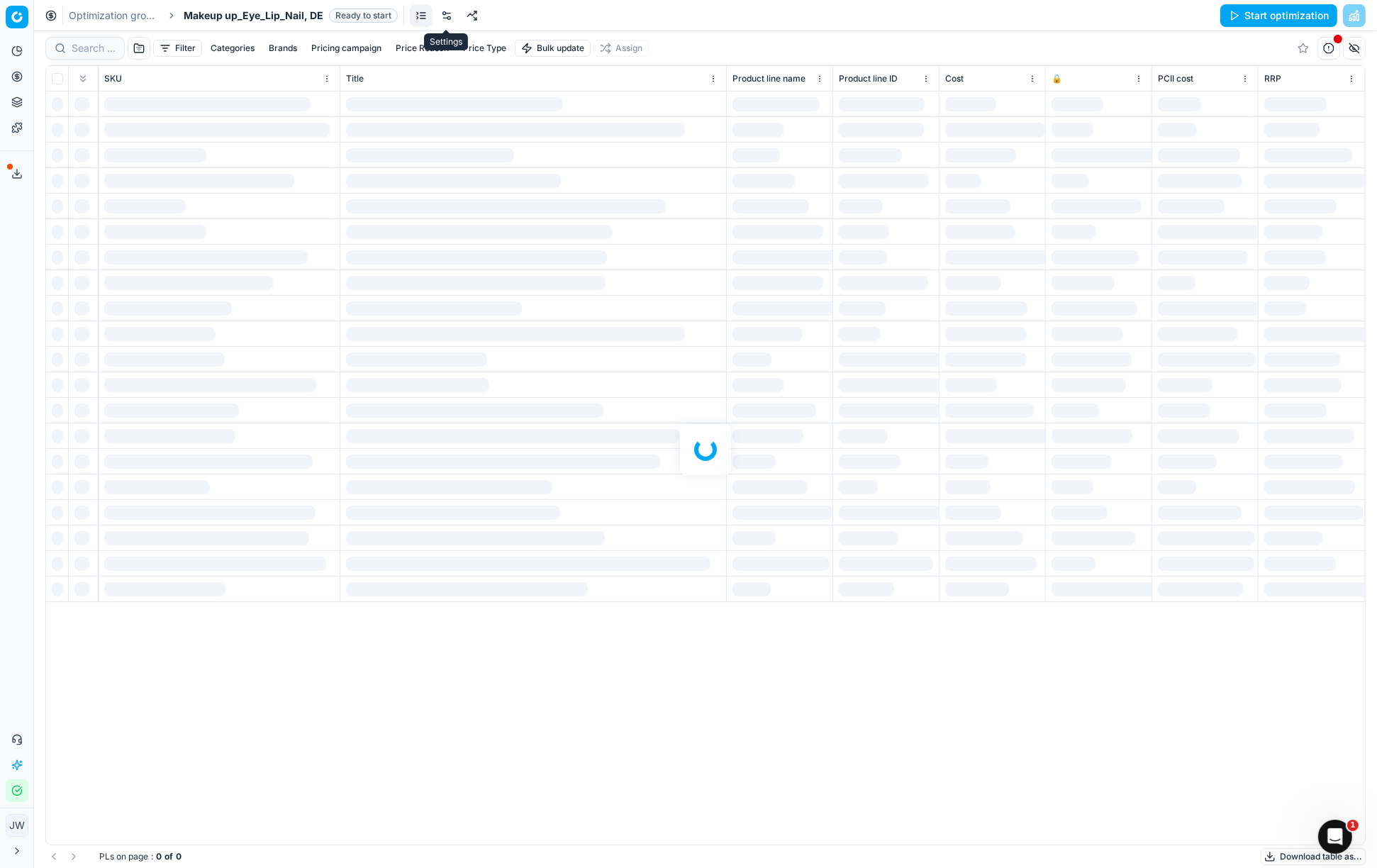
click at [448, 16] on link at bounding box center [446, 15] width 22 height 22
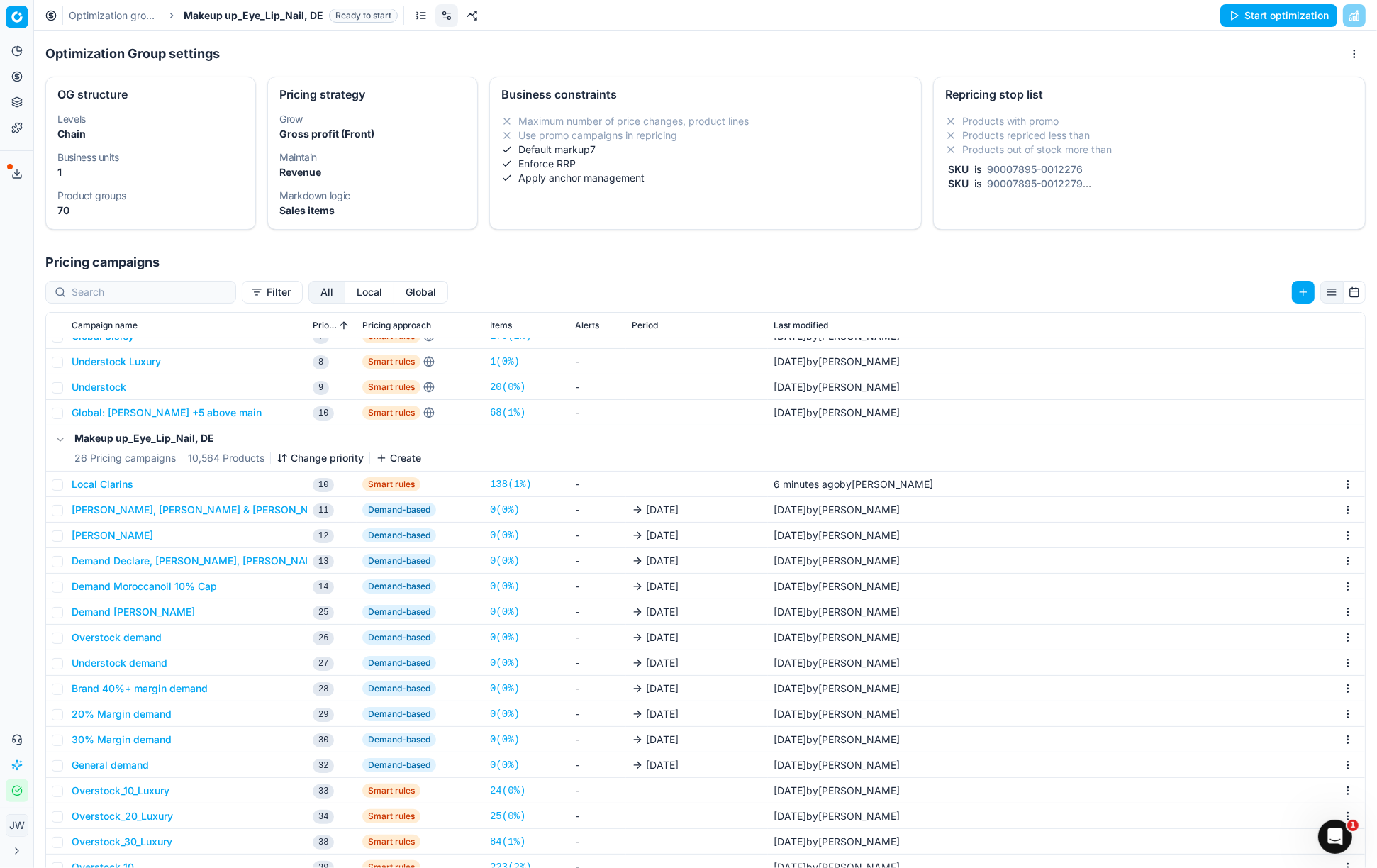
click at [345, 298] on button "Local" at bounding box center [369, 291] width 49 height 22
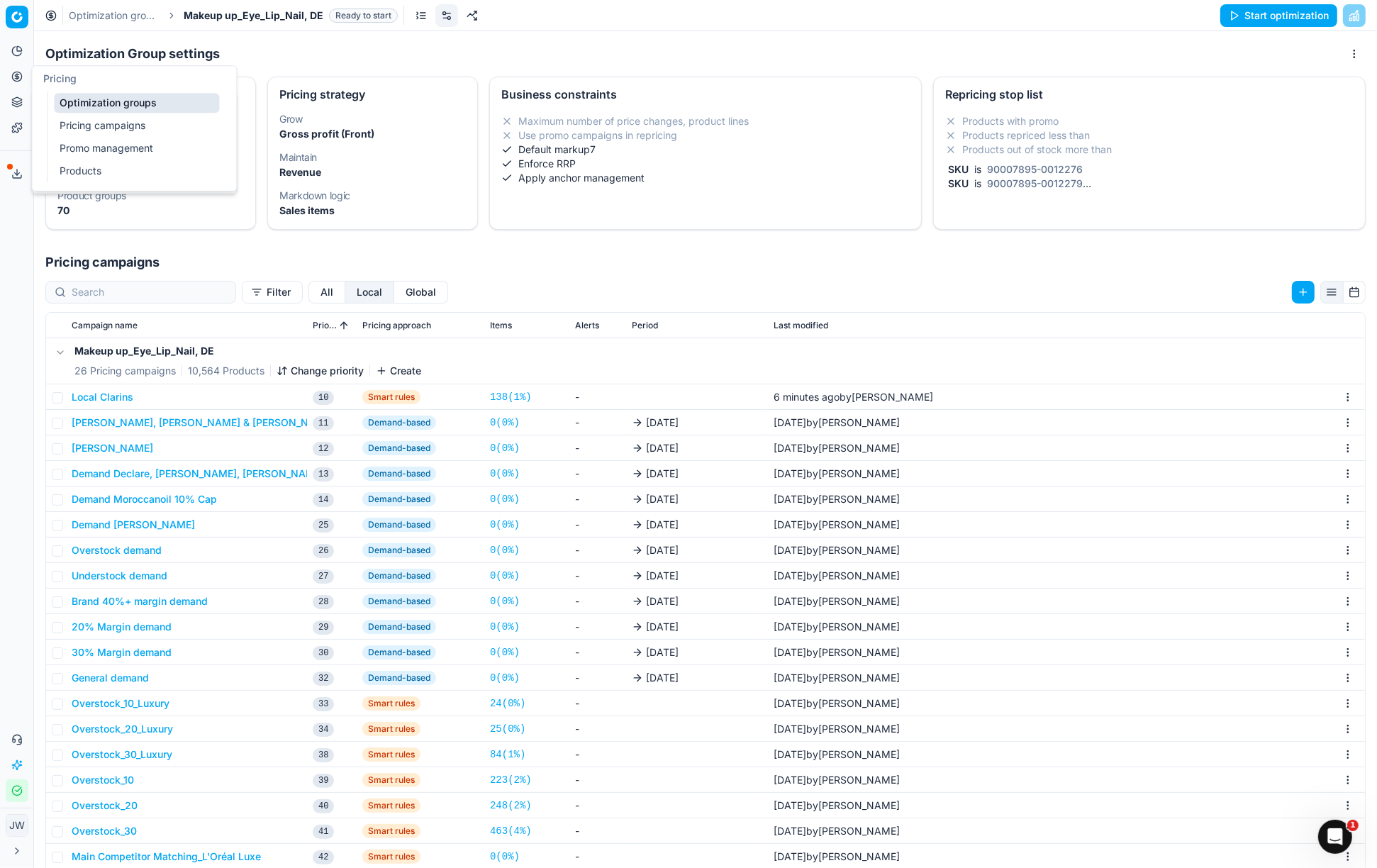
click at [15, 76] on icon at bounding box center [17, 76] width 3 height 3
click at [74, 97] on link "Optimization groups" at bounding box center [137, 103] width 166 height 20
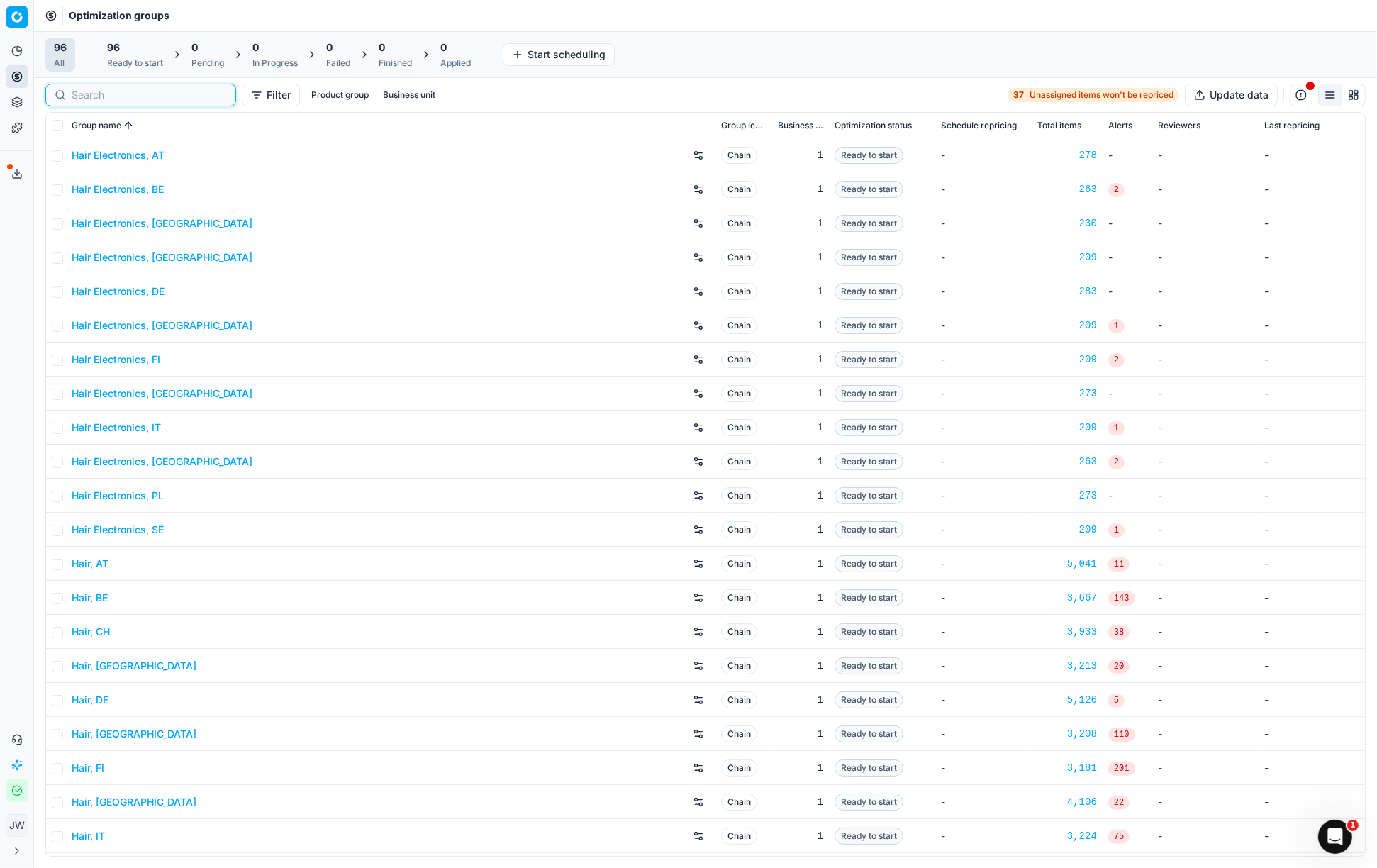
click at [93, 96] on input at bounding box center [150, 94] width 156 height 14
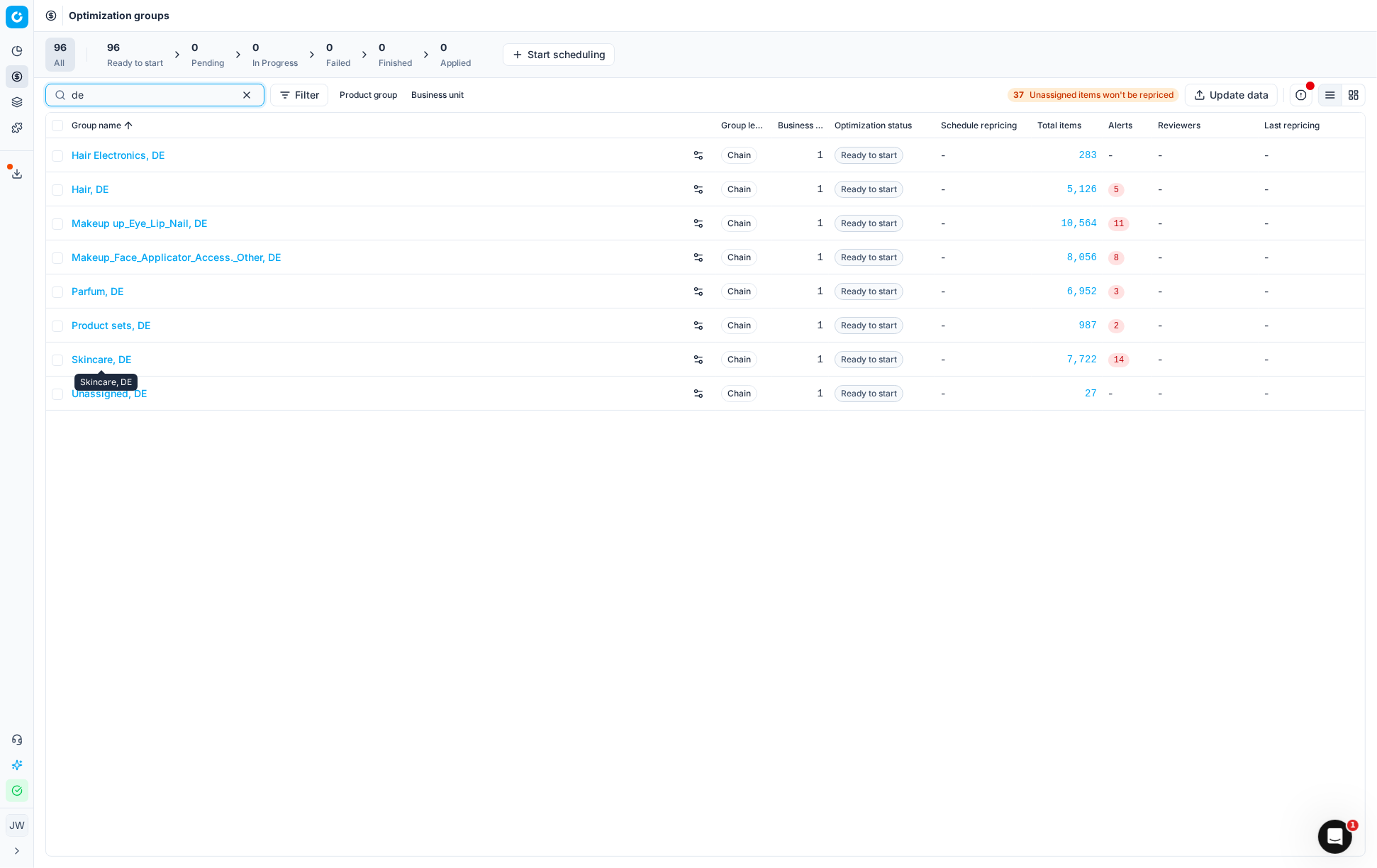
type input "de"
click at [98, 360] on link "Skincare, DE" at bounding box center [102, 359] width 60 height 14
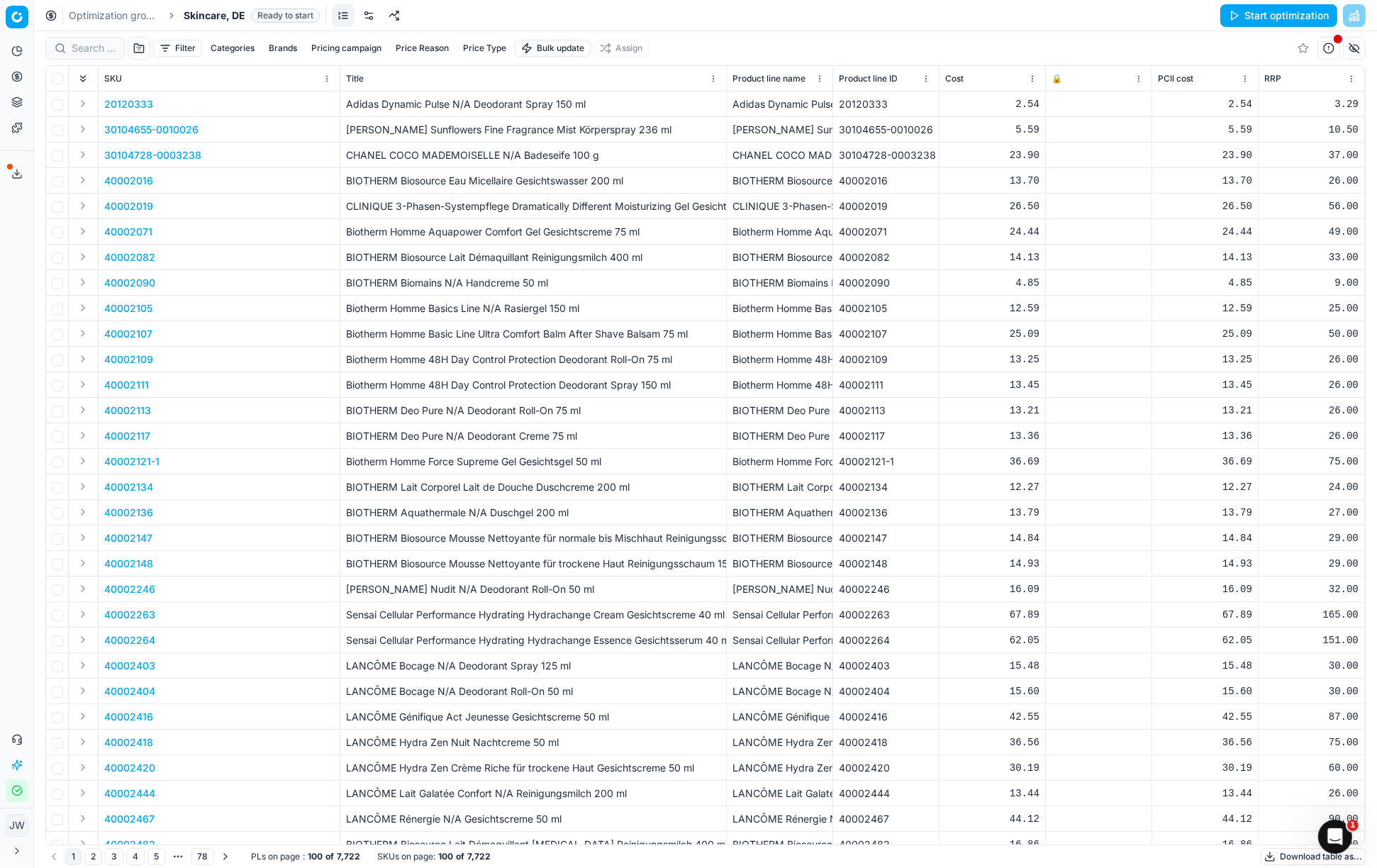
click at [368, 17] on link at bounding box center [368, 15] width 22 height 22
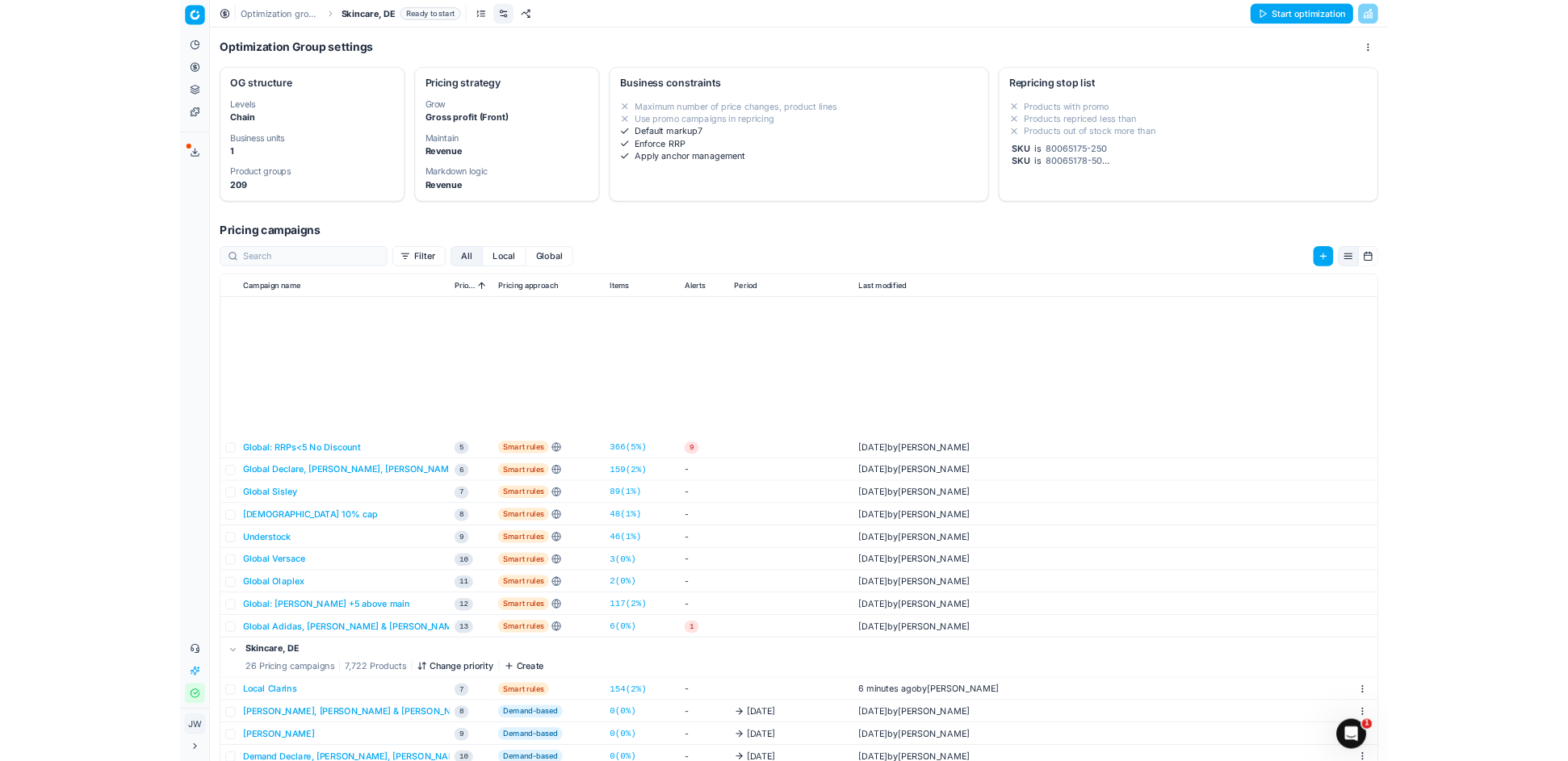
scroll to position [270, 0]
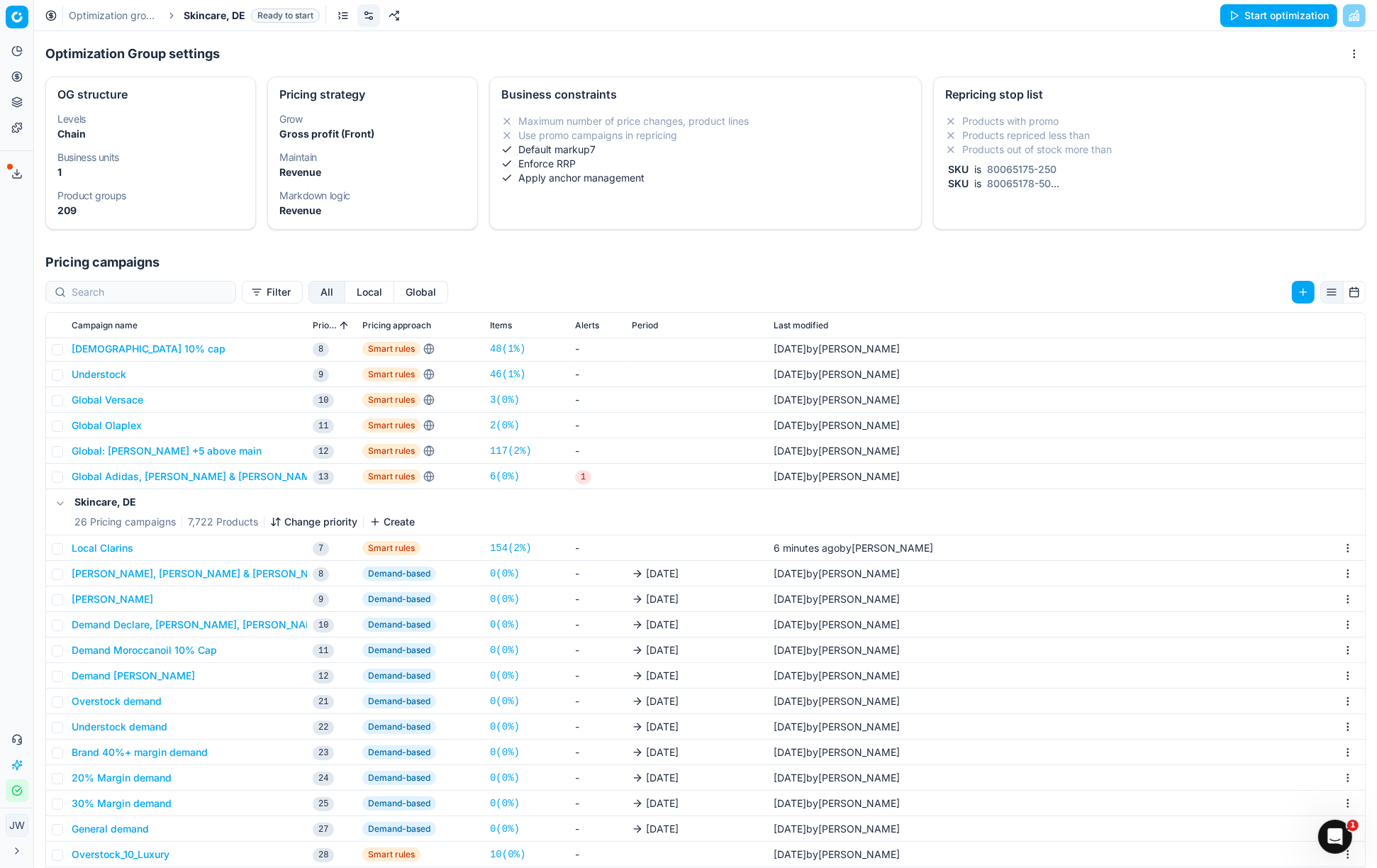
click at [113, 546] on button "Local Clarins" at bounding box center [103, 548] width 62 height 14
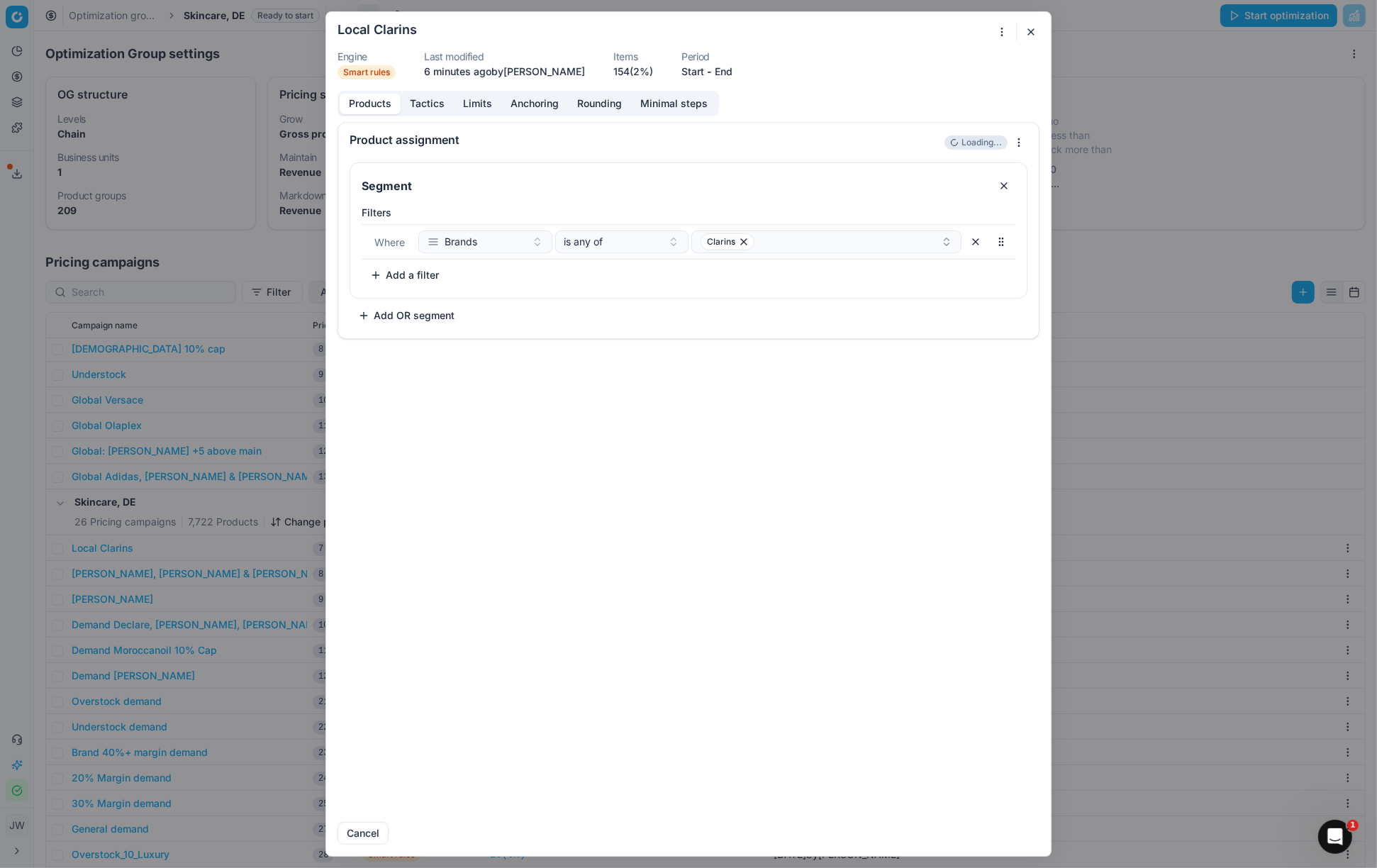
click at [434, 105] on button "Tactics" at bounding box center [427, 103] width 53 height 21
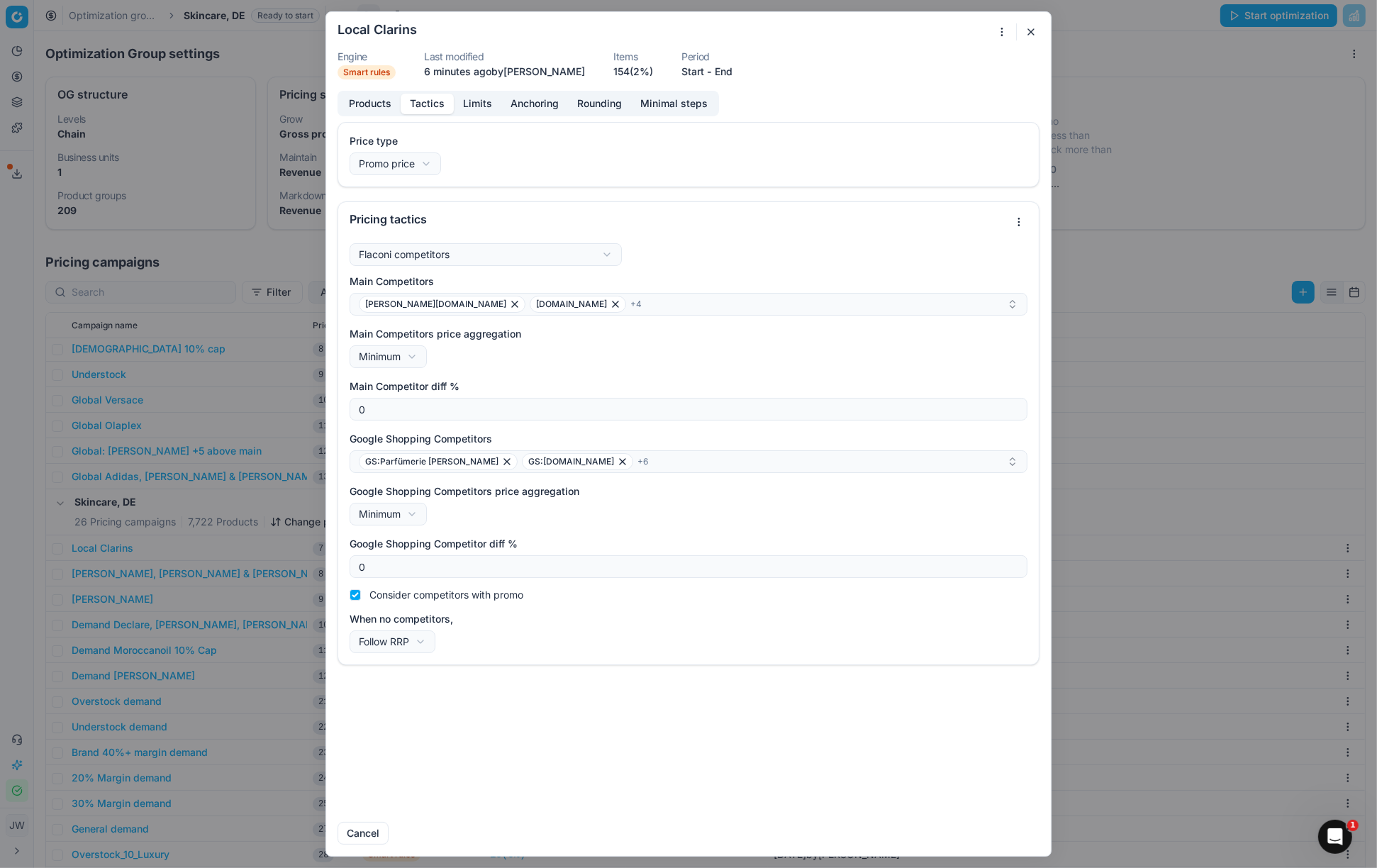
click at [473, 87] on form "We are saving PC settings. Please wait, it should take a few minutes Local Clar…" at bounding box center [688, 434] width 725 height 843
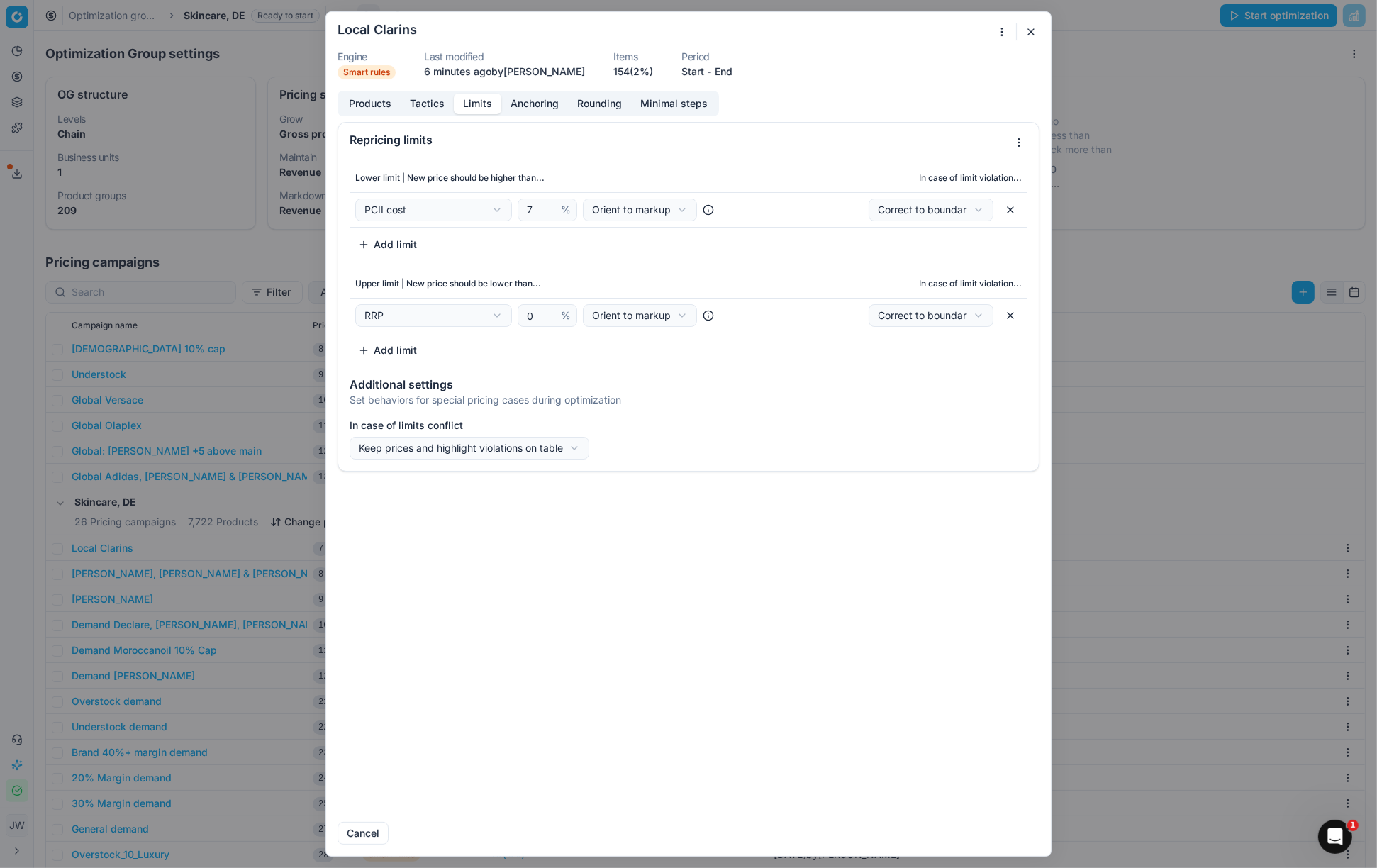
click at [477, 100] on button "Limits" at bounding box center [477, 103] width 47 height 21
click at [521, 104] on button "Anchoring" at bounding box center [535, 103] width 67 height 21
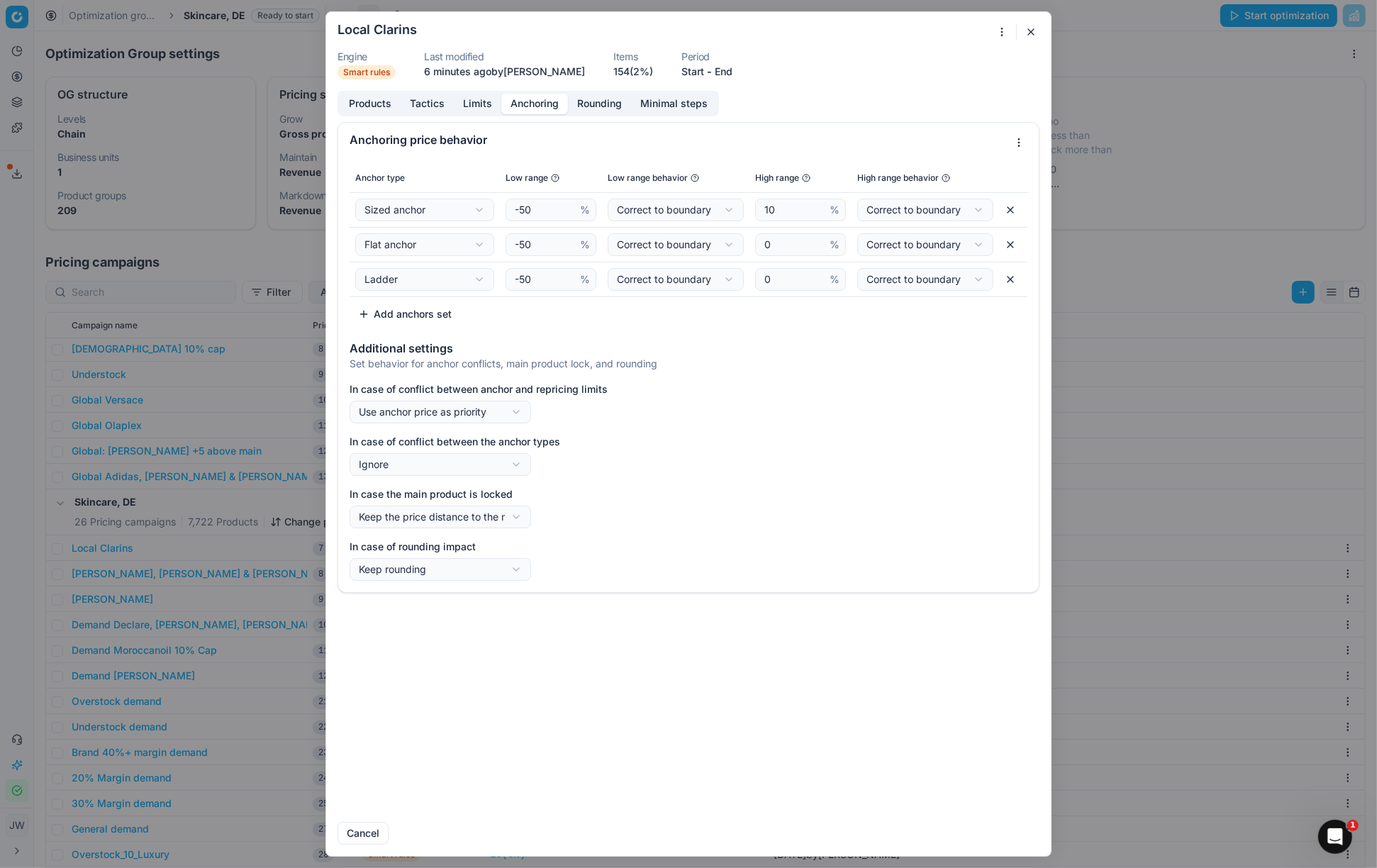
click at [385, 102] on button "Products" at bounding box center [370, 103] width 61 height 21
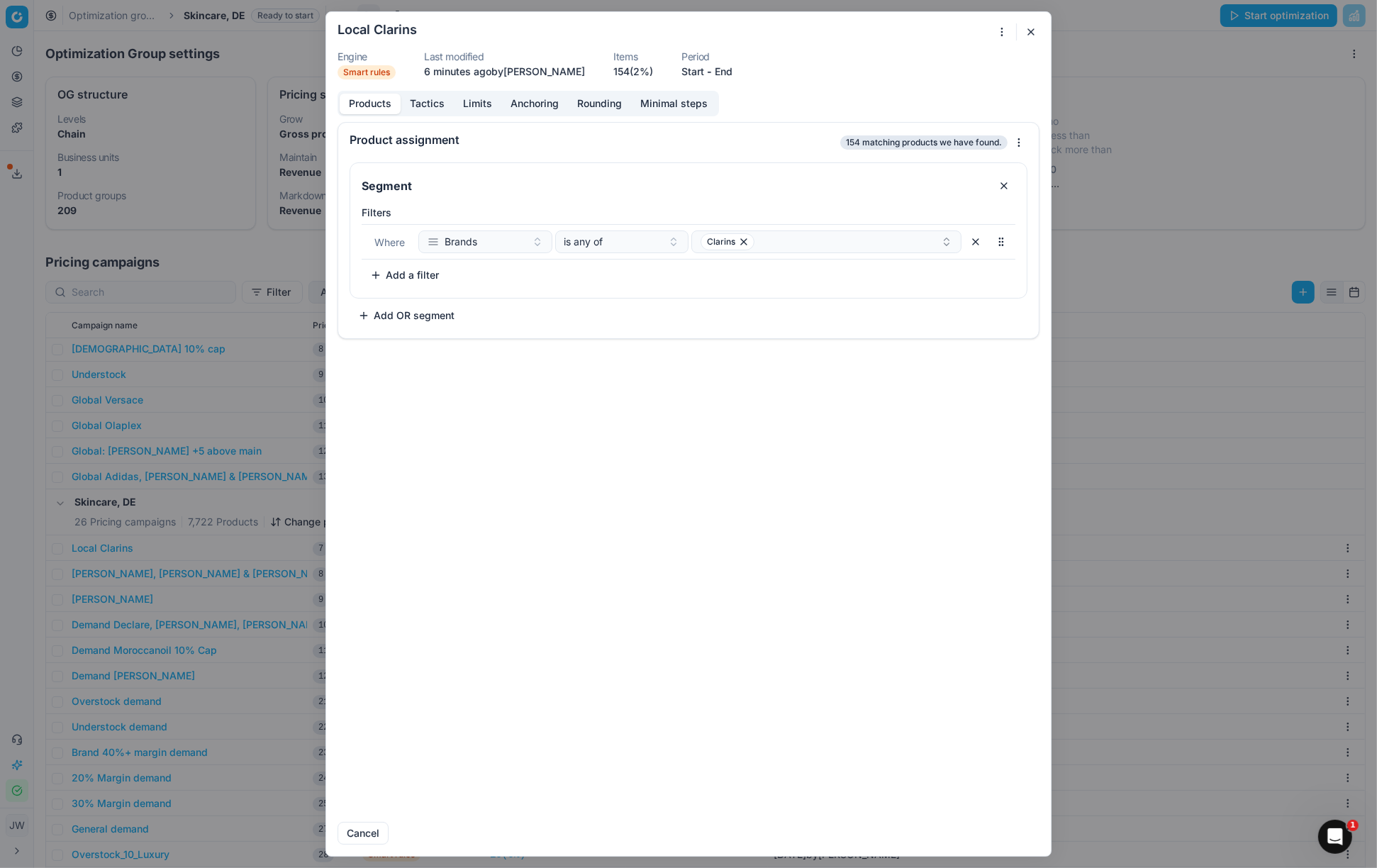
click at [1032, 32] on button "button" at bounding box center [1030, 31] width 17 height 17
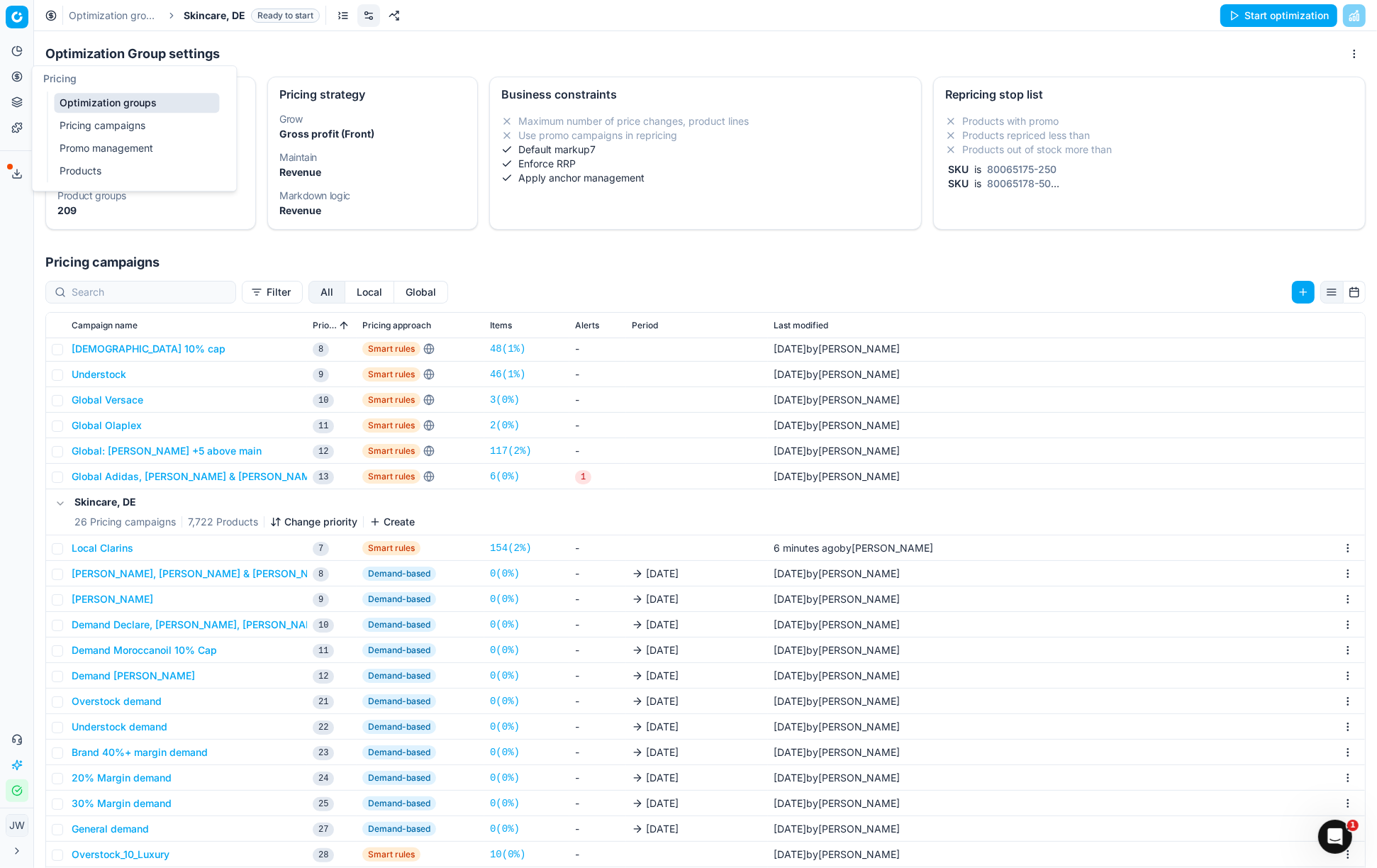
click at [16, 66] on button "Pricing" at bounding box center [17, 76] width 22 height 22
click at [16, 75] on icon at bounding box center [17, 77] width 12 height 12
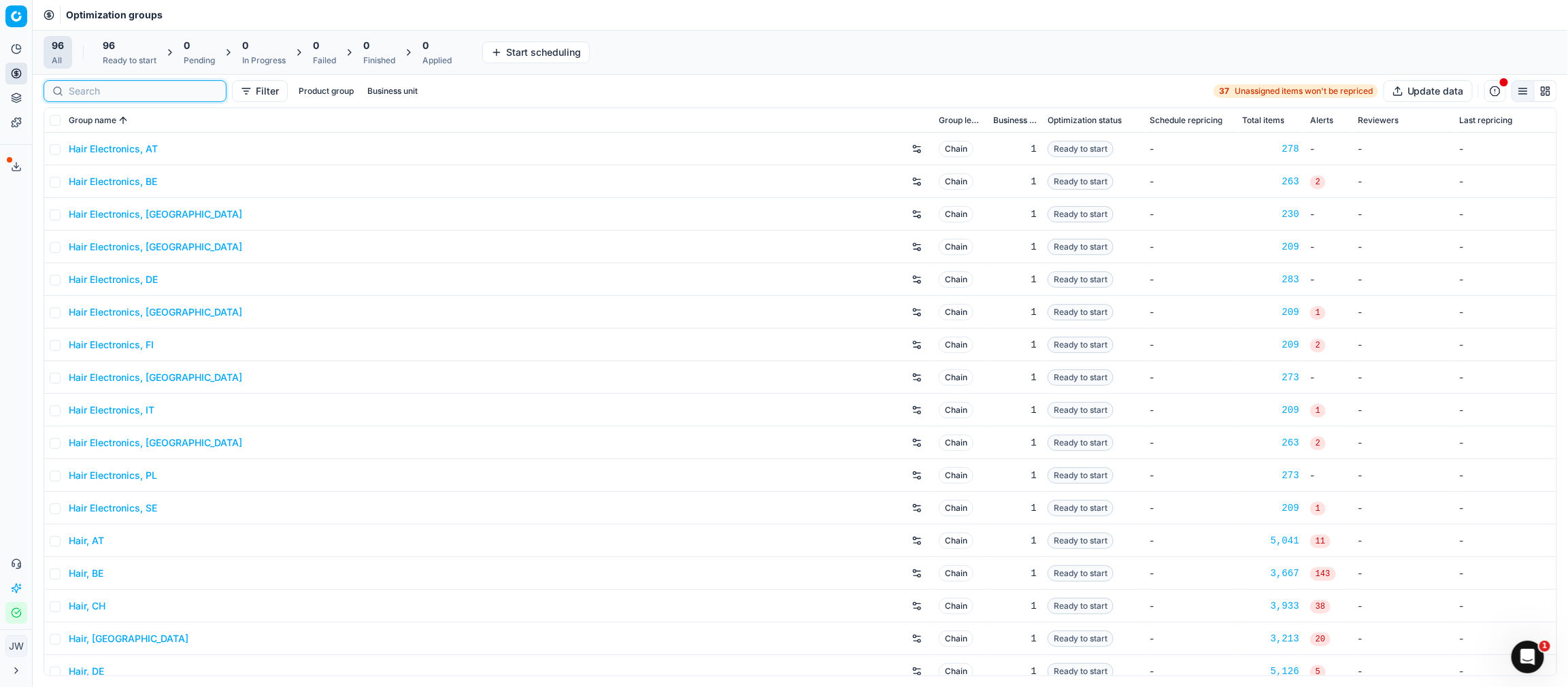
click at [83, 95] on input at bounding box center [144, 91] width 149 height 14
type input "c"
click at [107, 40] on span "96" at bounding box center [108, 45] width 12 height 14
click at [19, 78] on icon at bounding box center [17, 74] width 11 height 11
click at [84, 98] on input at bounding box center [144, 91] width 149 height 14
